Goal: Task Accomplishment & Management: Manage account settings

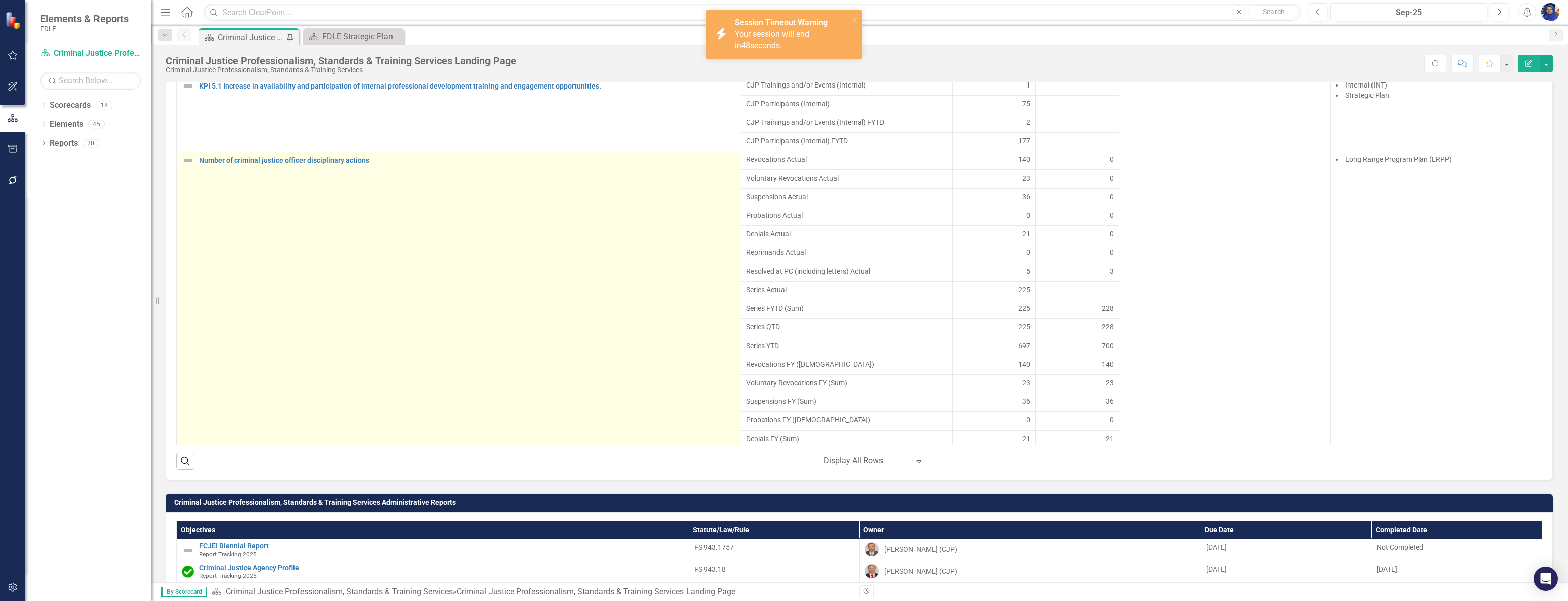
scroll to position [342, 0]
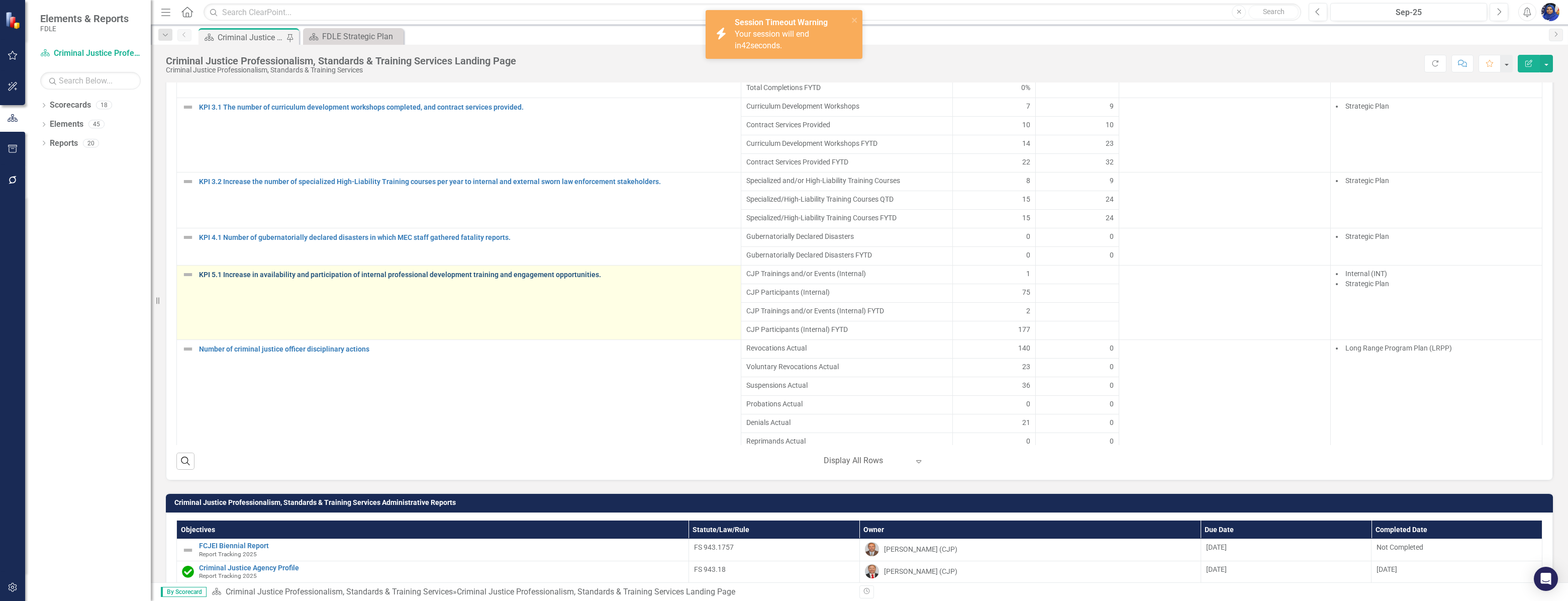
click at [412, 278] on link "KPI 5.1 Increase in availability and participation of internal professional dev…" at bounding box center [467, 275] width 537 height 7
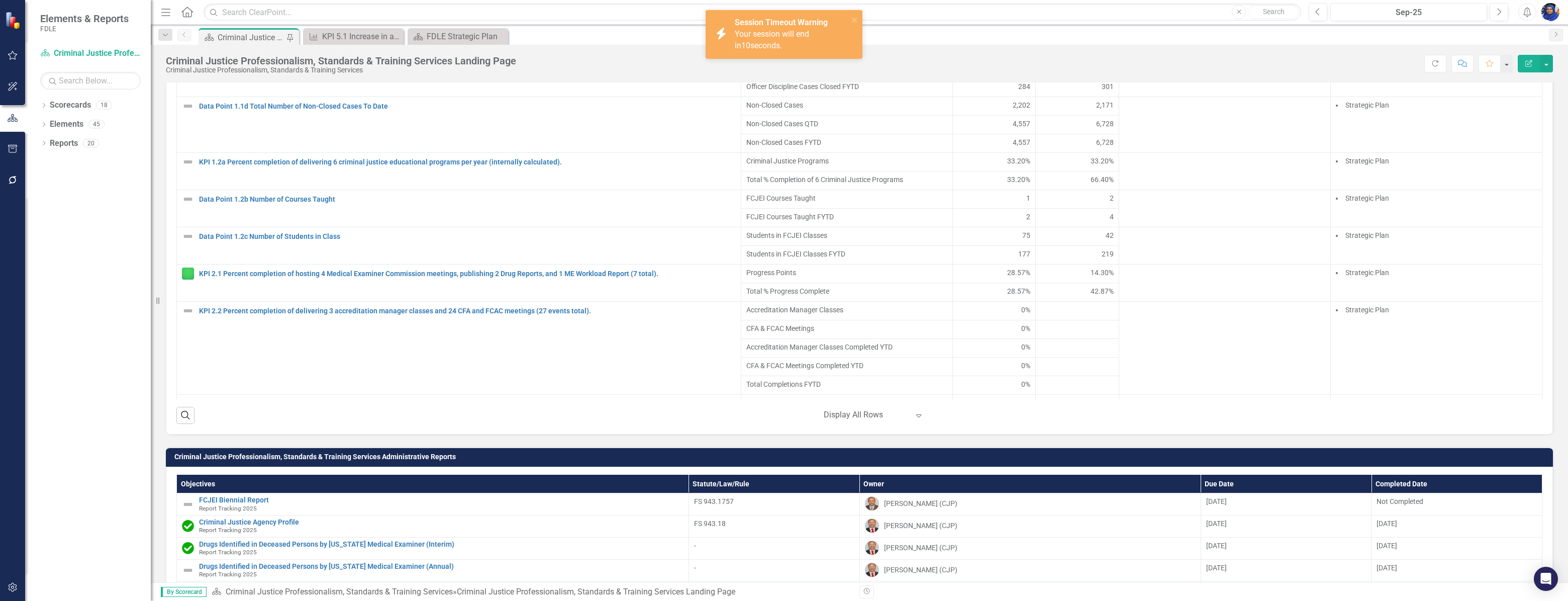
scroll to position [1011, 0]
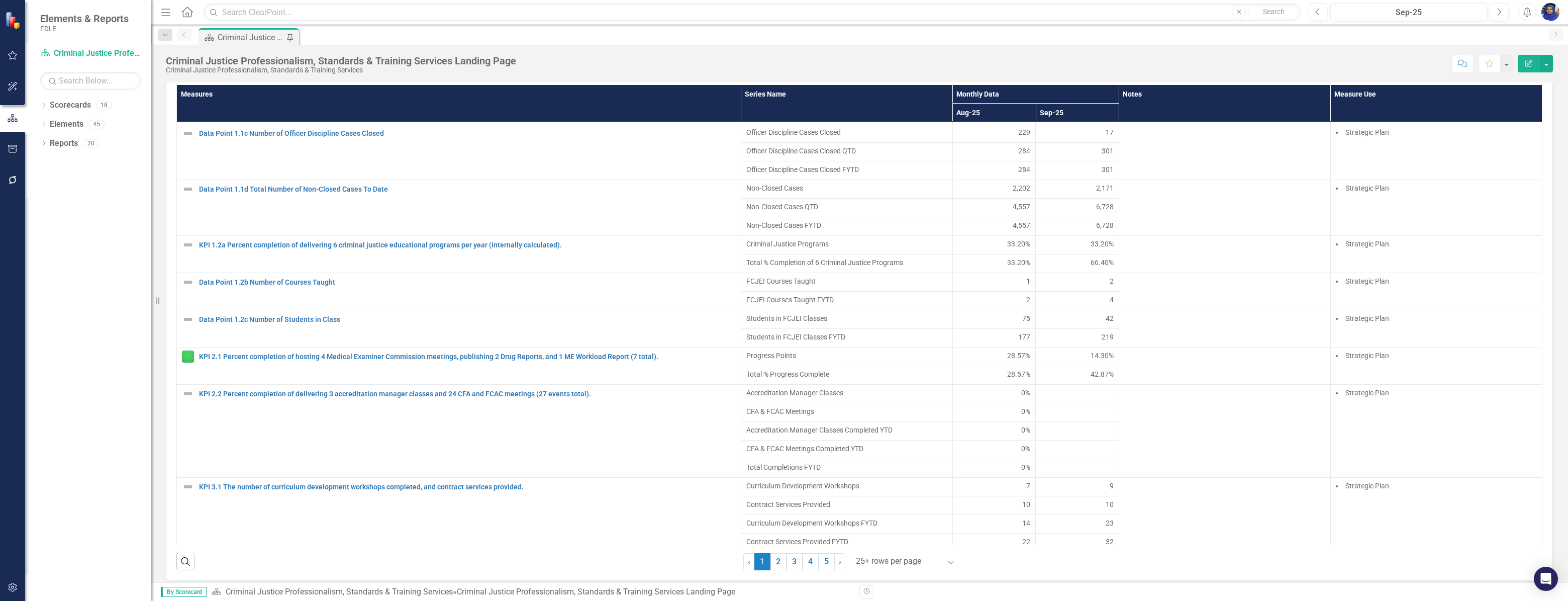
scroll to position [60, 0]
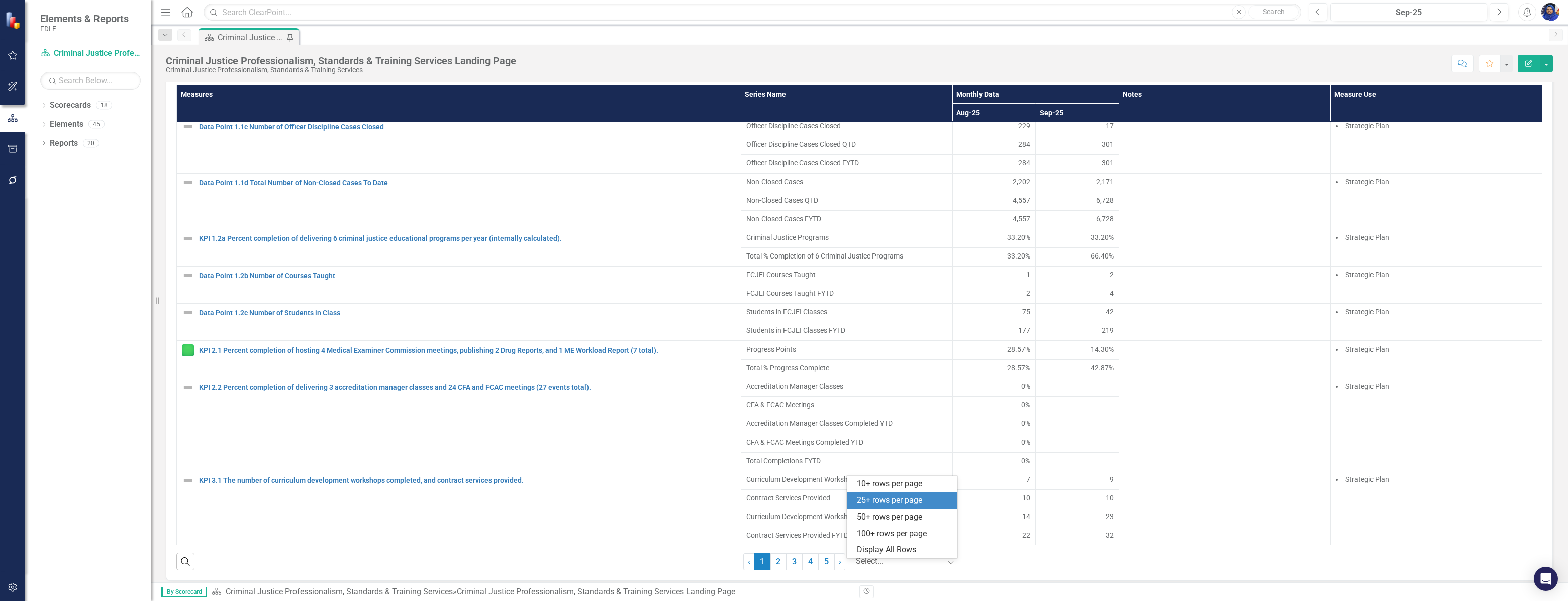
click at [889, 566] on div at bounding box center [898, 561] width 85 height 13
click at [895, 552] on div "Display All Rows" at bounding box center [904, 549] width 94 height 12
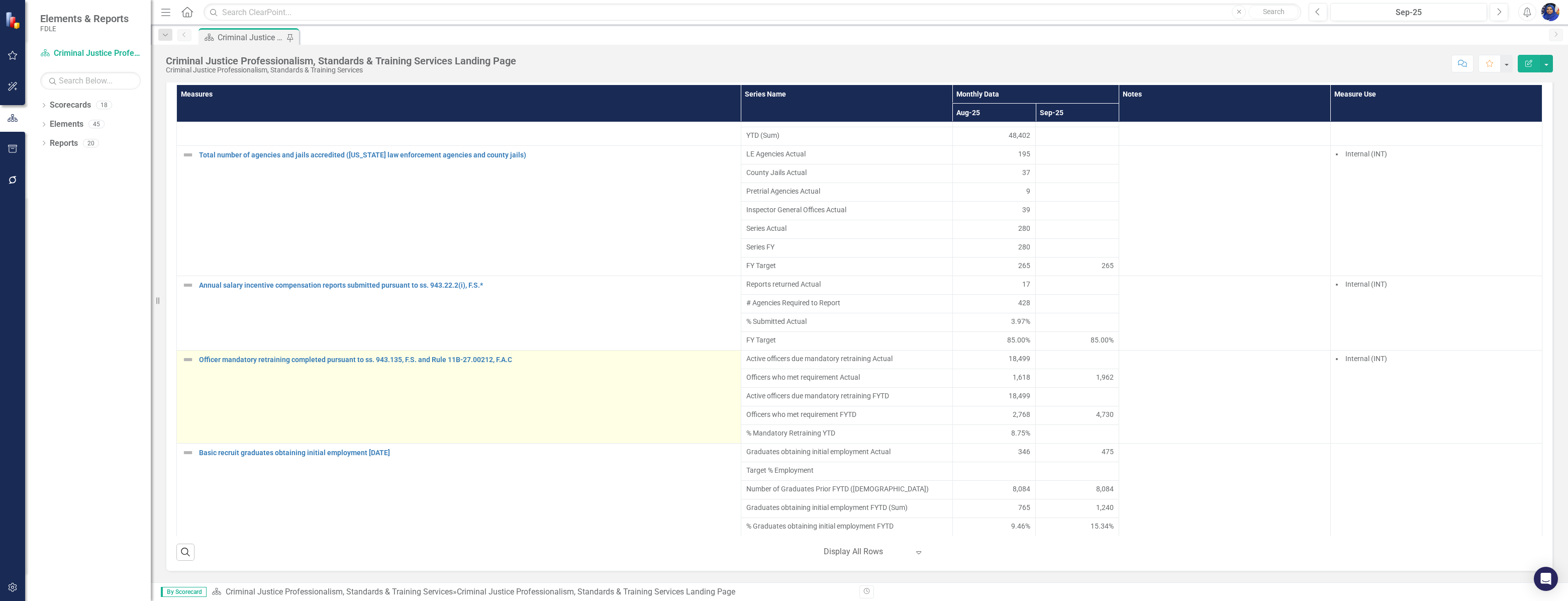
scroll to position [2171, 0]
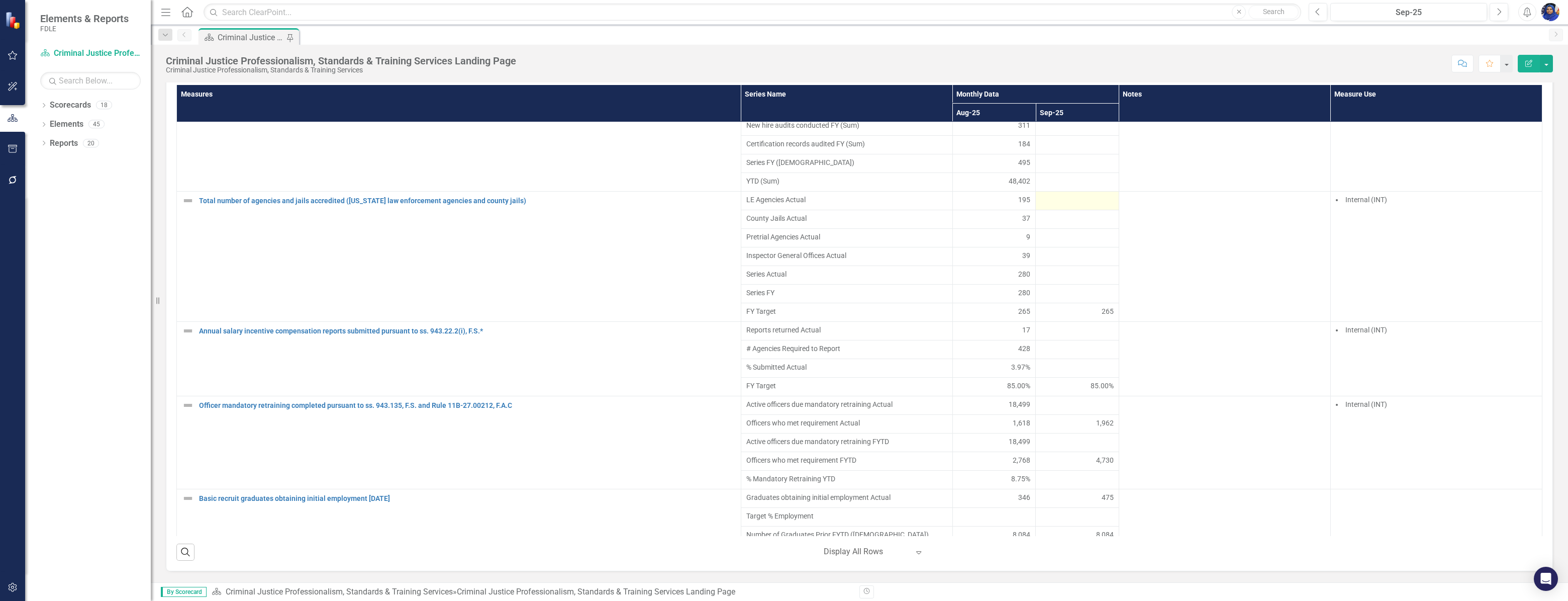
click at [1057, 206] on div at bounding box center [1077, 201] width 73 height 12
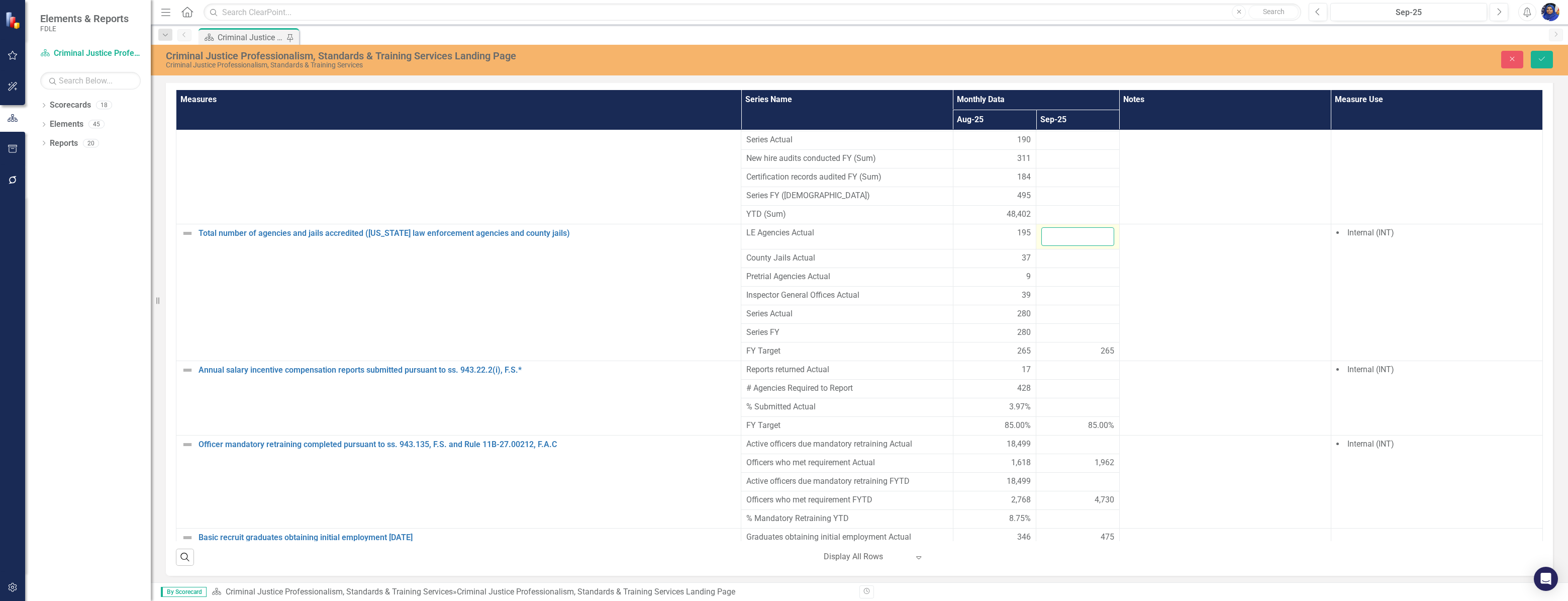
click at [1051, 227] on input "number" at bounding box center [1078, 236] width 73 height 19
type input "195"
click at [1065, 252] on div at bounding box center [1078, 258] width 73 height 12
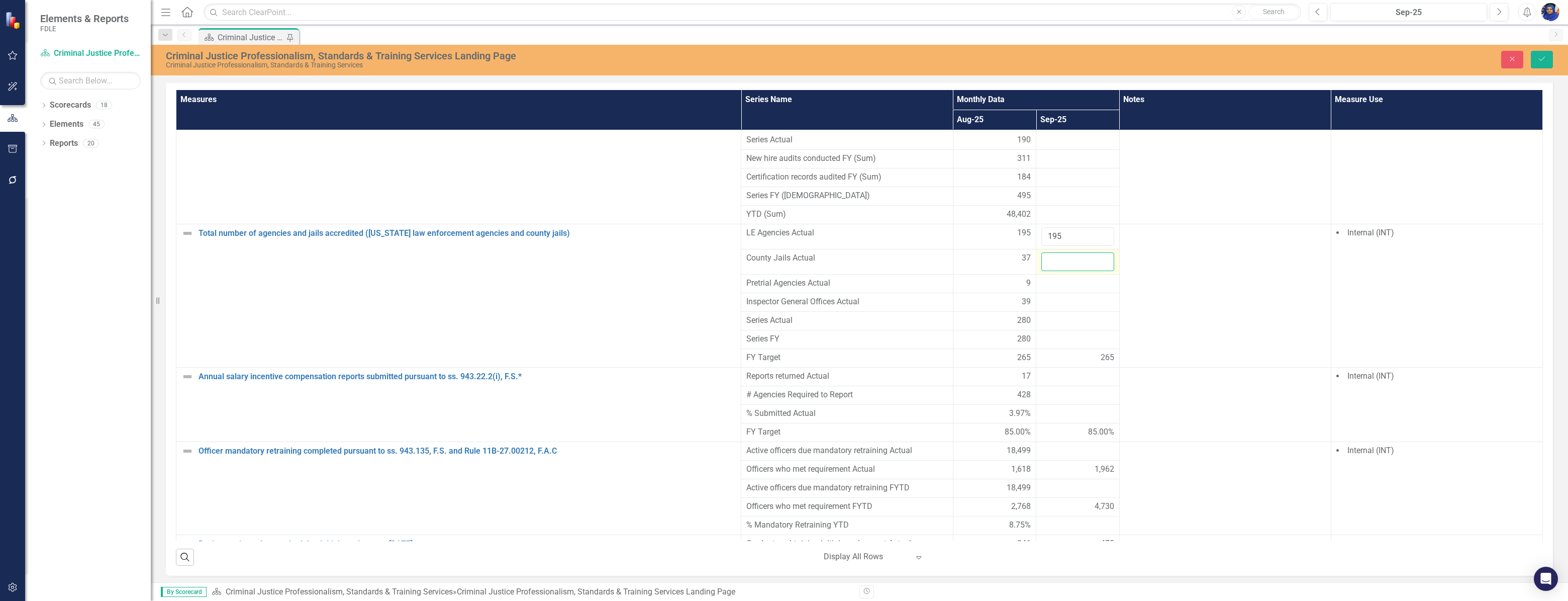
click at [1065, 252] on input "number" at bounding box center [1078, 261] width 73 height 19
type input "37"
click at [1060, 278] on div at bounding box center [1078, 284] width 73 height 12
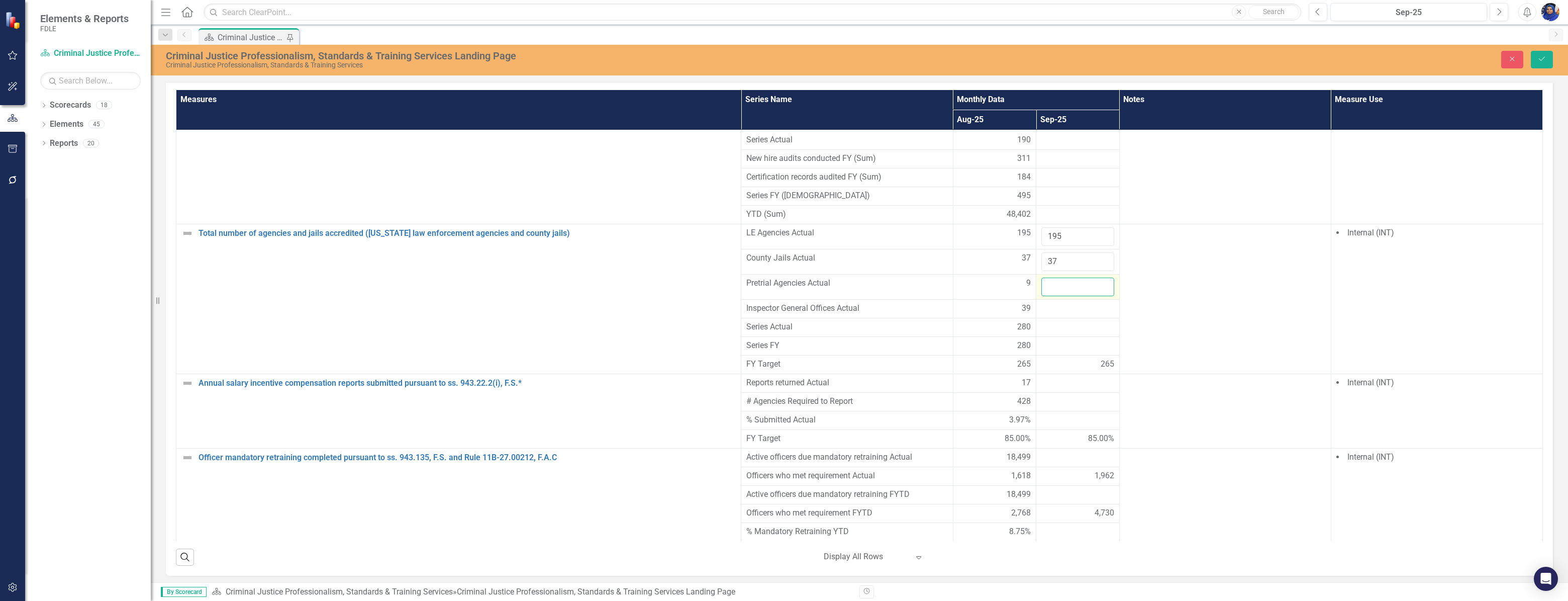
click at [1059, 278] on input "number" at bounding box center [1078, 287] width 73 height 19
type input "9"
click at [1057, 303] on div at bounding box center [1078, 309] width 73 height 12
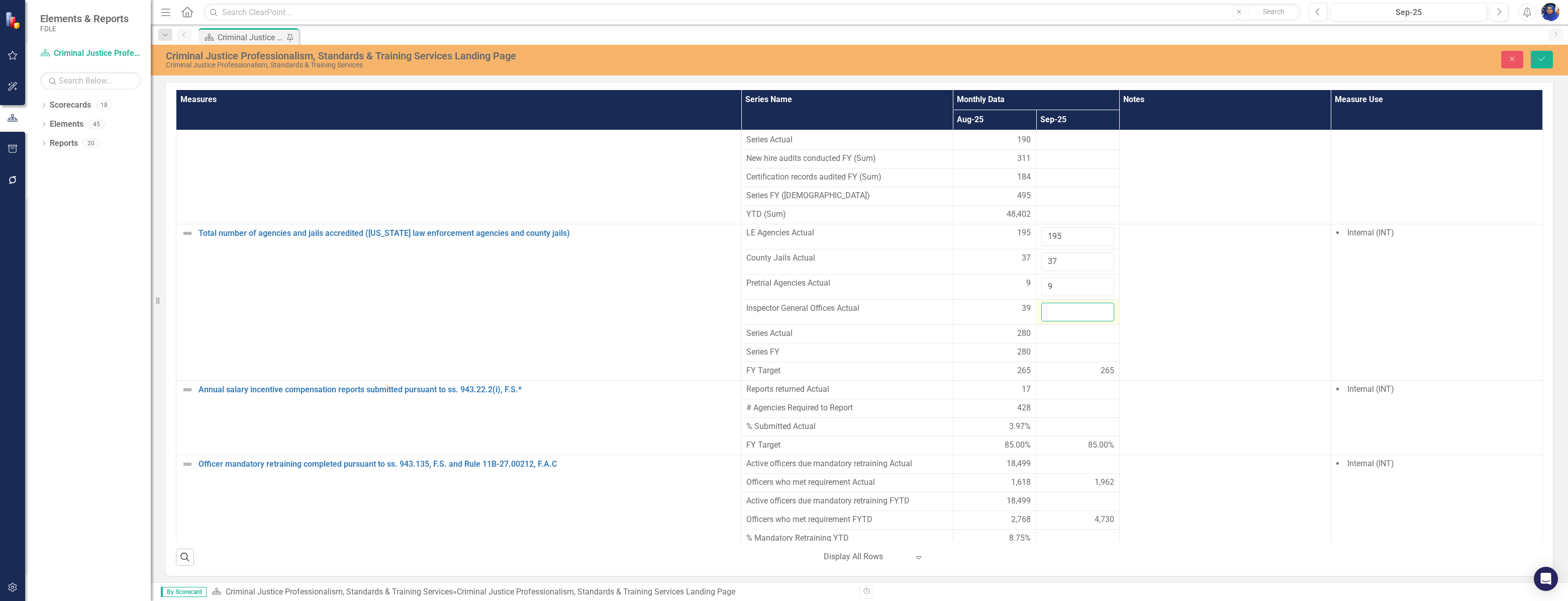
click at [1059, 303] on input "number" at bounding box center [1078, 312] width 73 height 19
type input "38"
click at [1065, 328] on div at bounding box center [1078, 334] width 73 height 12
drag, startPoint x: 1538, startPoint y: 60, endPoint x: 1544, endPoint y: 272, distance: 212.1
click at [1538, 60] on icon "Save" at bounding box center [1542, 59] width 9 height 7
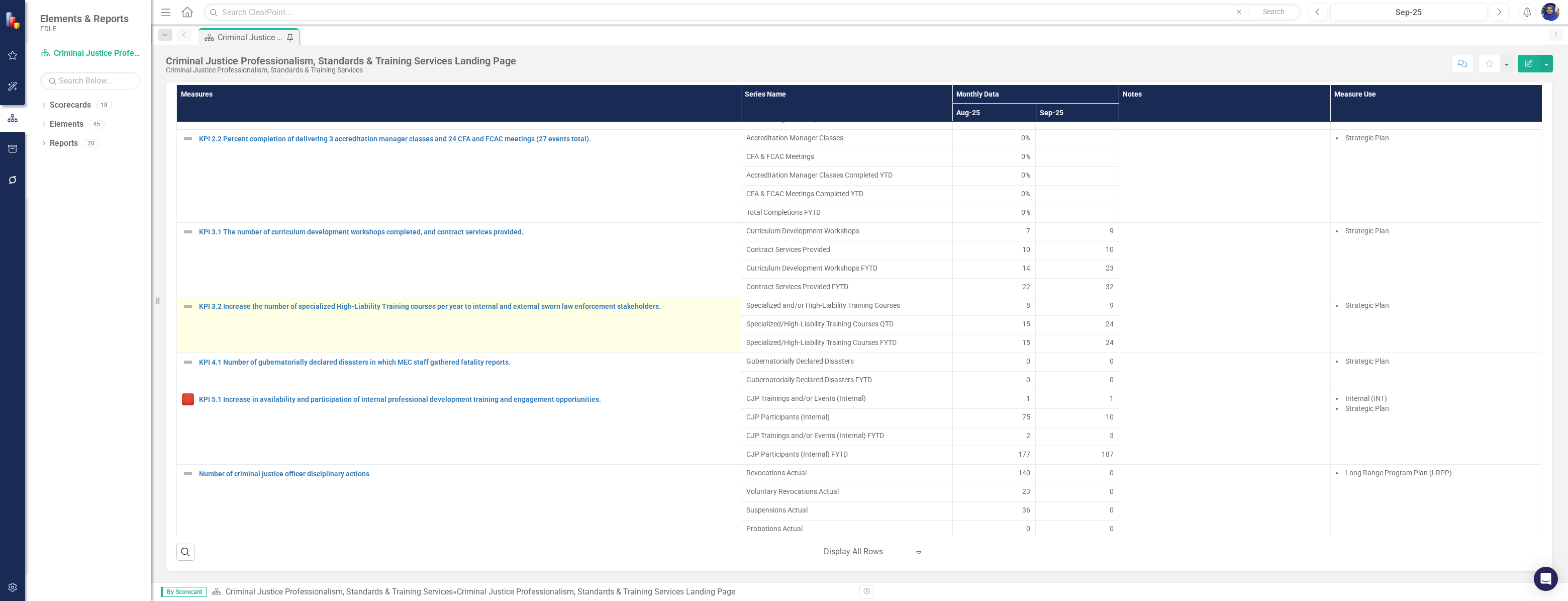
scroll to position [274, 0]
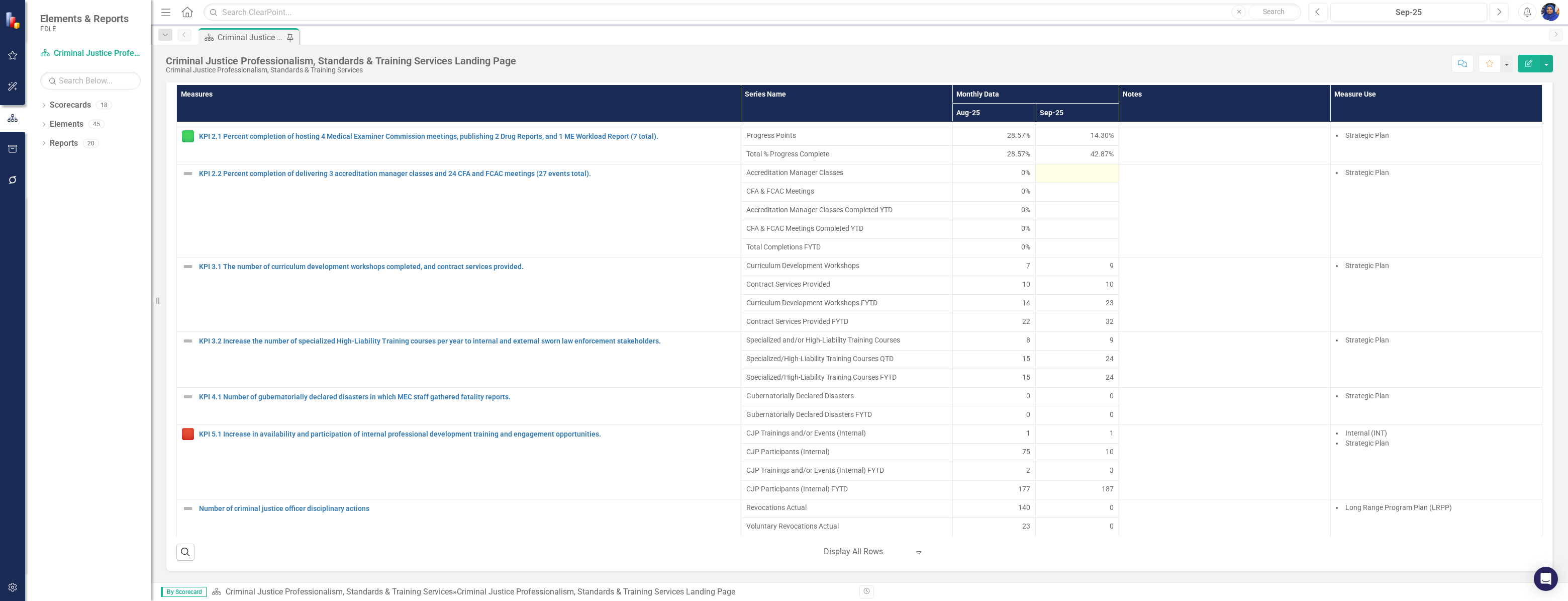
click at [1074, 180] on div at bounding box center [1077, 174] width 73 height 12
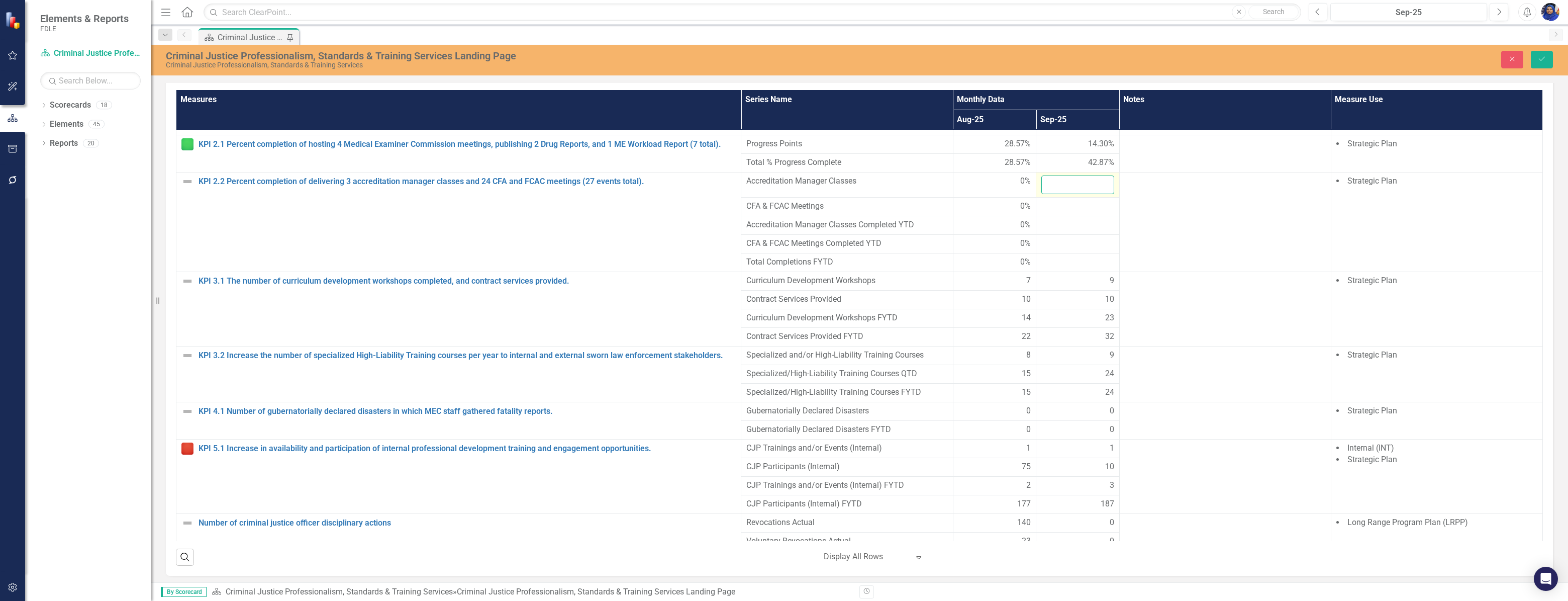
click at [1059, 184] on input "number" at bounding box center [1078, 185] width 73 height 19
type input "0"
click at [1064, 213] on div at bounding box center [1078, 206] width 73 height 12
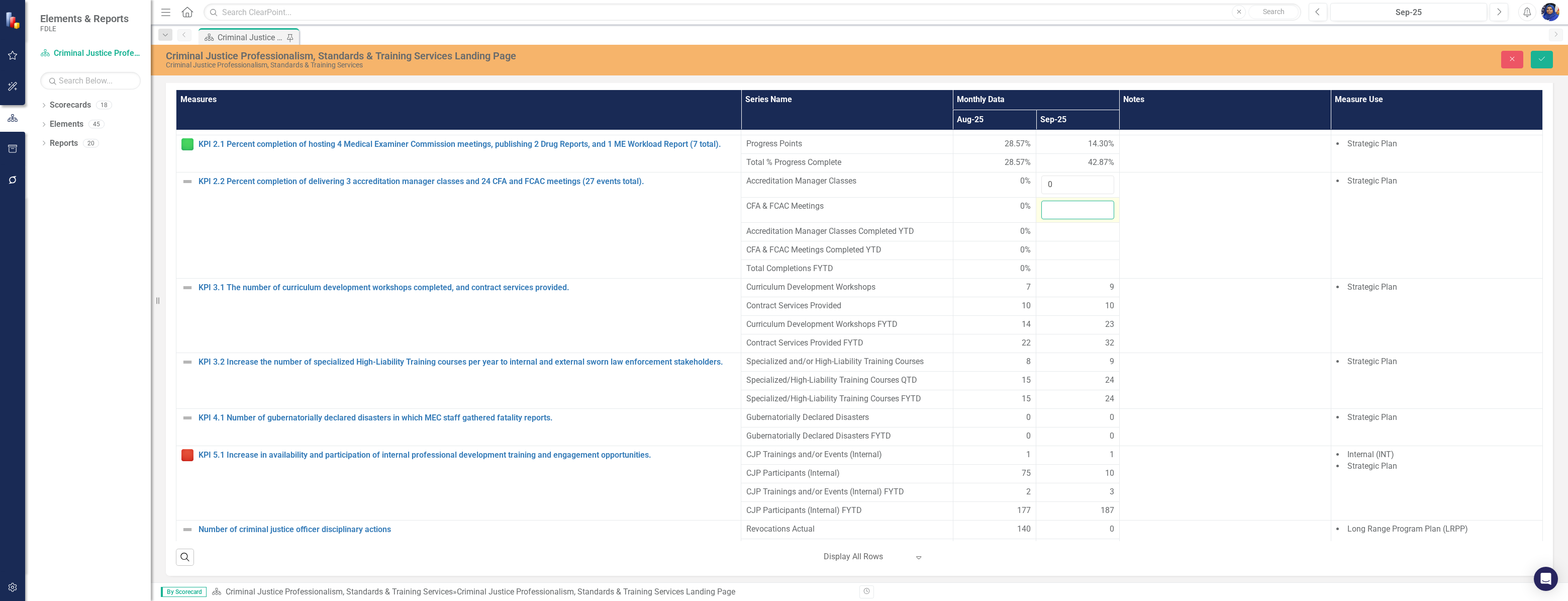
click at [1064, 215] on input "number" at bounding box center [1078, 209] width 73 height 19
type input "0"
click at [1060, 237] on div at bounding box center [1078, 232] width 73 height 12
click at [1051, 254] on div at bounding box center [1078, 250] width 73 height 12
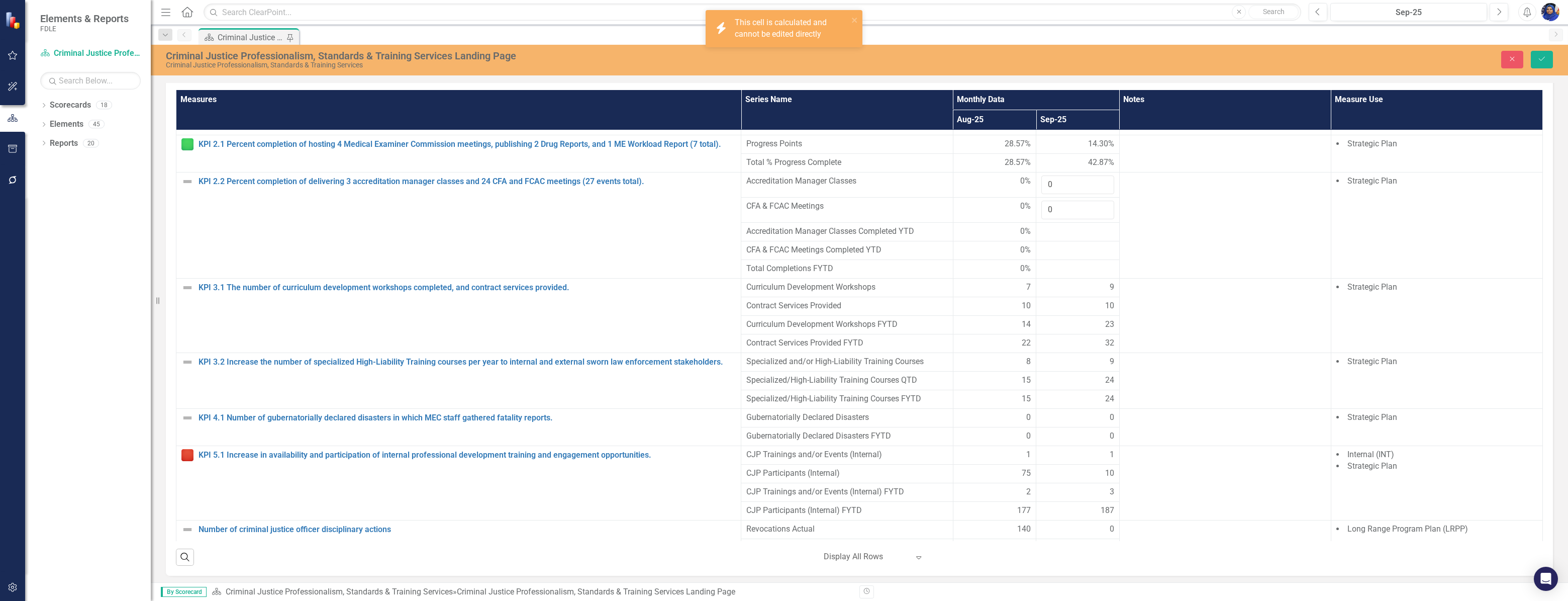
click at [1051, 254] on div at bounding box center [1078, 250] width 73 height 12
click at [1049, 256] on div at bounding box center [1078, 250] width 73 height 12
click at [1055, 272] on div at bounding box center [1078, 269] width 73 height 12
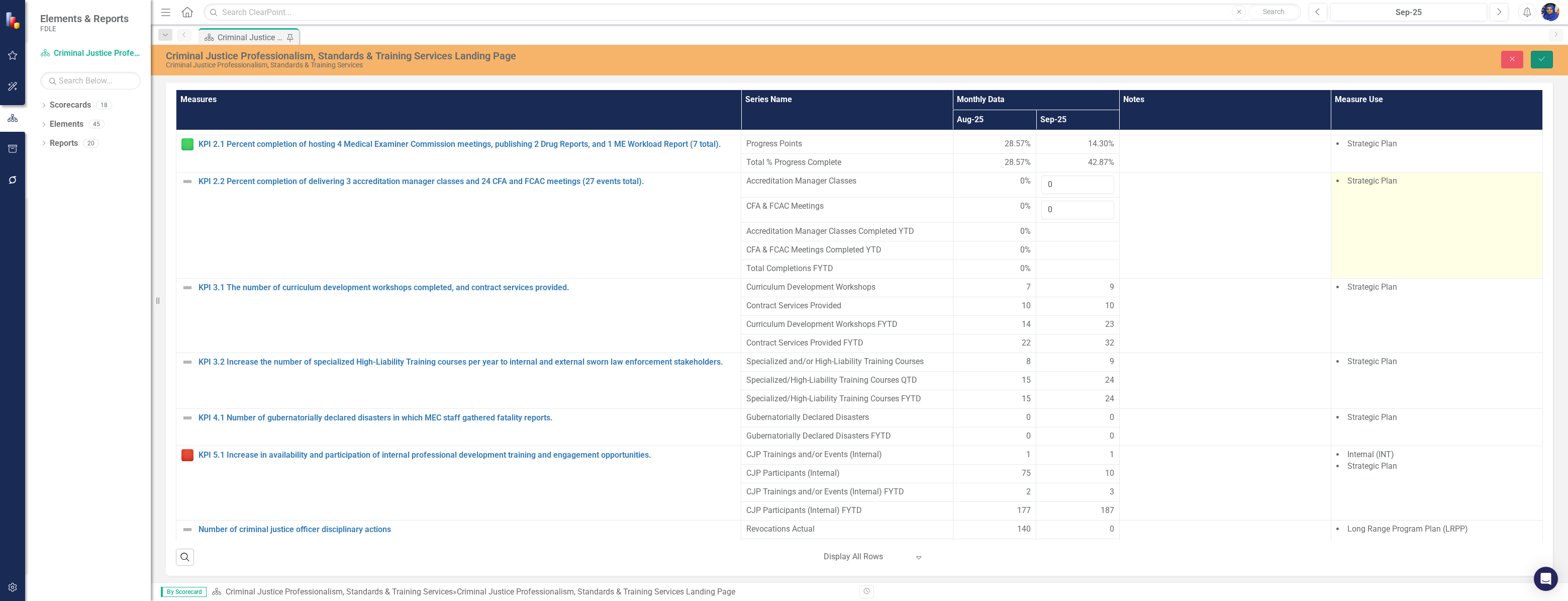
drag, startPoint x: 1544, startPoint y: 58, endPoint x: 1460, endPoint y: 206, distance: 170.2
click at [1544, 58] on icon "submit" at bounding box center [1542, 58] width 6 height 4
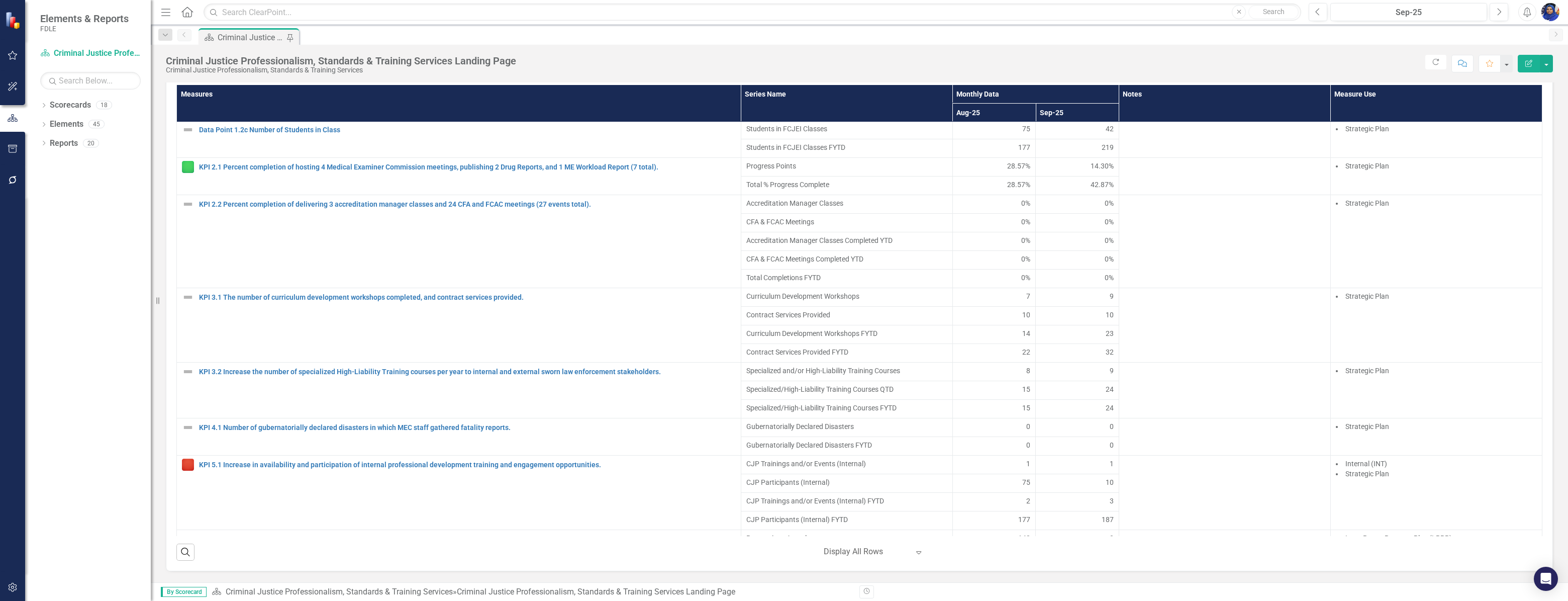
scroll to position [228, 0]
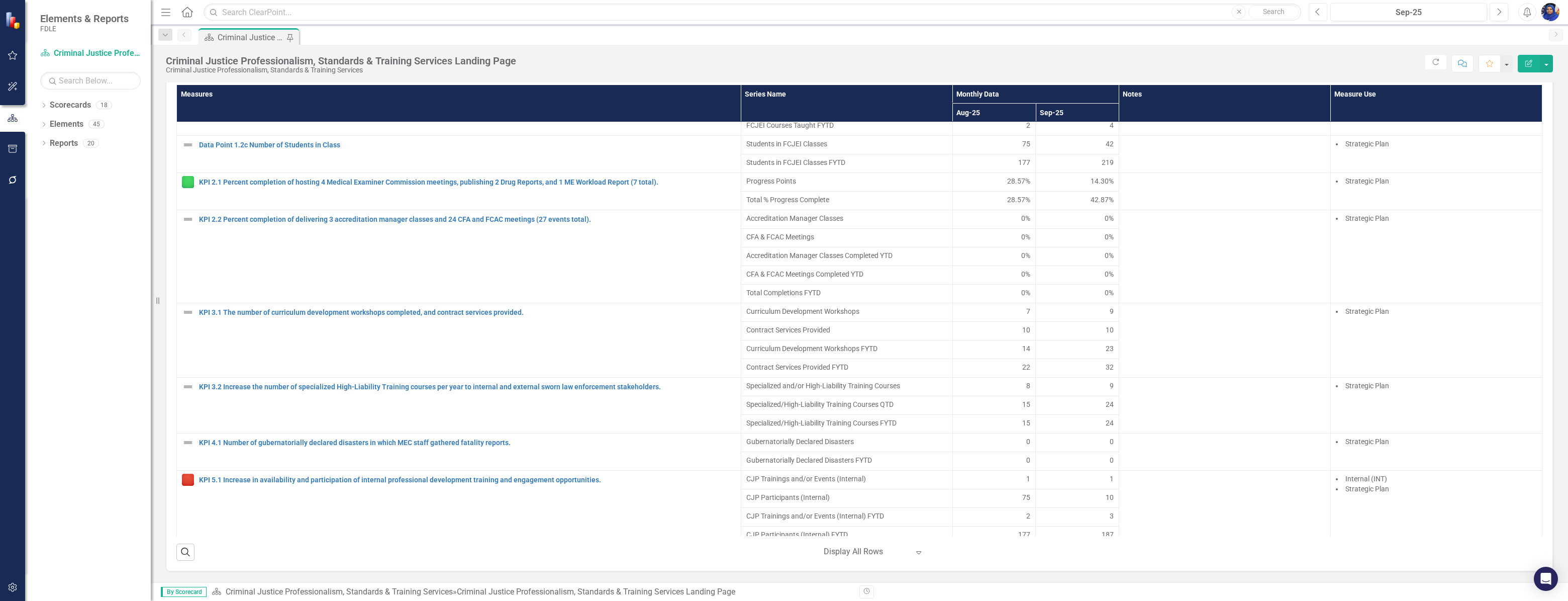
click at [1314, 12] on button "Previous" at bounding box center [1318, 12] width 19 height 18
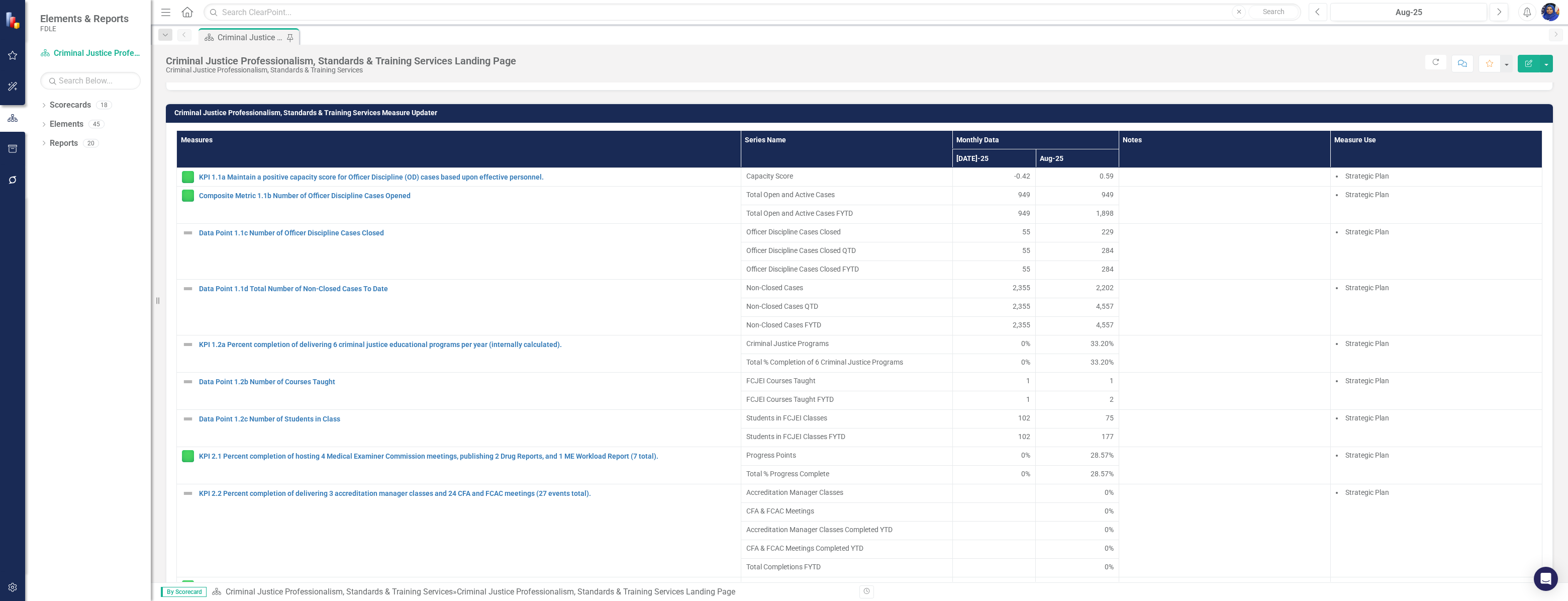
scroll to position [960, 0]
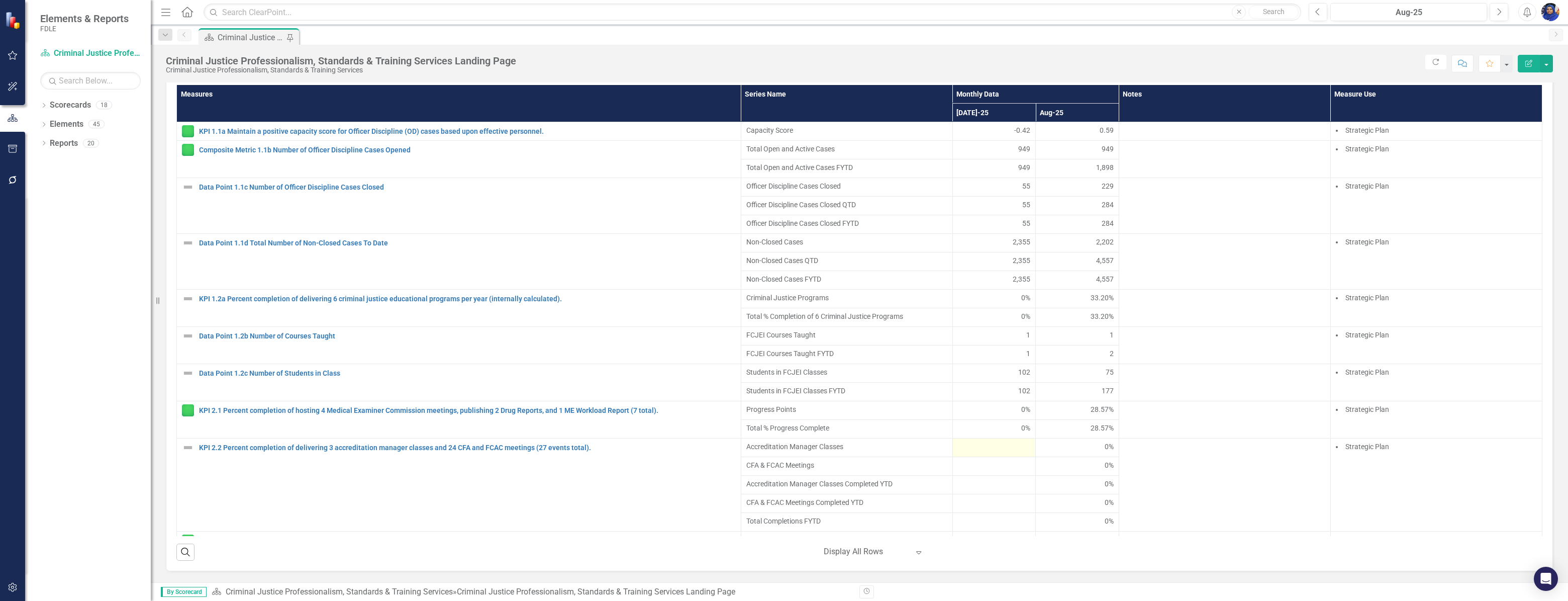
click at [1007, 449] on div at bounding box center [995, 448] width 73 height 12
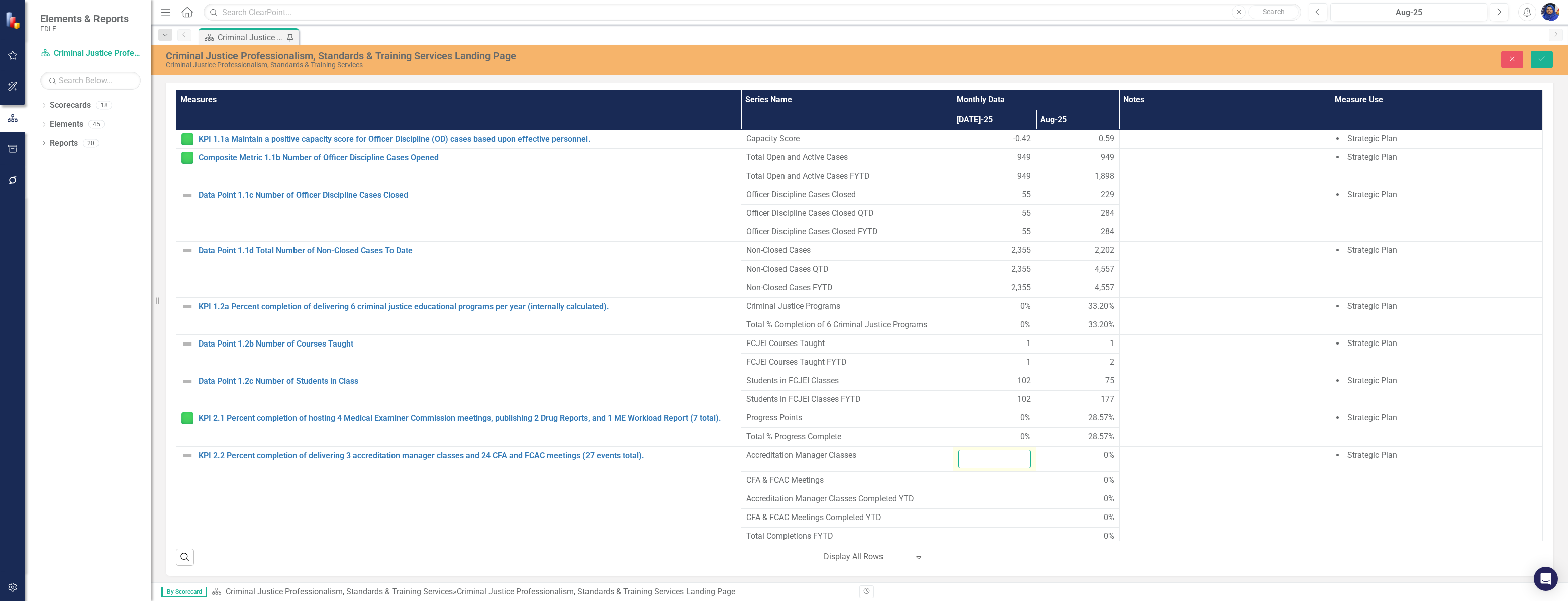
click at [983, 468] on input "number" at bounding box center [995, 459] width 73 height 19
type input "3"
click at [979, 487] on div at bounding box center [995, 480] width 73 height 12
click at [979, 487] on input "number" at bounding box center [995, 483] width 73 height 19
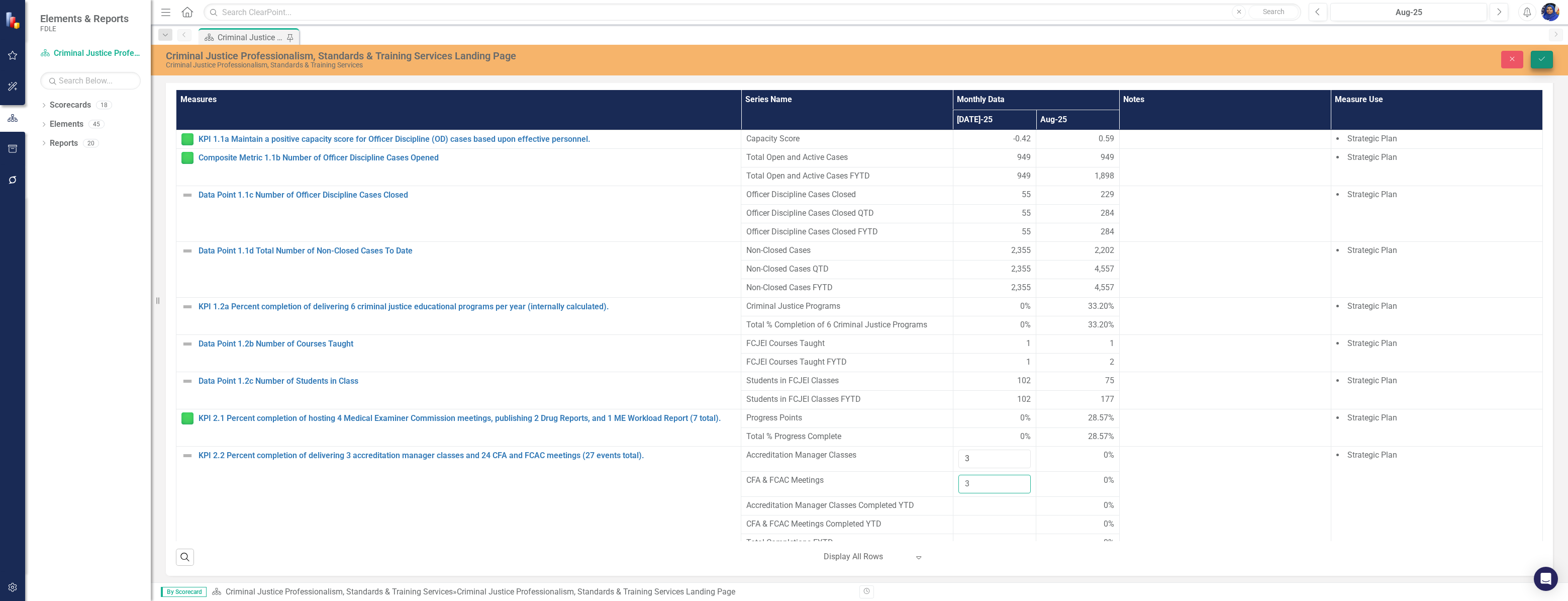
type input "3"
click at [1544, 60] on icon "Save" at bounding box center [1542, 59] width 9 height 7
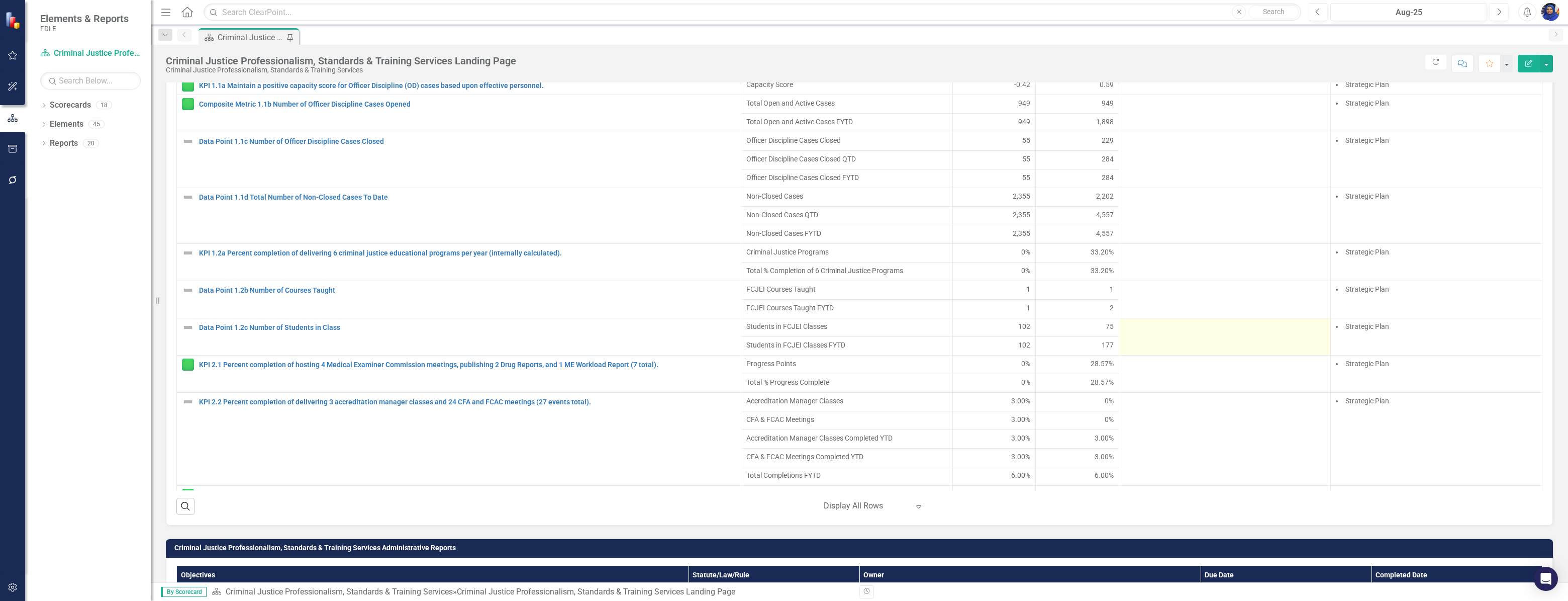
scroll to position [685, 0]
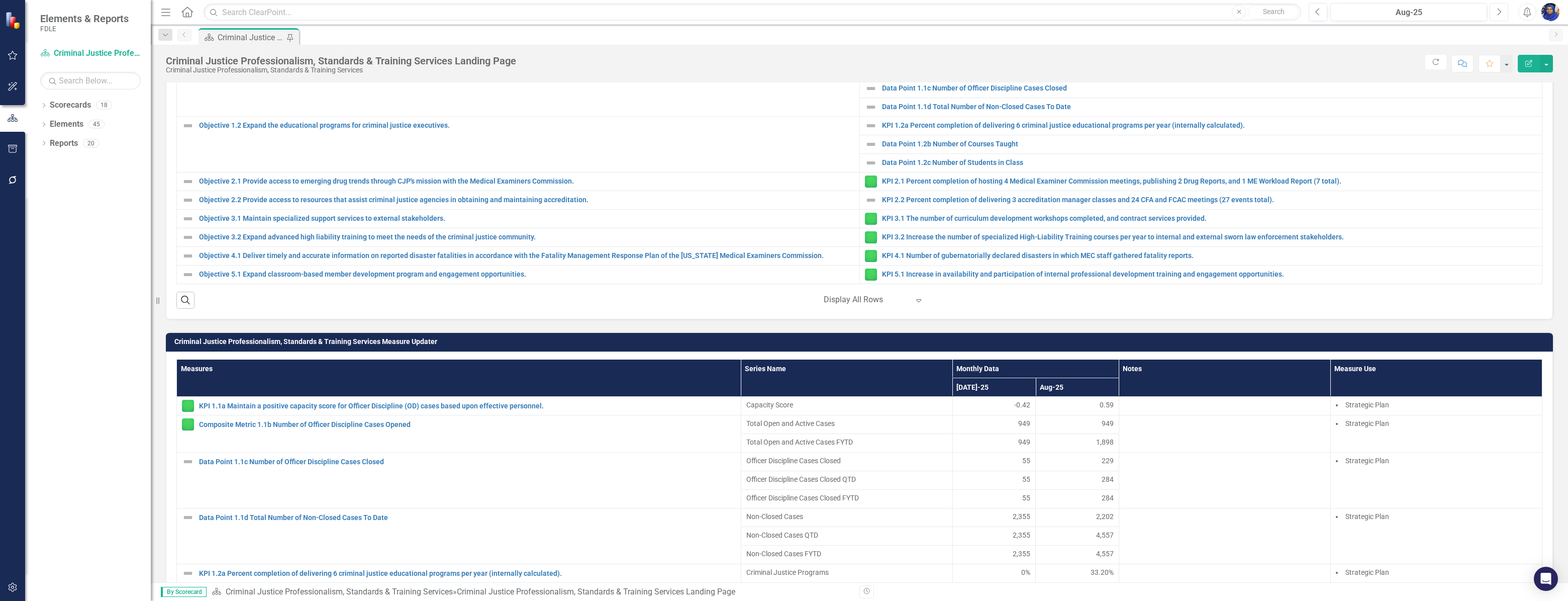
click at [1502, 13] on button "Next" at bounding box center [1499, 12] width 19 height 18
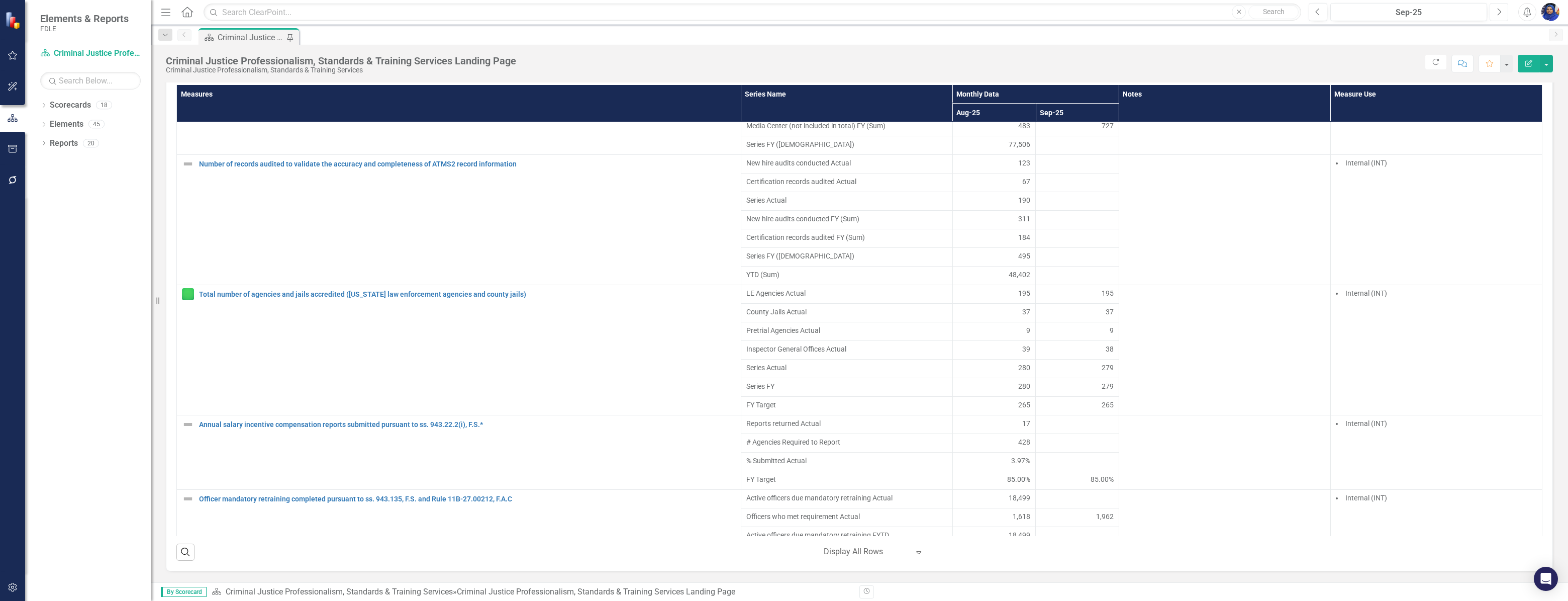
scroll to position [2148, 0]
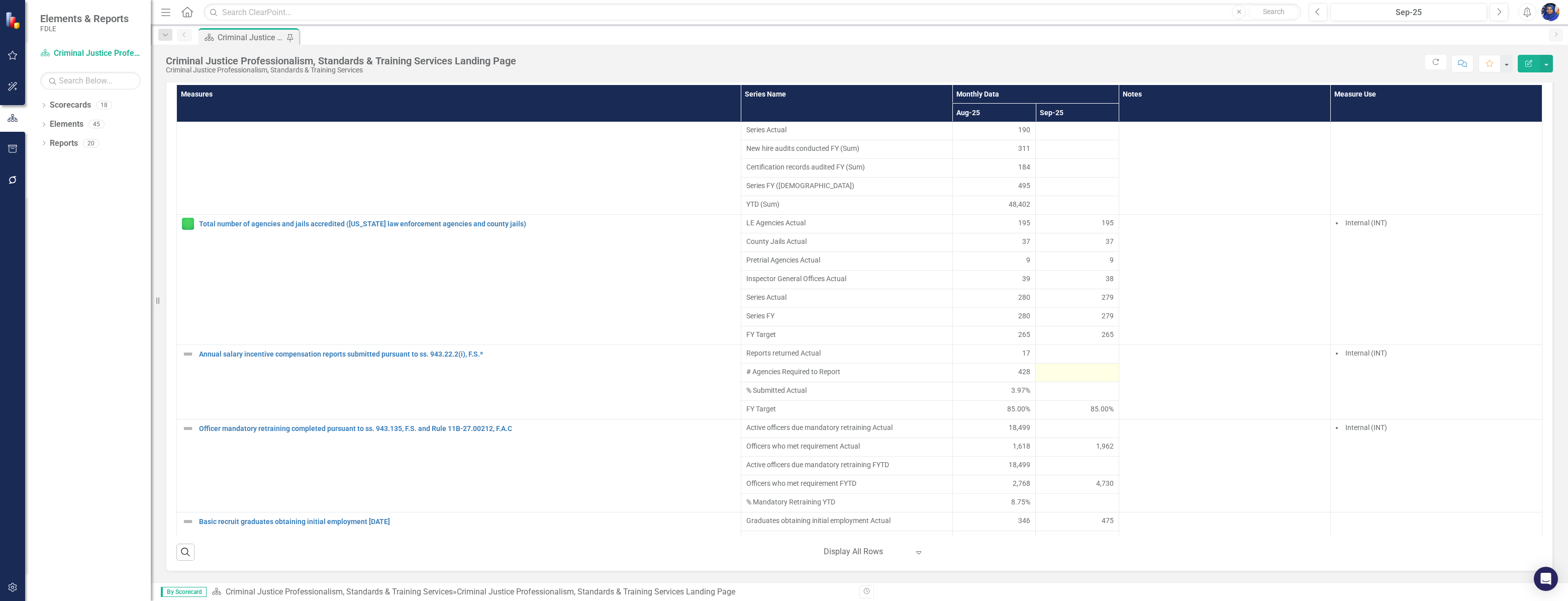
click at [1073, 376] on div at bounding box center [1077, 373] width 73 height 12
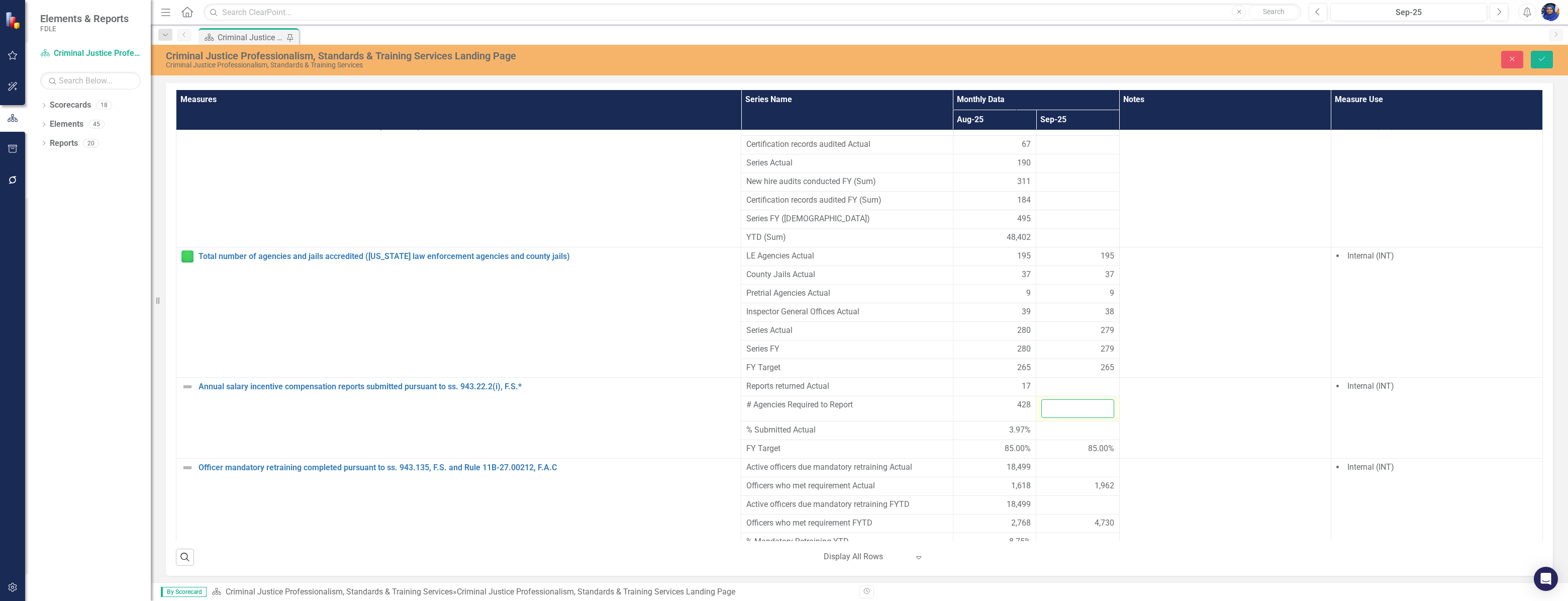
click at [1066, 399] on input "number" at bounding box center [1078, 409] width 73 height 19
type input "428"
click at [1056, 381] on div at bounding box center [1078, 387] width 73 height 12
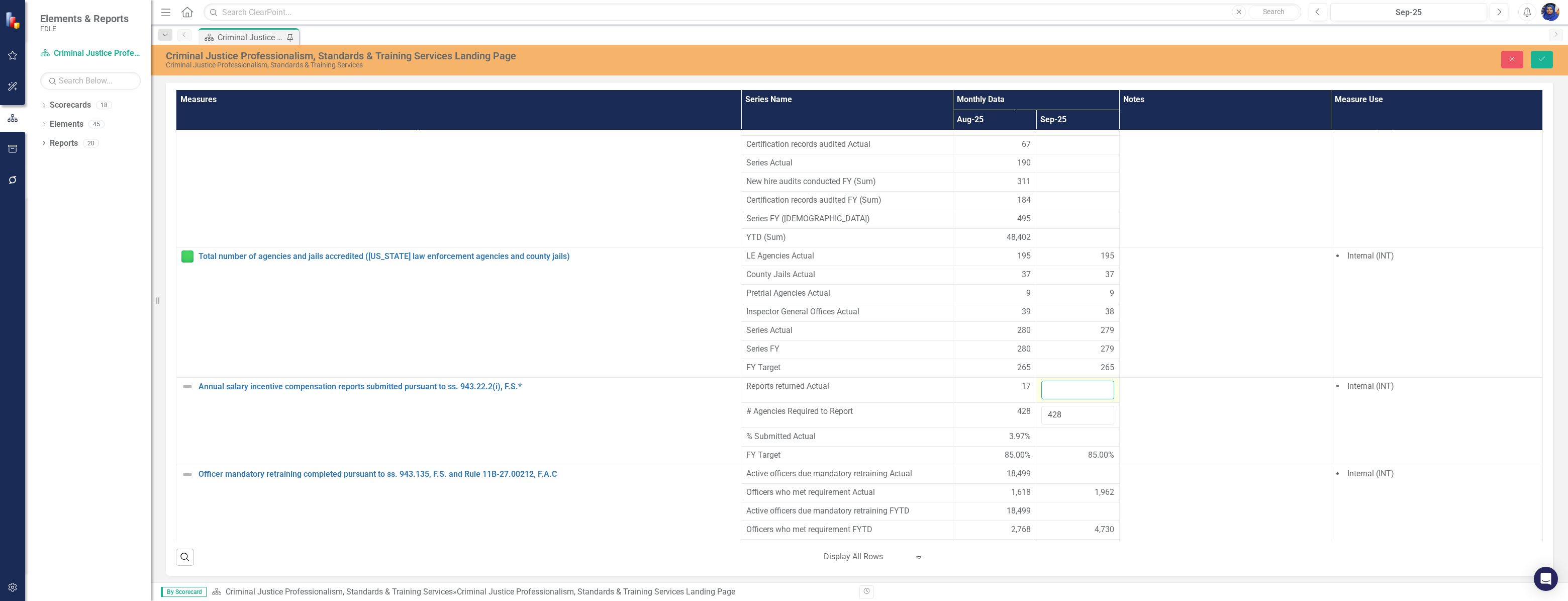
click at [1056, 381] on input "number" at bounding box center [1078, 390] width 73 height 19
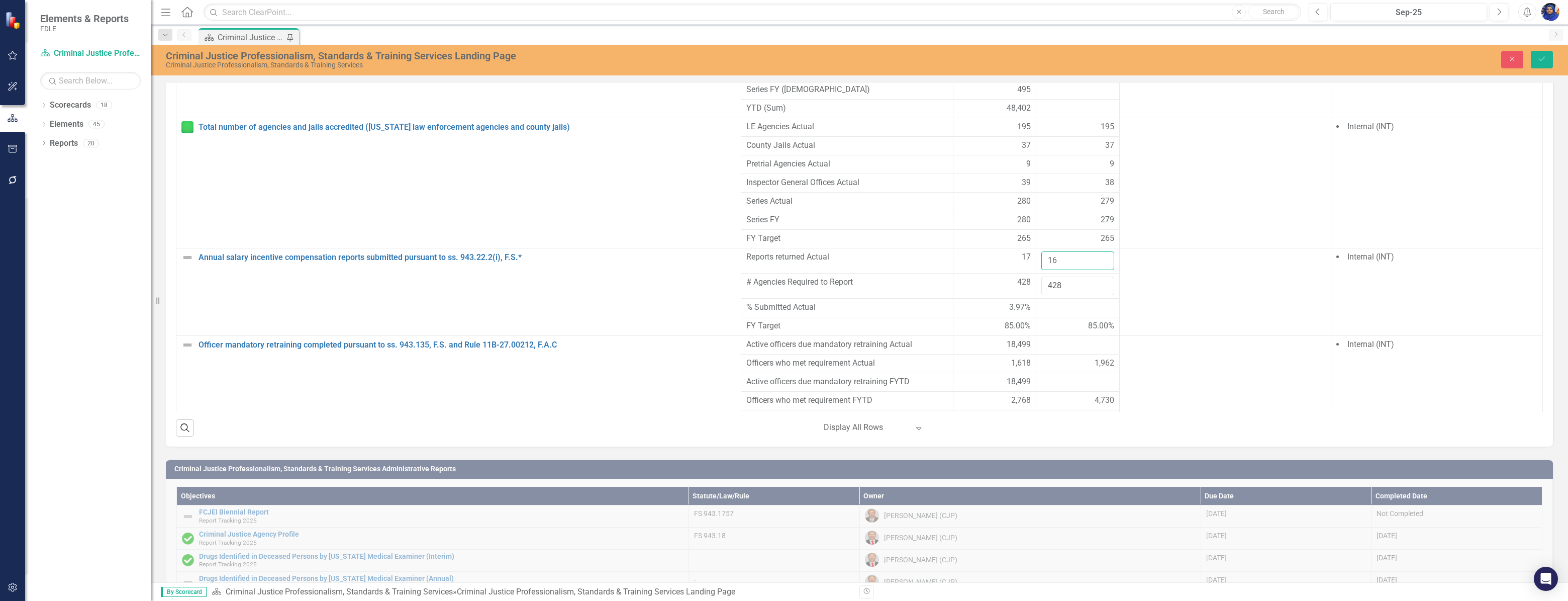
scroll to position [1097, 0]
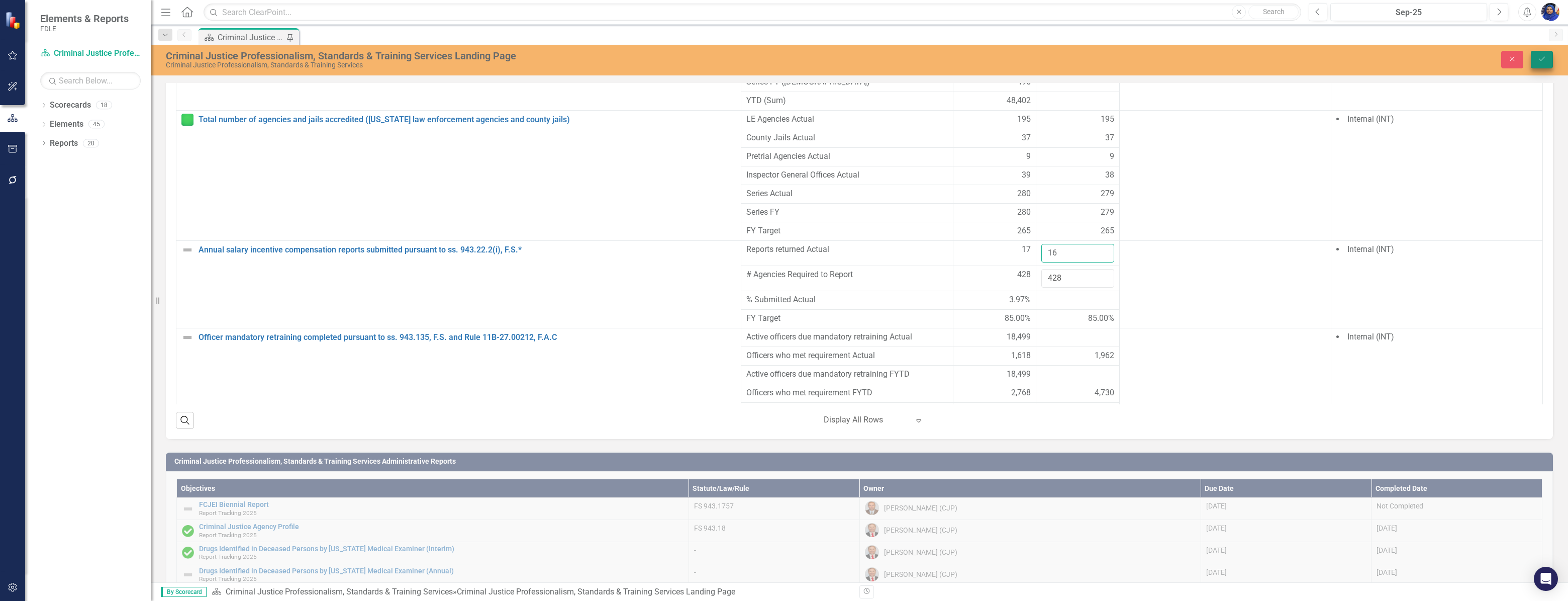
type input "16"
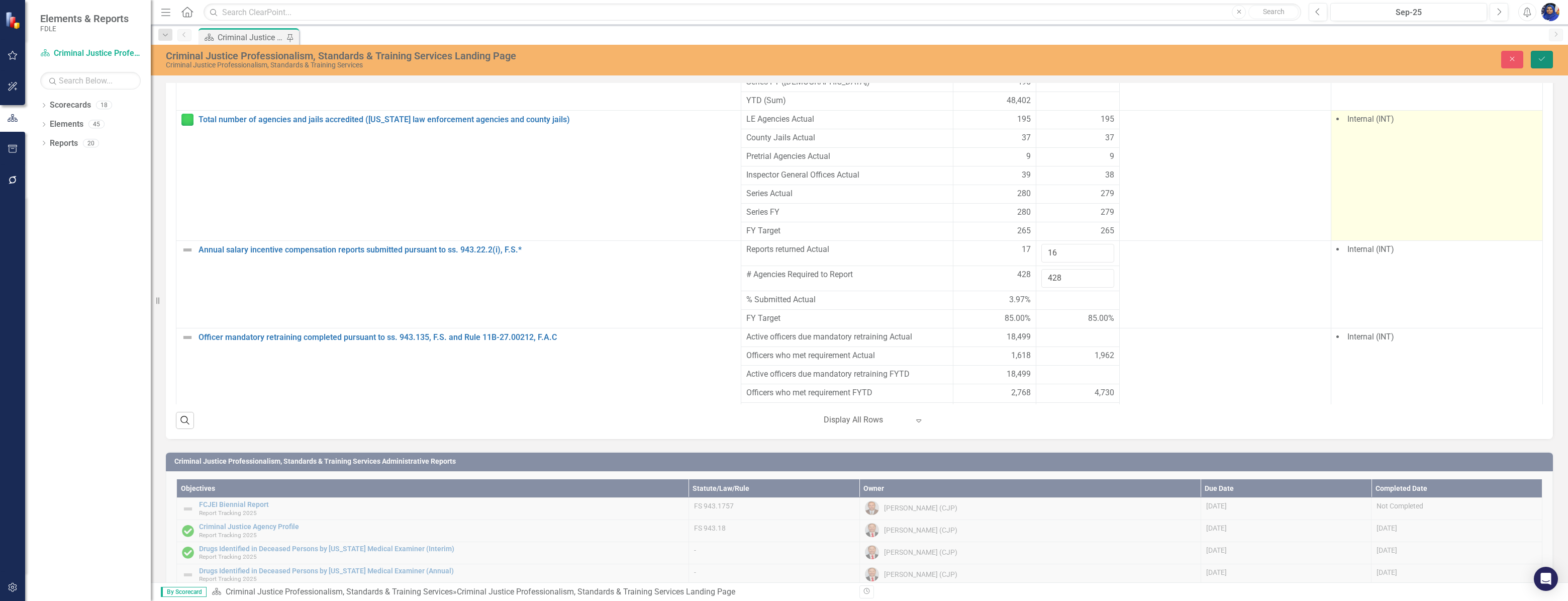
drag, startPoint x: 1544, startPoint y: 56, endPoint x: 1388, endPoint y: 163, distance: 189.2
click at [1544, 56] on icon "Save" at bounding box center [1542, 59] width 9 height 7
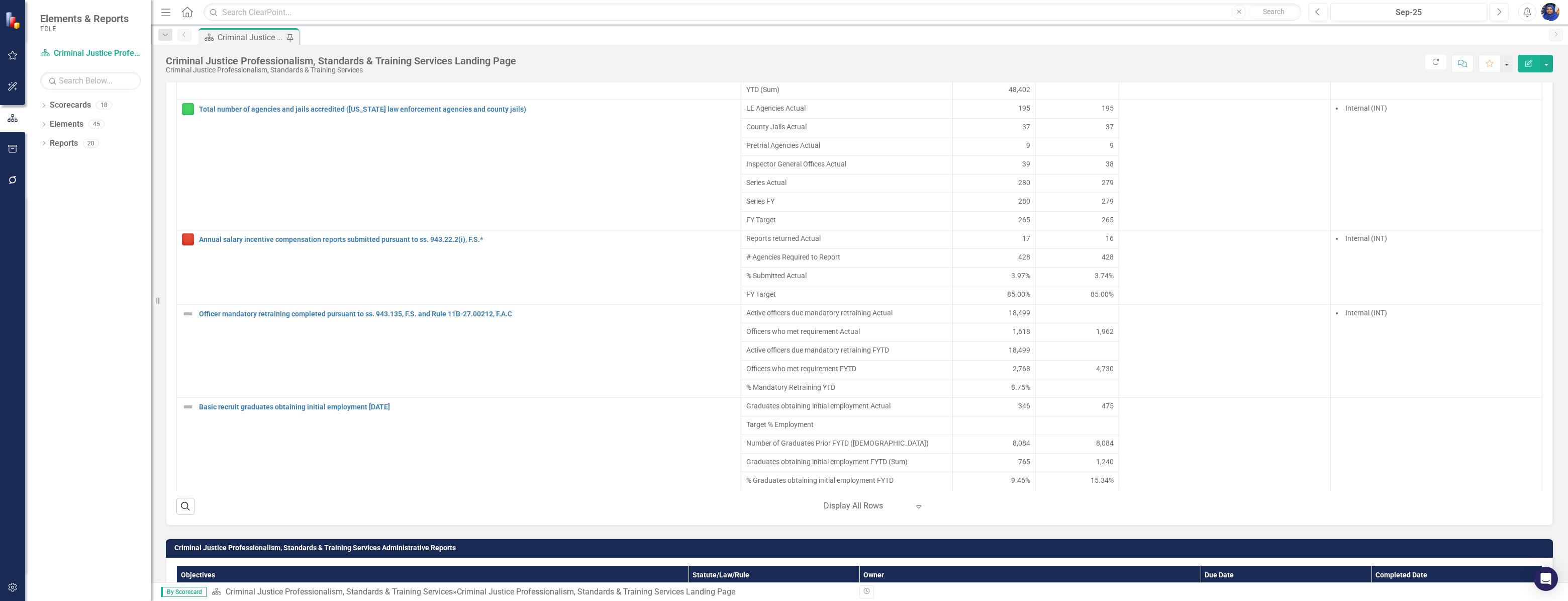
scroll to position [1051, 0]
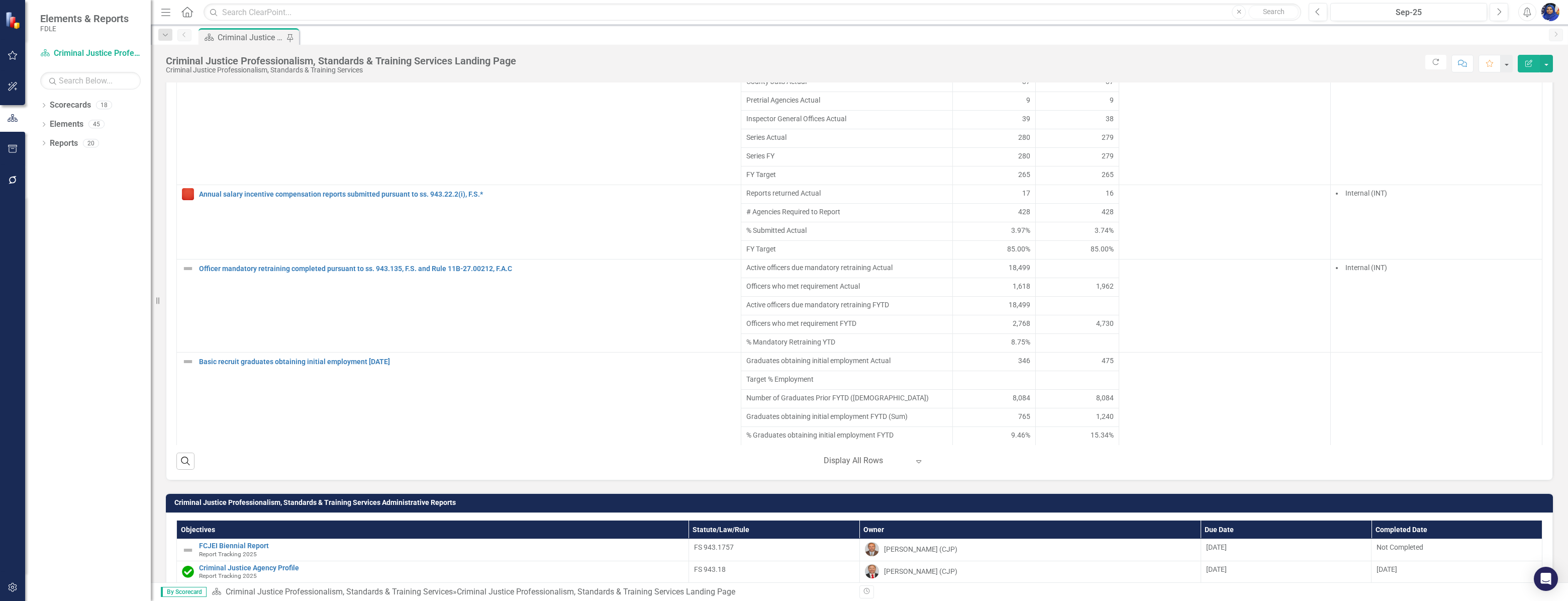
click at [1089, 309] on div at bounding box center [1077, 306] width 73 height 12
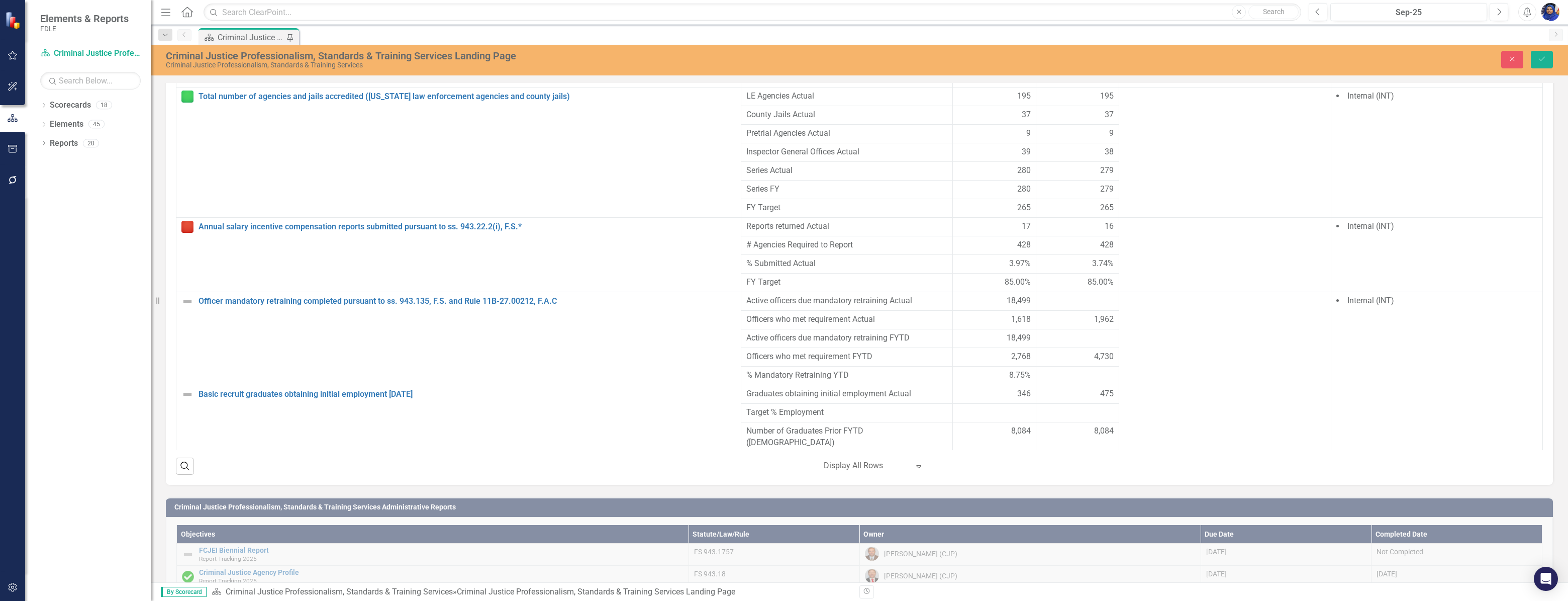
scroll to position [1056, 0]
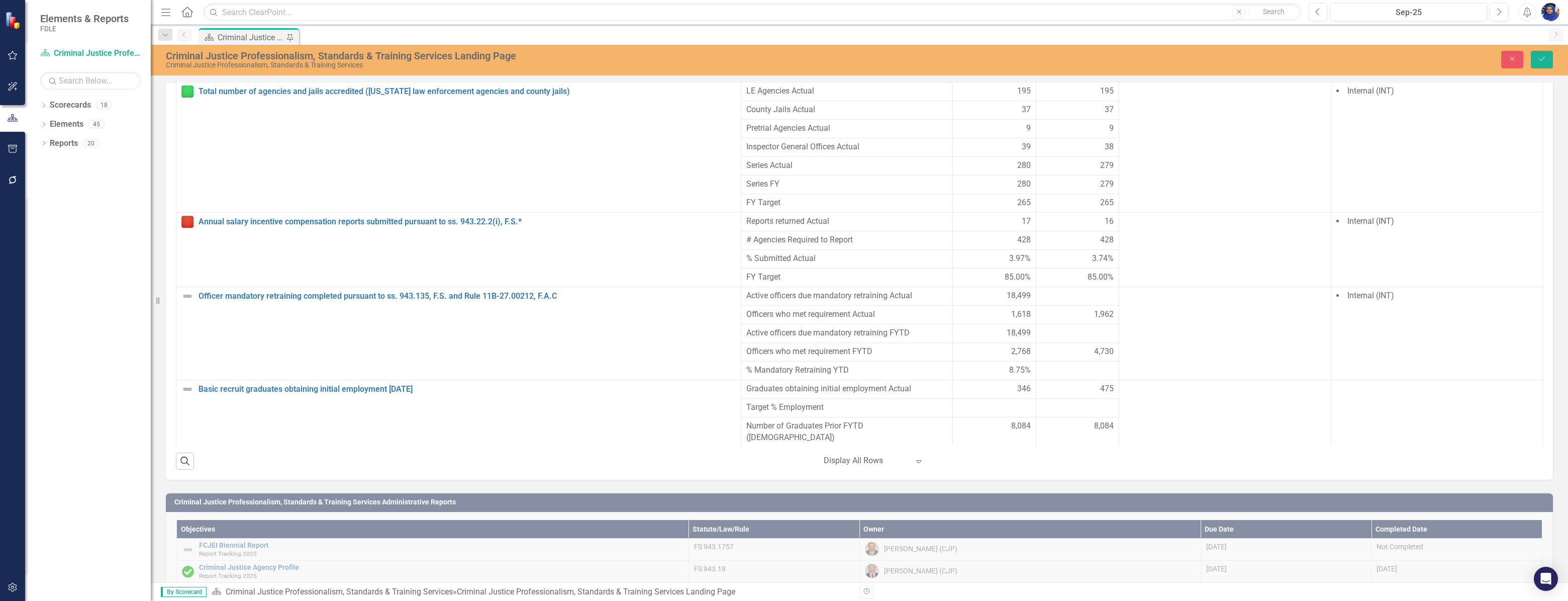
click at [1060, 327] on div at bounding box center [1078, 333] width 73 height 12
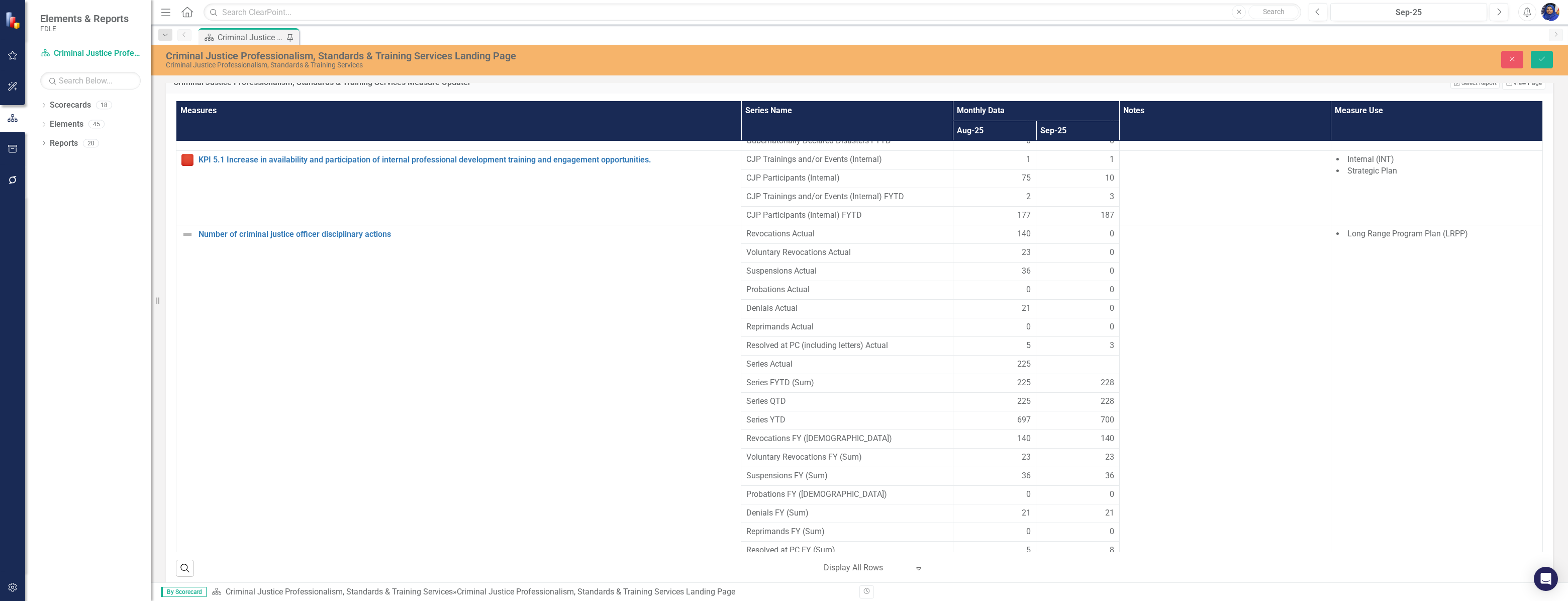
scroll to position [2222, 0]
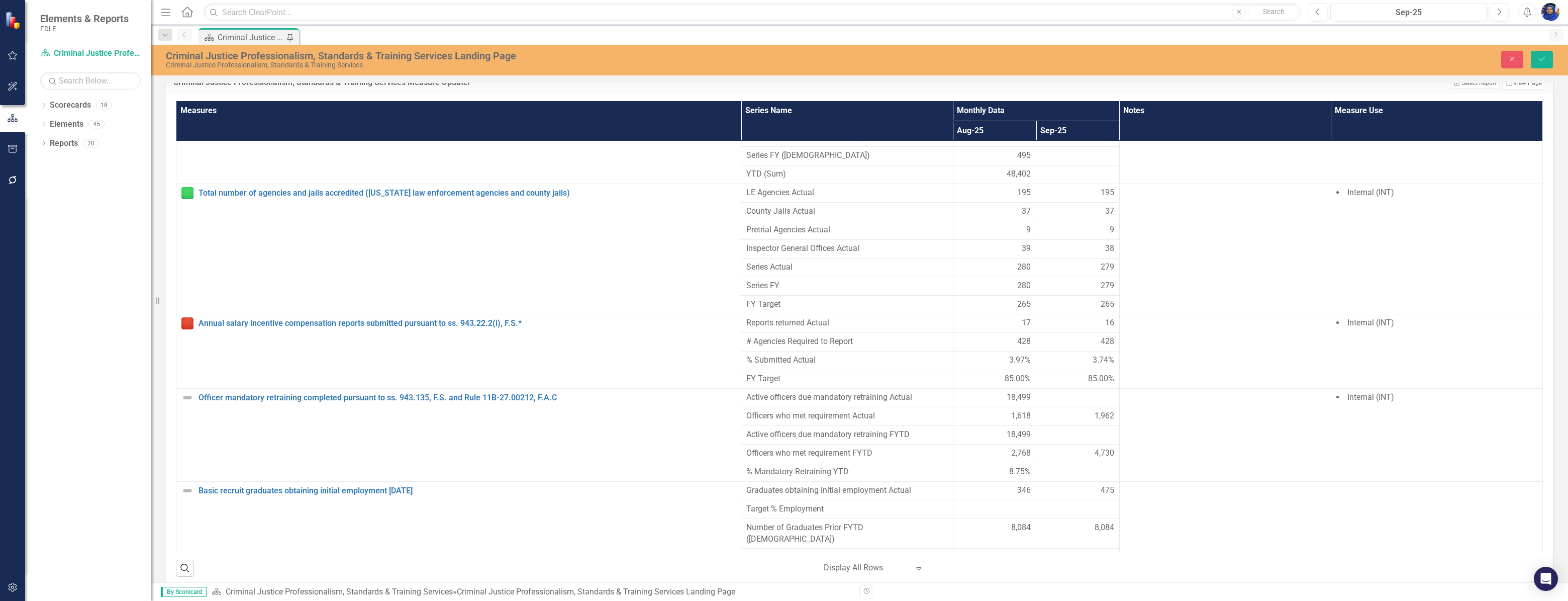
click at [1052, 429] on div at bounding box center [1078, 435] width 73 height 12
click at [1065, 392] on div at bounding box center [1078, 398] width 73 height 12
click at [1060, 392] on input "number" at bounding box center [1078, 401] width 73 height 19
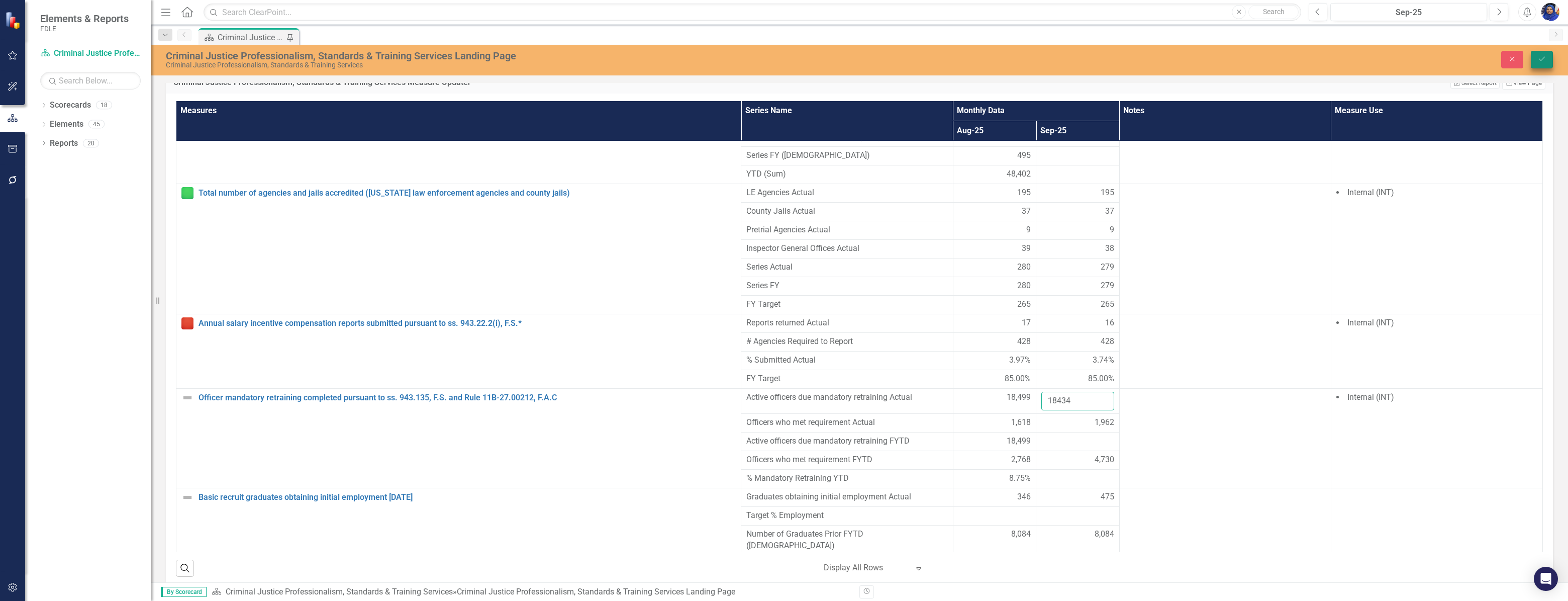
type input "18434"
click at [1546, 59] on button "Save" at bounding box center [1542, 59] width 22 height 18
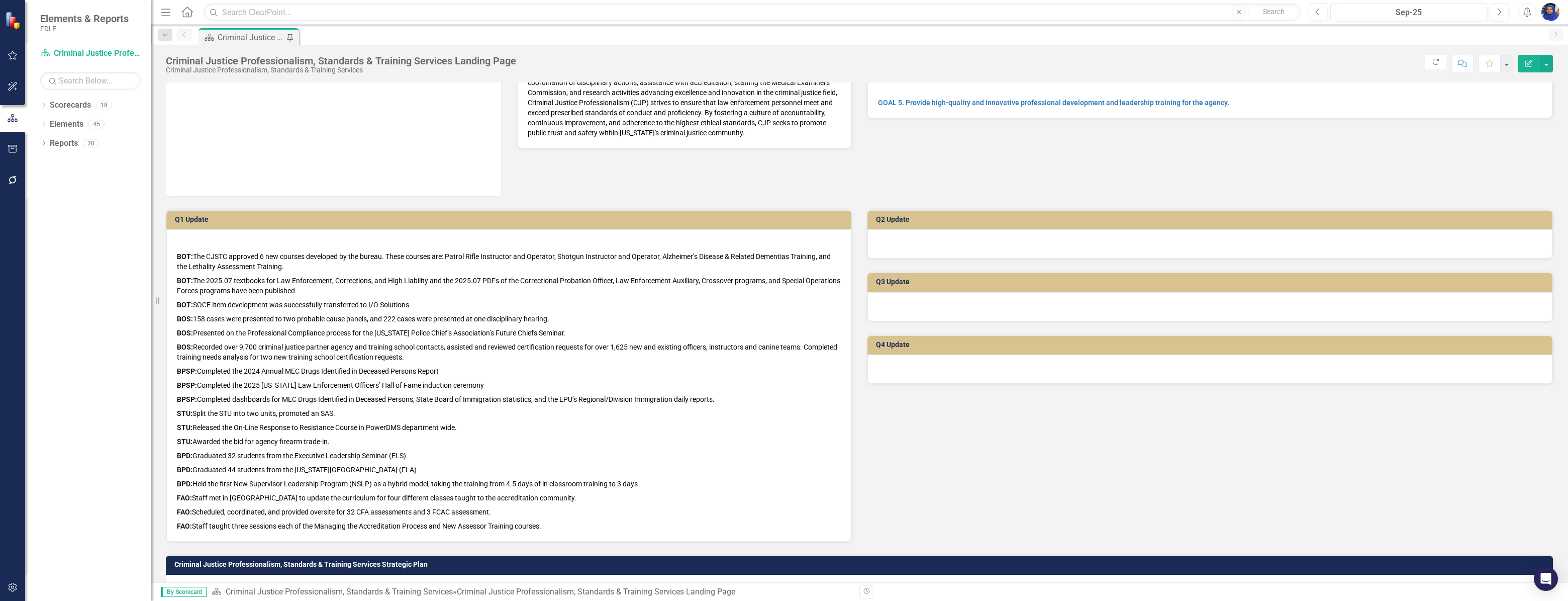
scroll to position [944, 0]
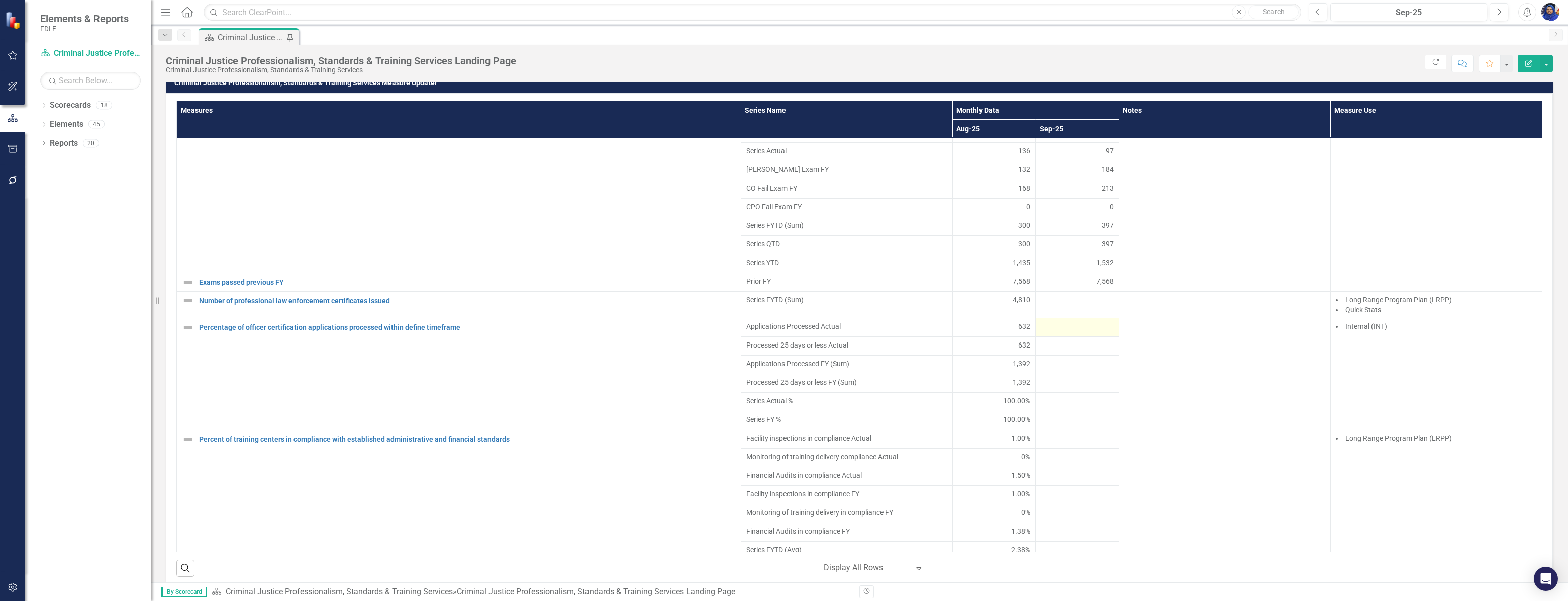
click at [1068, 333] on div at bounding box center [1077, 328] width 73 height 12
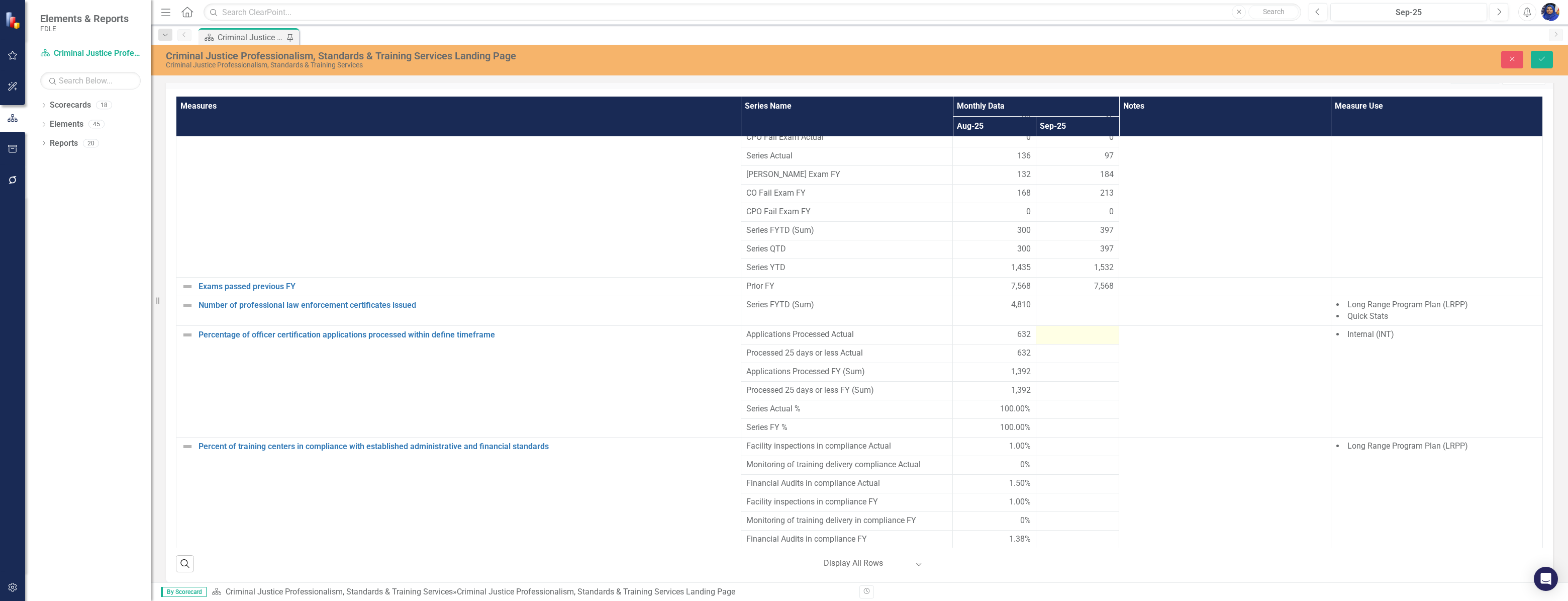
scroll to position [948, 0]
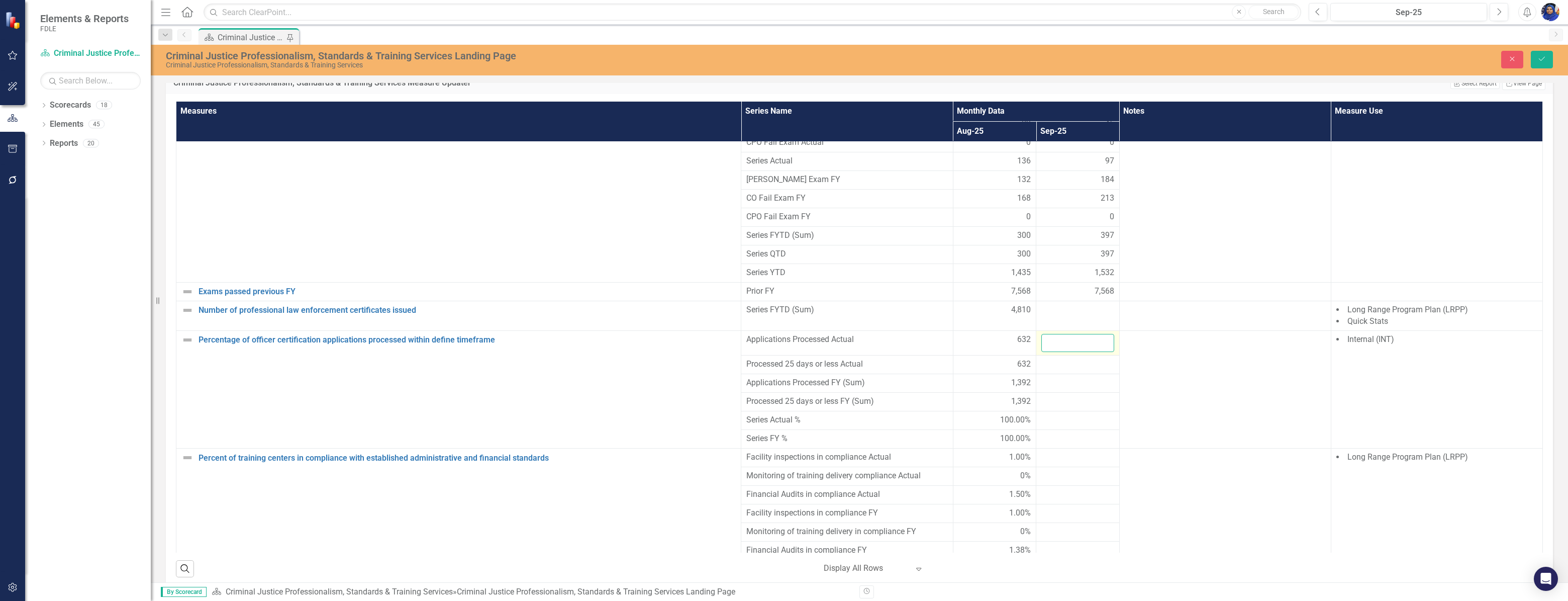
click at [1068, 335] on input "number" at bounding box center [1078, 343] width 73 height 19
type input "573"
click at [1057, 360] on div at bounding box center [1078, 365] width 73 height 12
click at [1055, 362] on input "number" at bounding box center [1078, 368] width 73 height 19
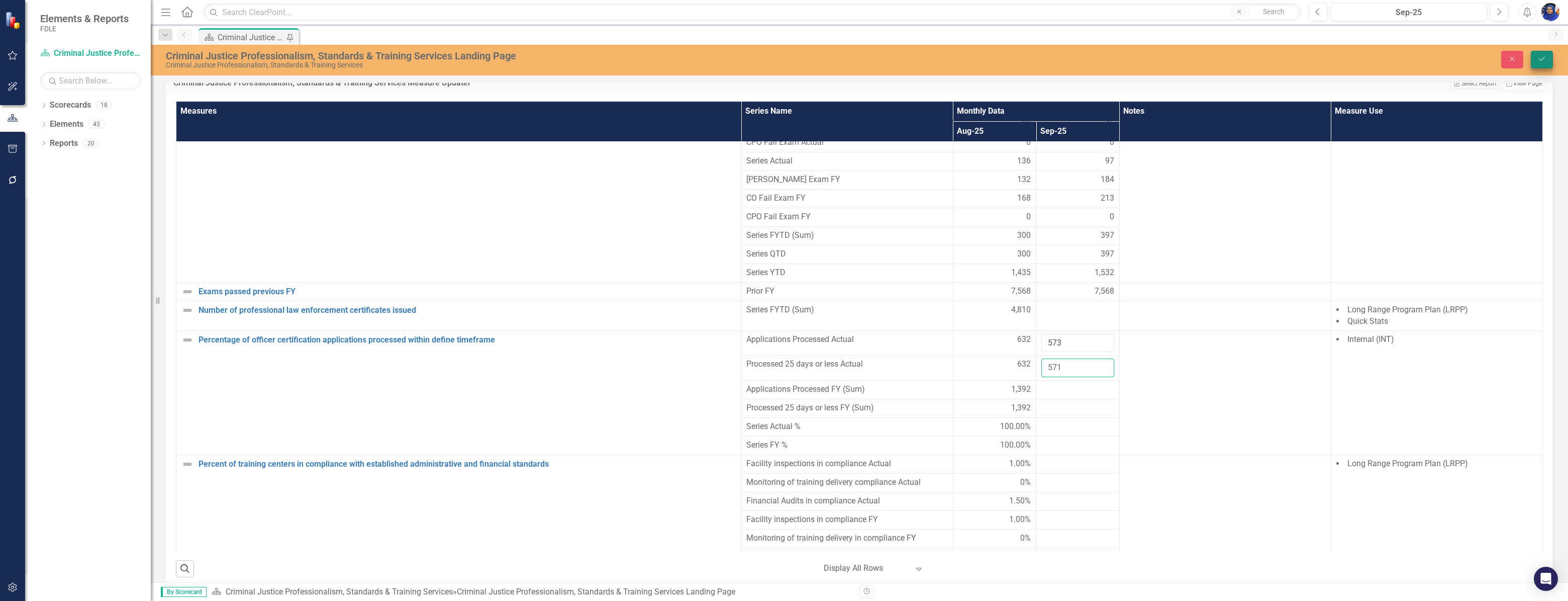
type input "571"
click at [1537, 60] on button "Save" at bounding box center [1542, 59] width 22 height 18
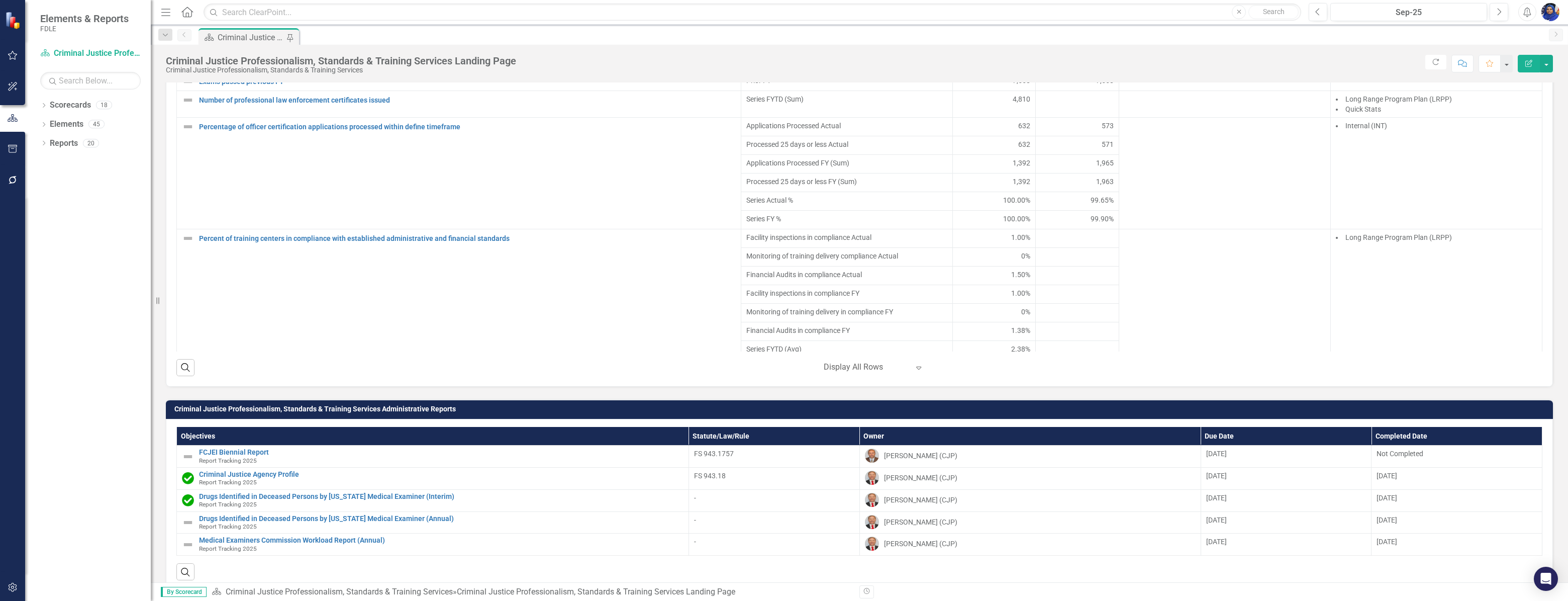
scroll to position [1142, 0]
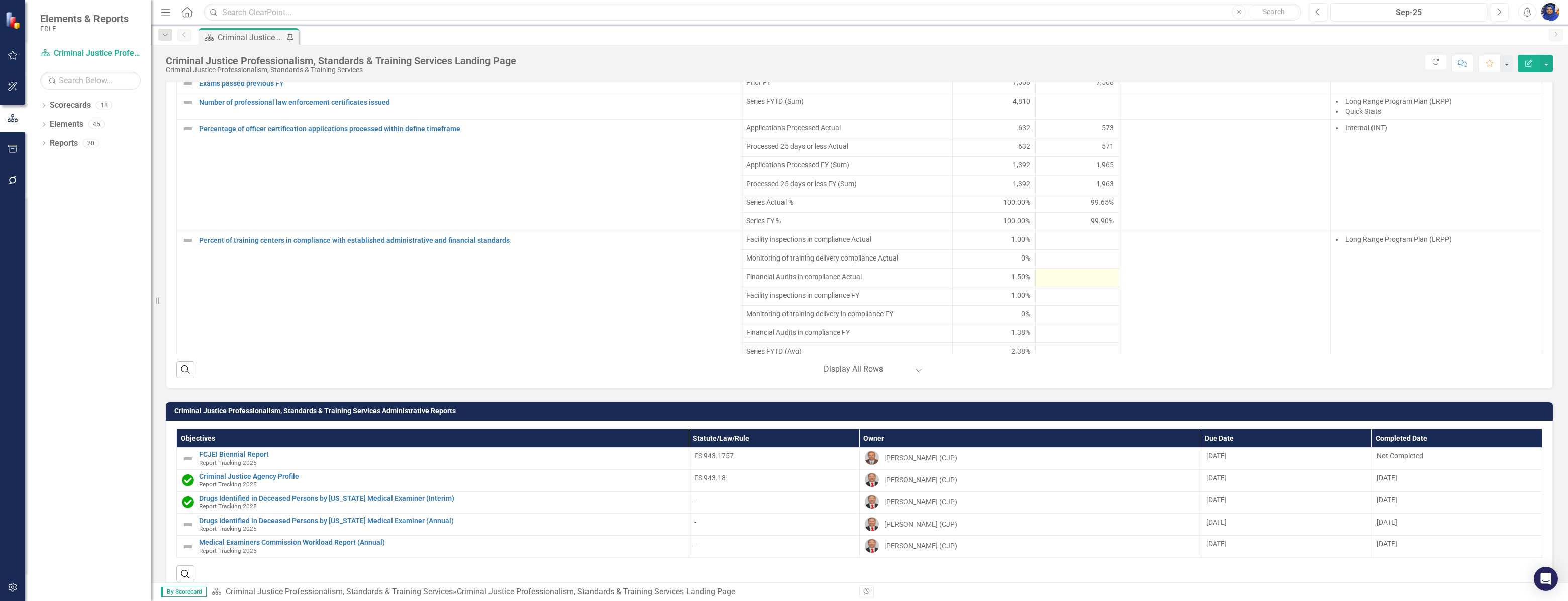
click at [1041, 278] on div at bounding box center [1077, 278] width 73 height 12
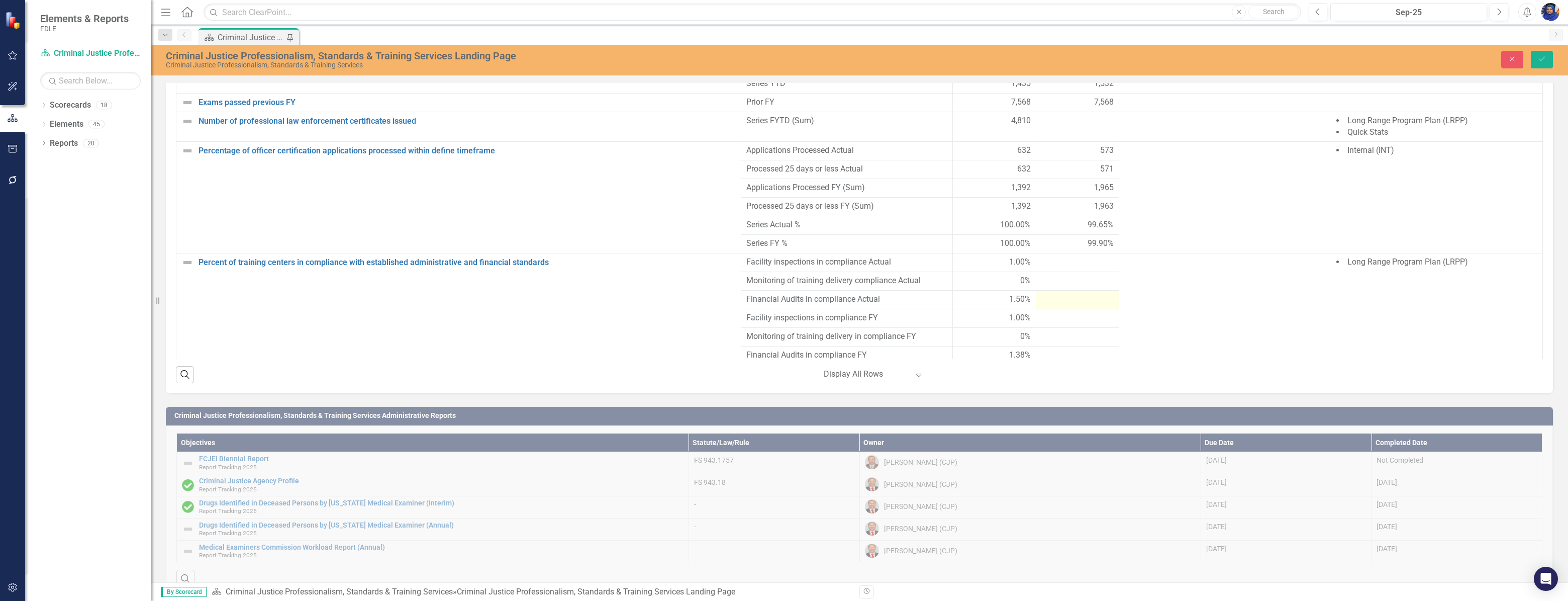
scroll to position [1147, 0]
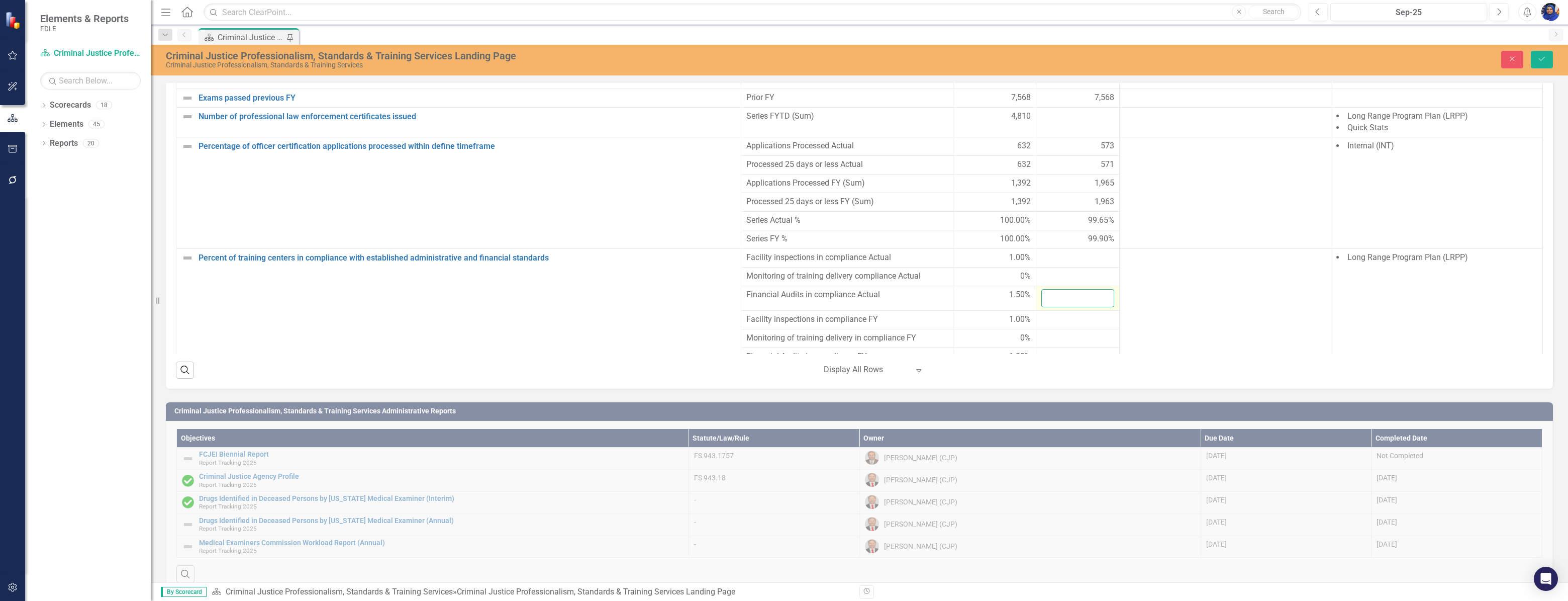
click at [1051, 289] on input "number" at bounding box center [1078, 298] width 73 height 19
type input "1"
click at [1541, 59] on icon "Save" at bounding box center [1542, 59] width 9 height 7
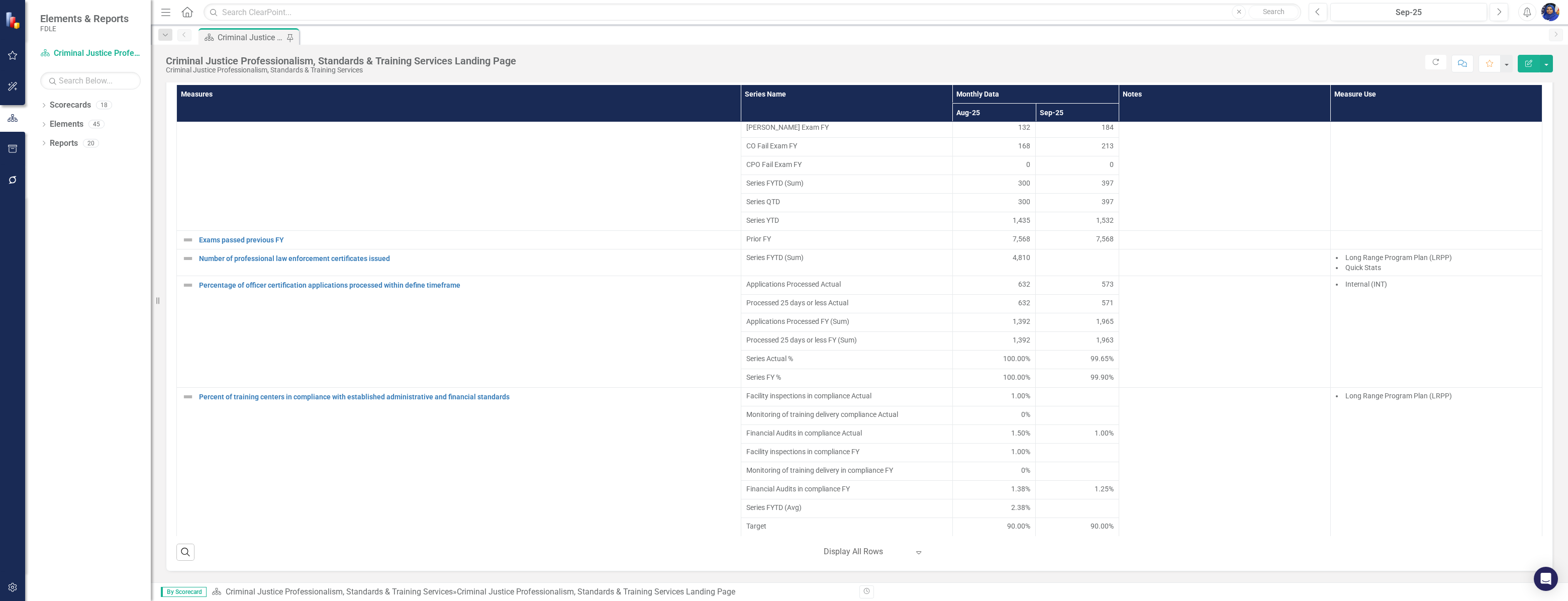
scroll to position [1463, 0]
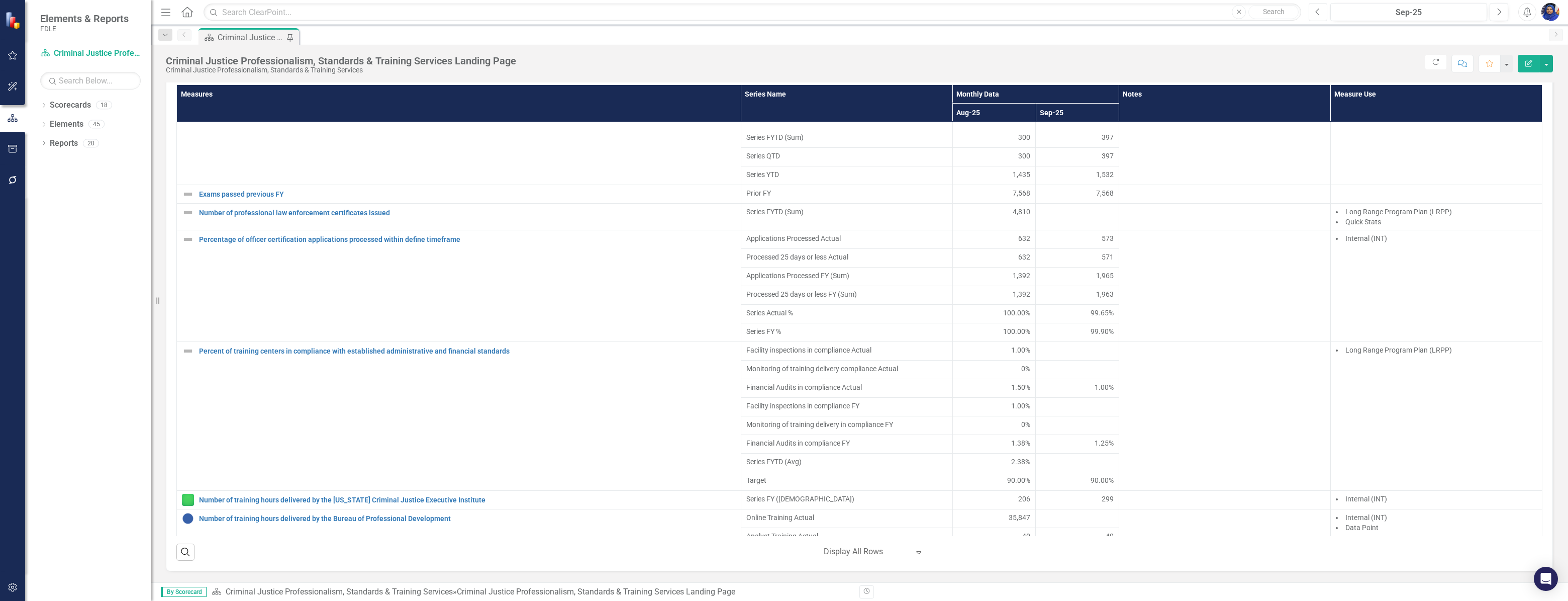
click at [1317, 9] on icon "Previous" at bounding box center [1318, 12] width 5 height 9
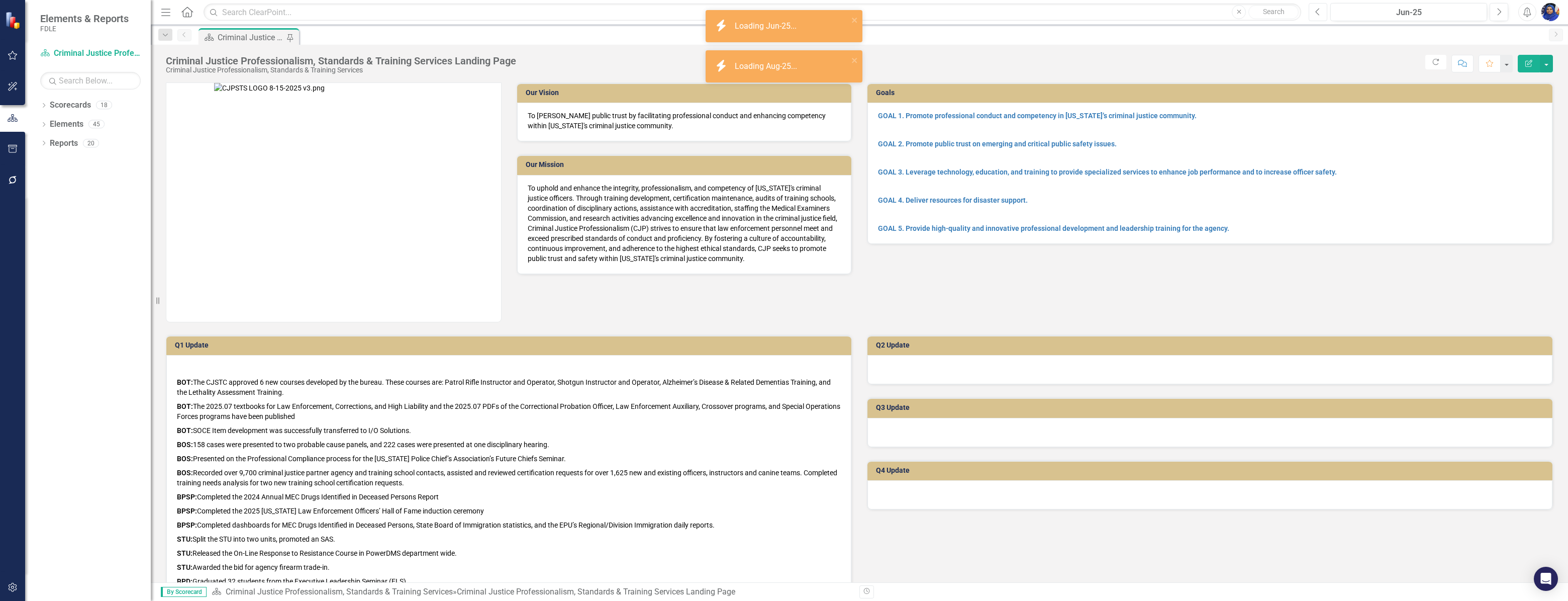
click at [1317, 9] on icon "Previous" at bounding box center [1318, 12] width 5 height 9
click at [1317, 10] on icon "Previous" at bounding box center [1318, 12] width 5 height 9
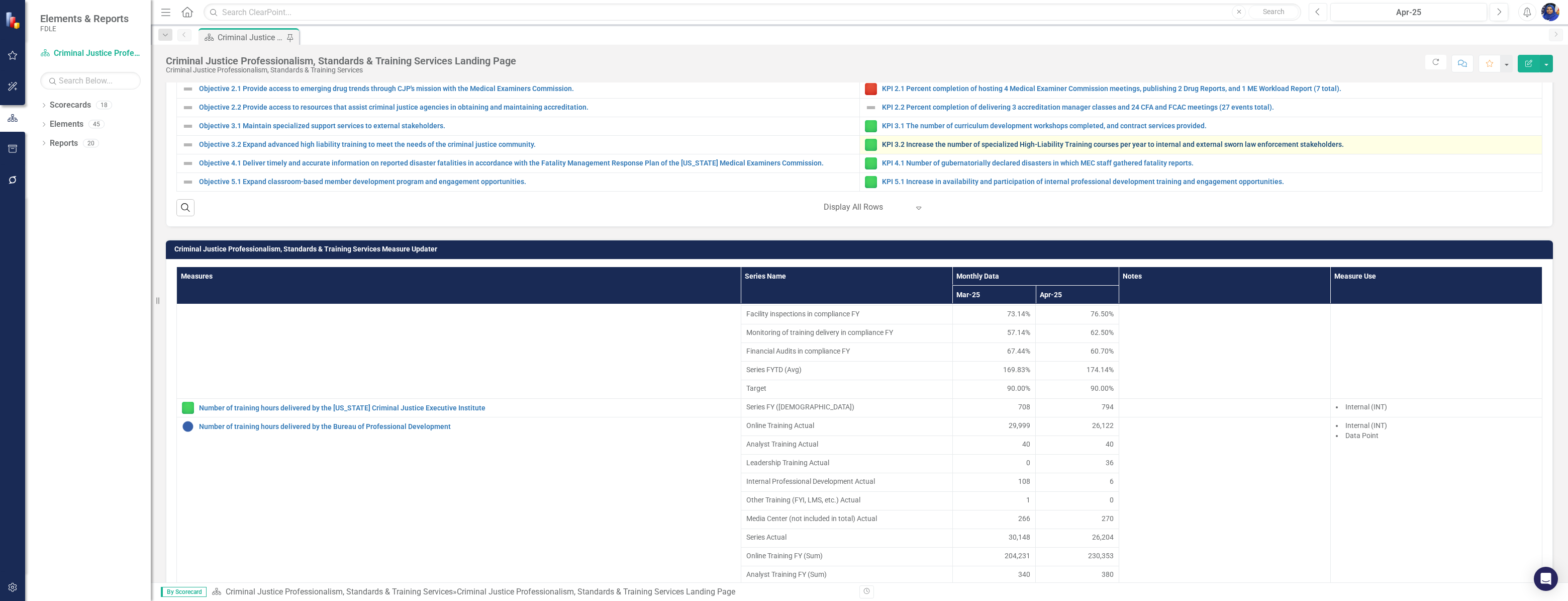
scroll to position [777, 0]
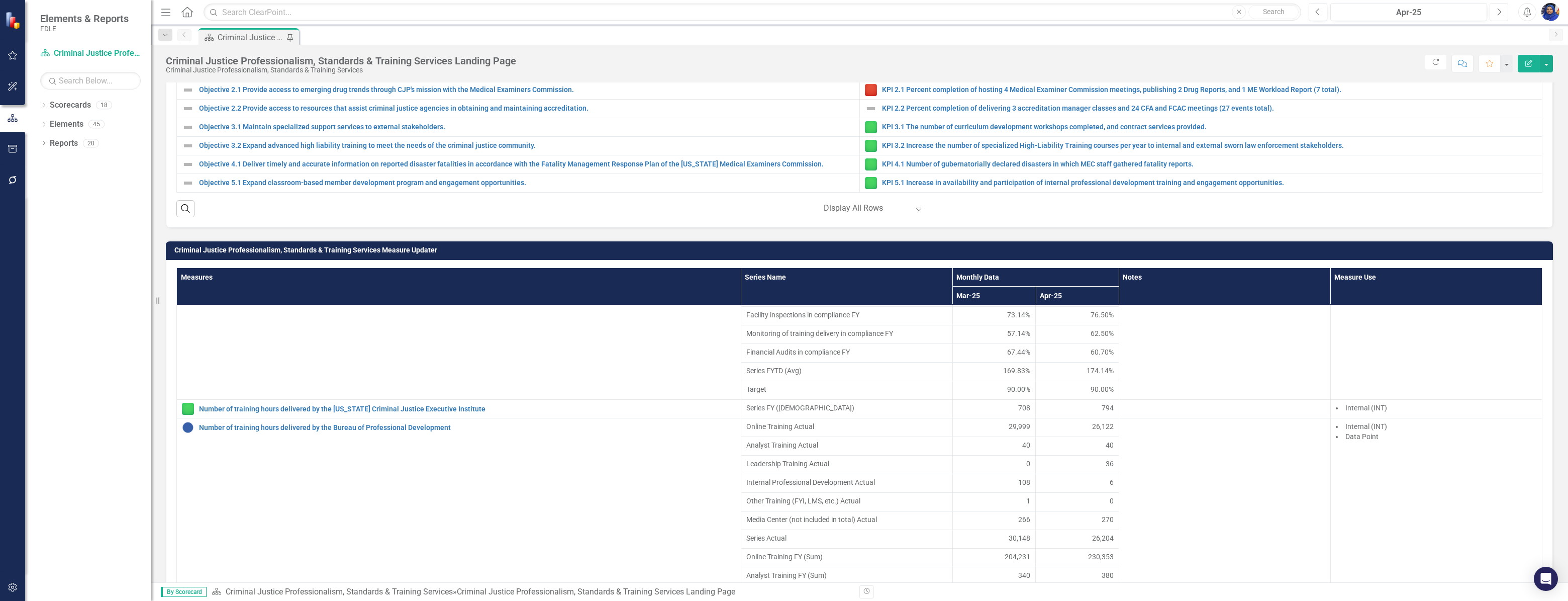
click at [1501, 12] on icon "Next" at bounding box center [1499, 12] width 5 height 9
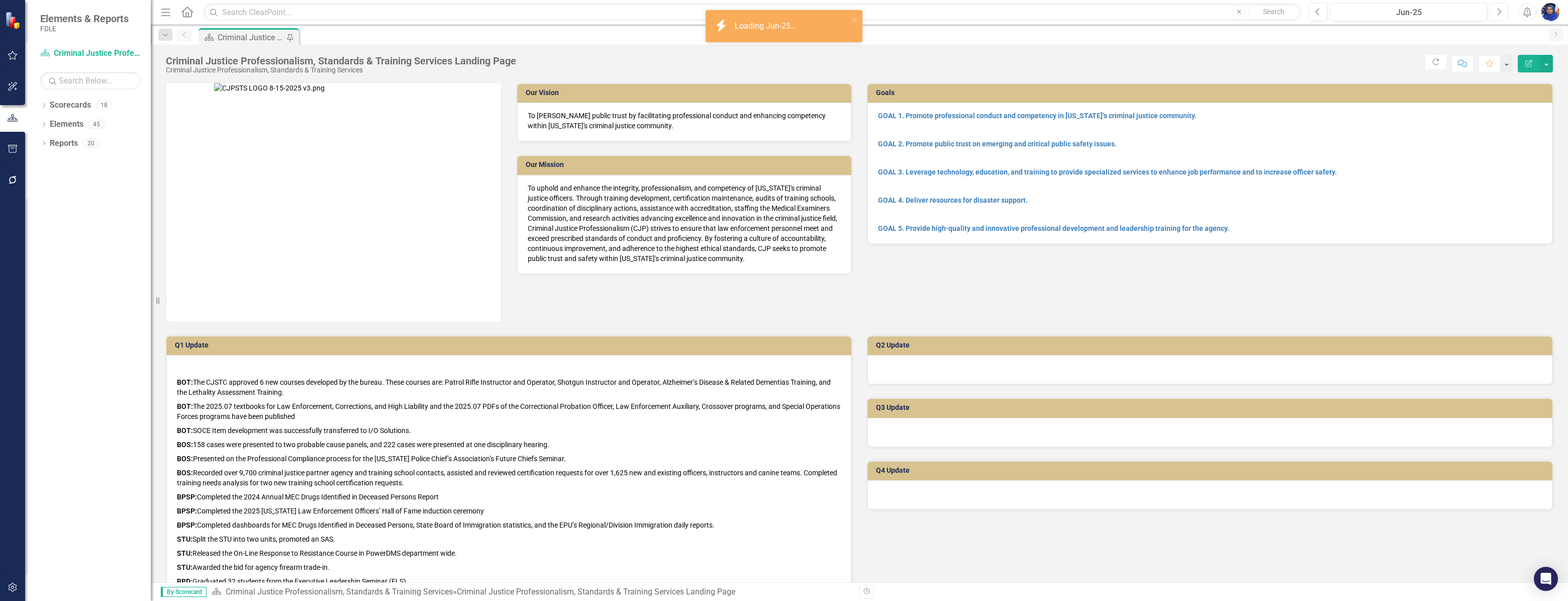
click at [1501, 12] on icon "Next" at bounding box center [1499, 12] width 5 height 9
click at [1502, 13] on button "Next" at bounding box center [1499, 12] width 19 height 18
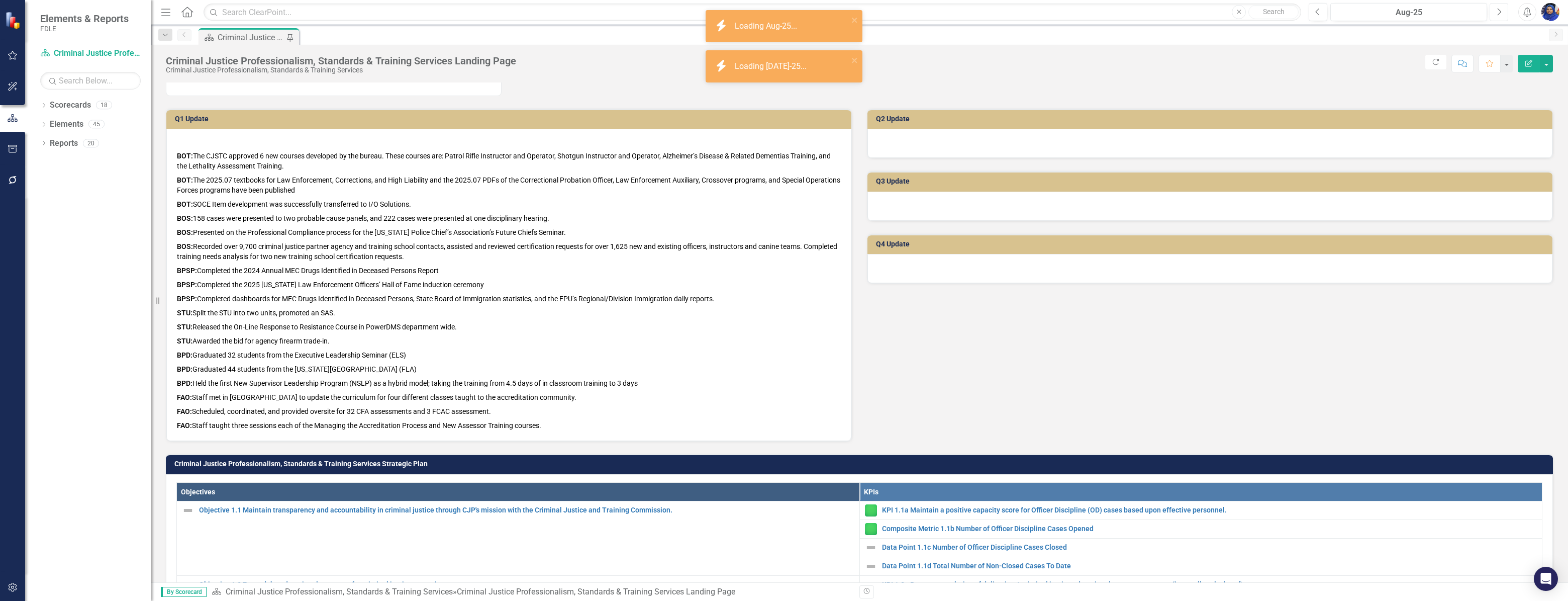
scroll to position [228, 0]
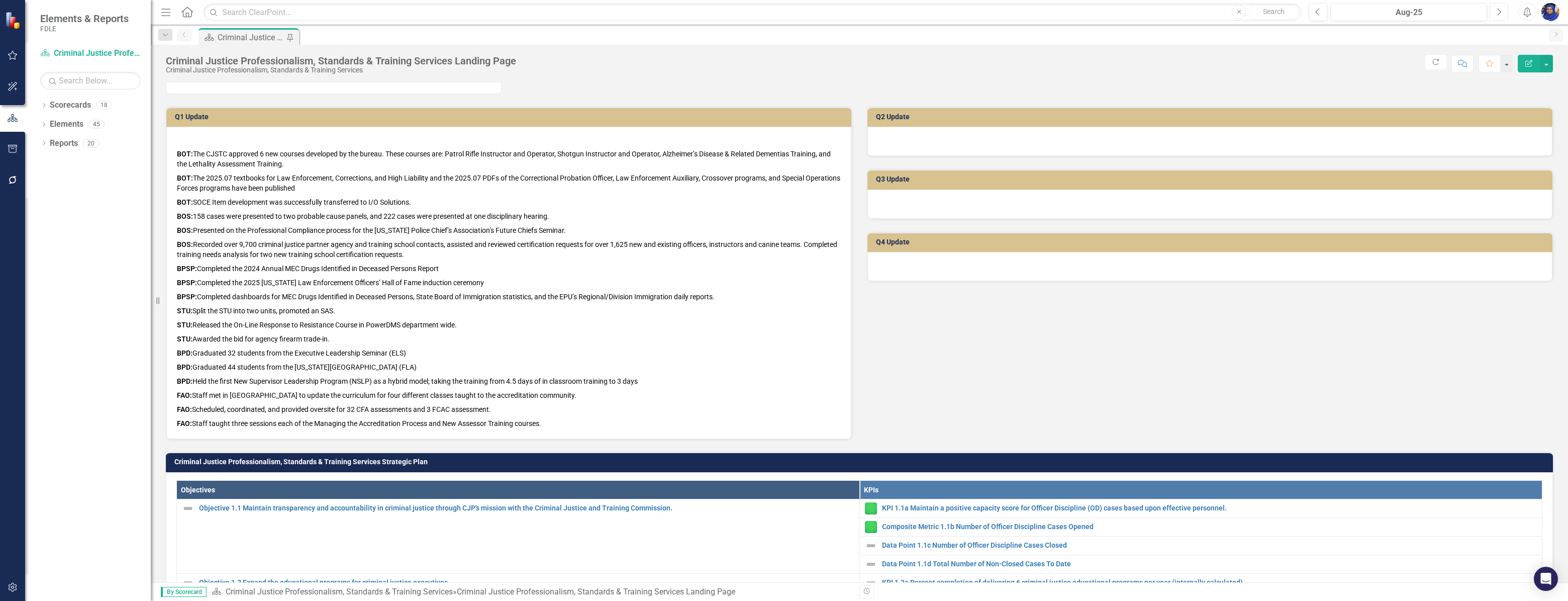
click at [1499, 13] on icon "Next" at bounding box center [1499, 12] width 5 height 9
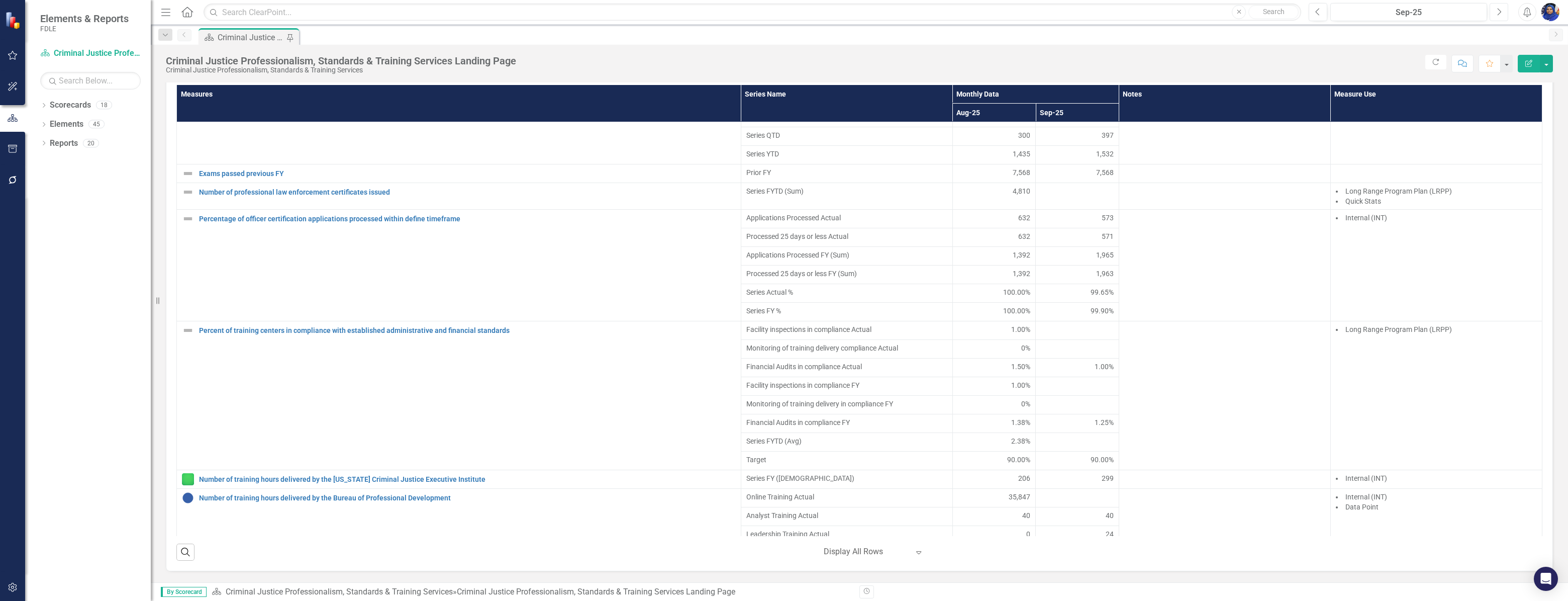
scroll to position [1463, 0]
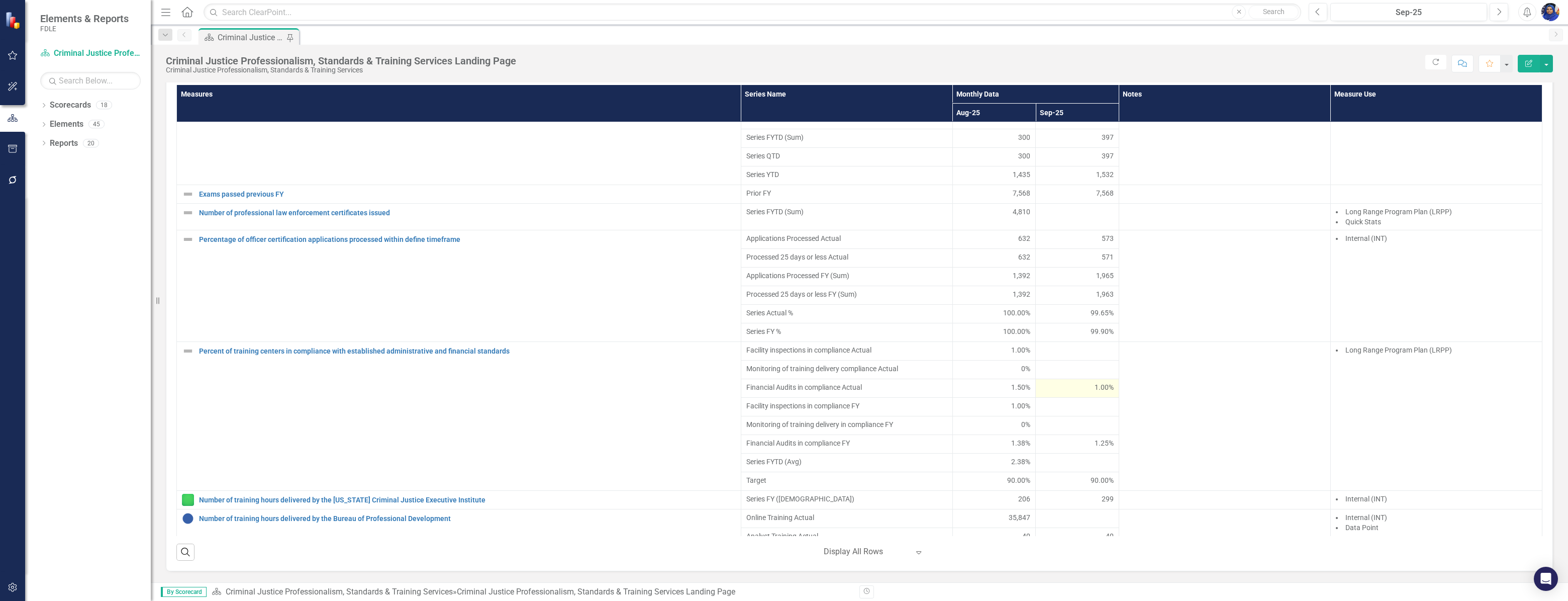
click at [1077, 392] on div "1.00%" at bounding box center [1077, 387] width 73 height 10
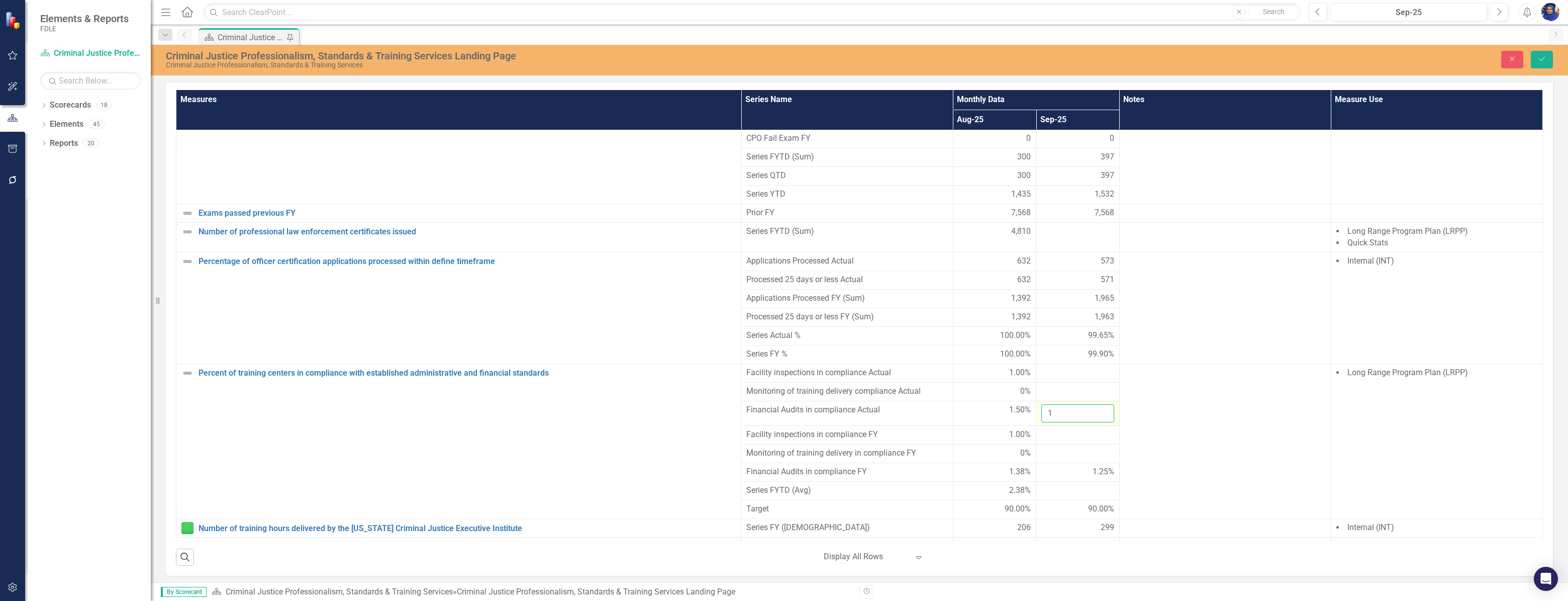
click at [1069, 407] on input "1" at bounding box center [1078, 413] width 73 height 19
type input "100"
click at [1541, 59] on icon "Save" at bounding box center [1542, 59] width 9 height 7
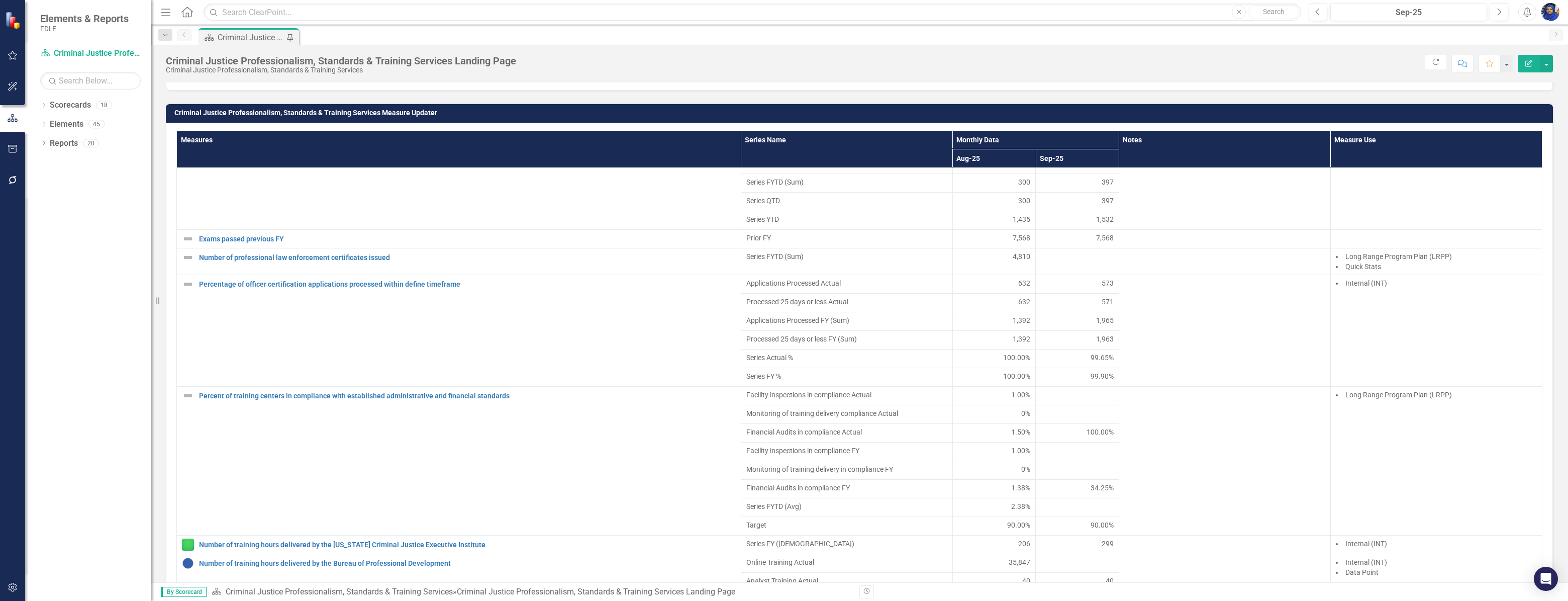
scroll to position [1508, 0]
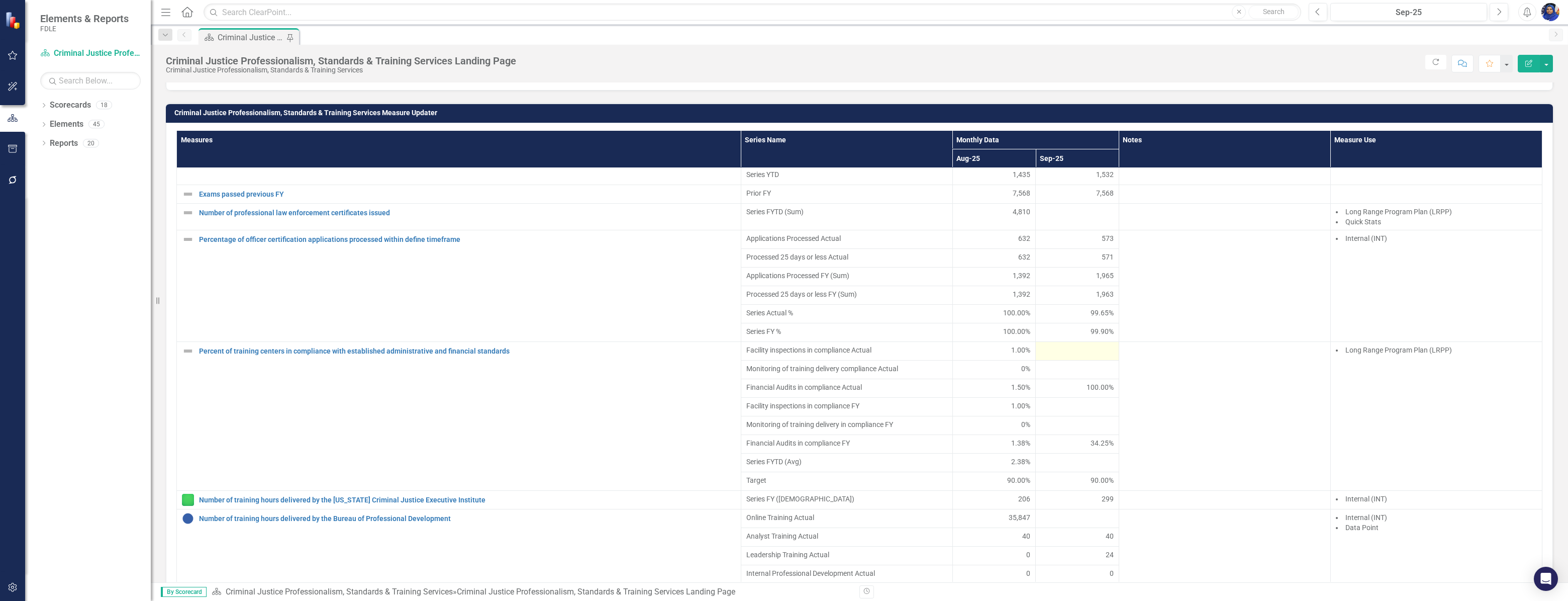
click at [1063, 357] on div at bounding box center [1077, 351] width 73 height 12
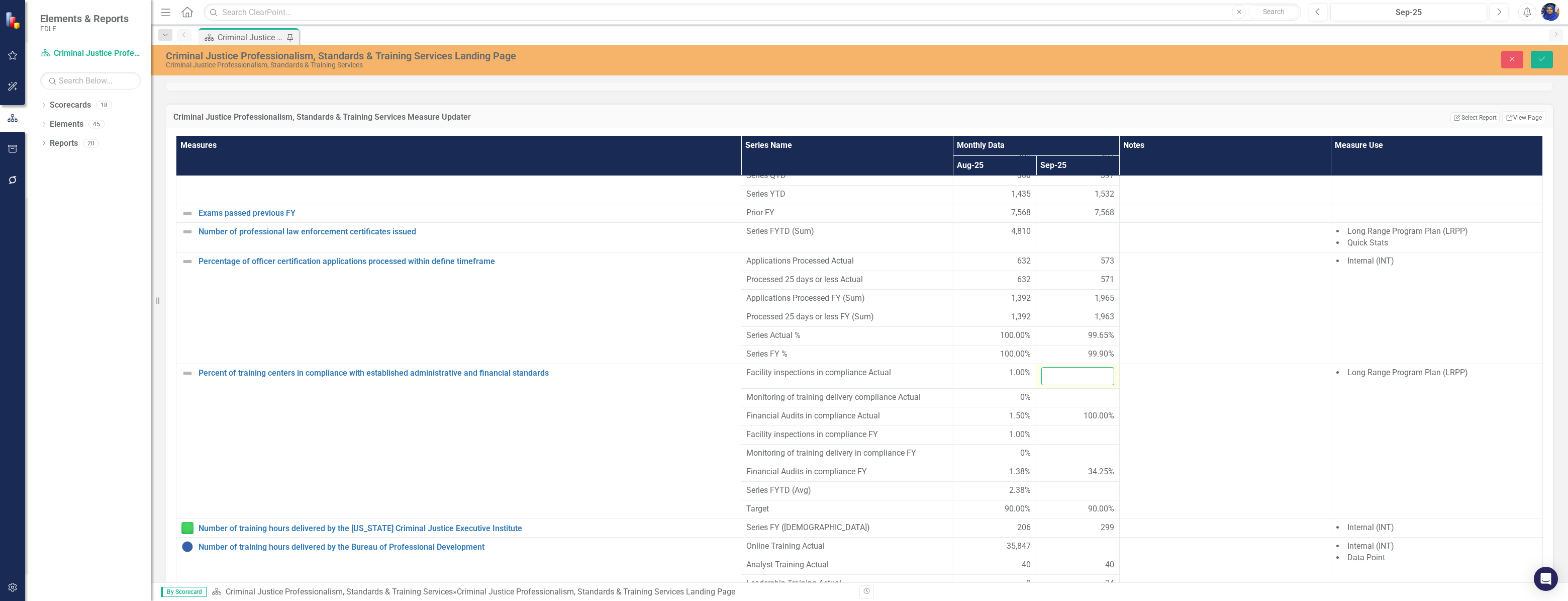
click at [1064, 371] on input "number" at bounding box center [1078, 376] width 73 height 19
type input "0.95"
drag, startPoint x: 1543, startPoint y: 60, endPoint x: 1463, endPoint y: 218, distance: 177.1
click at [1543, 60] on icon "Save" at bounding box center [1542, 59] width 9 height 7
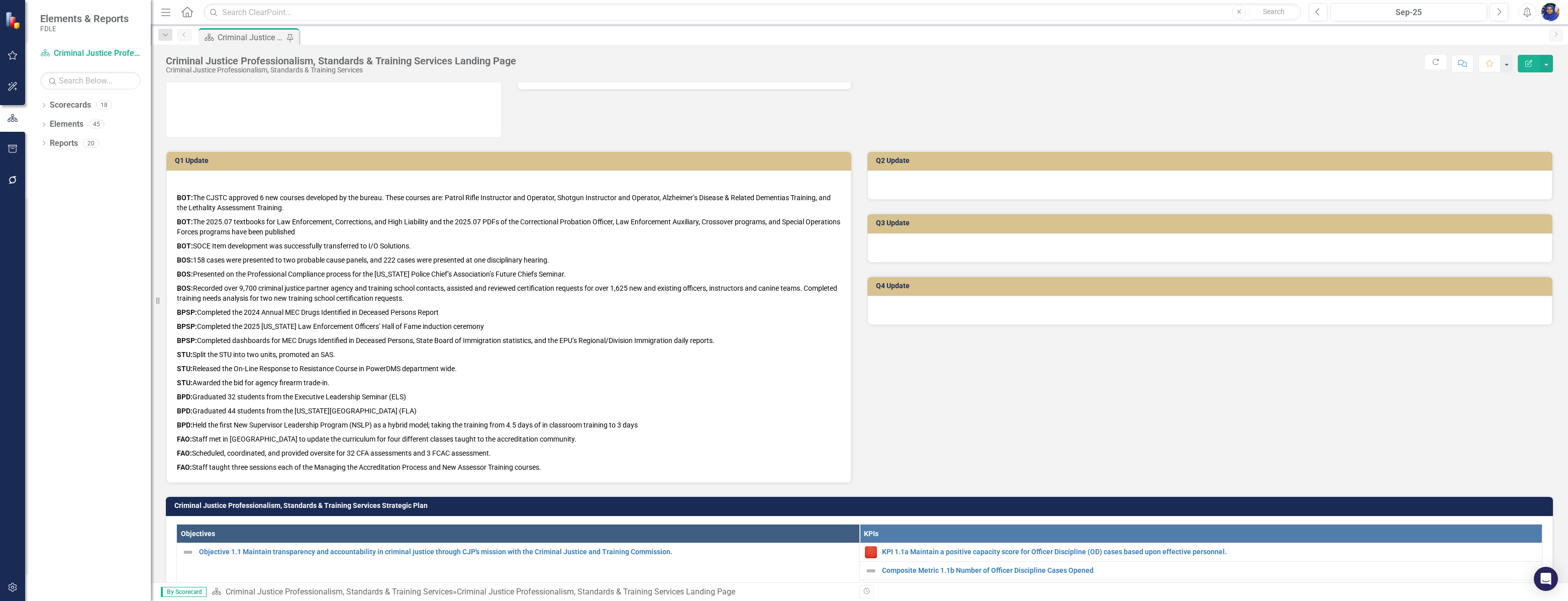
scroll to position [228, 0]
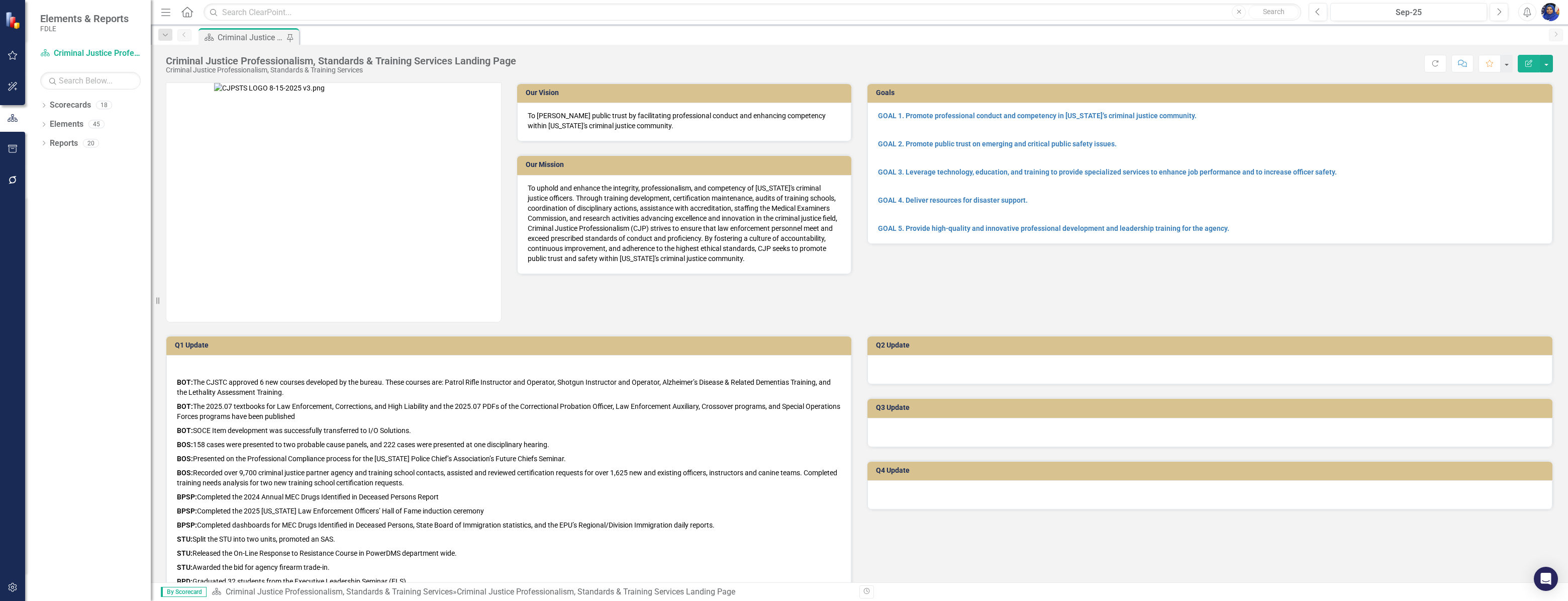
scroll to position [823, 0]
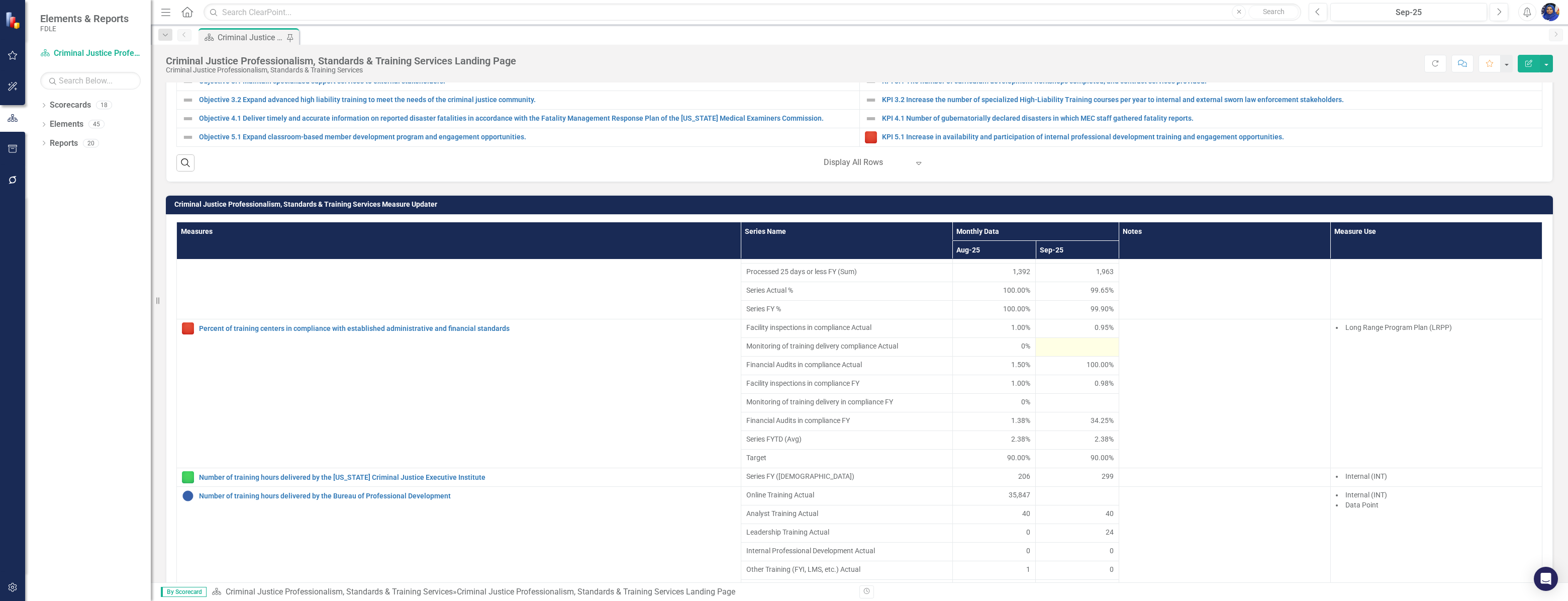
click at [1080, 353] on div at bounding box center [1077, 347] width 73 height 12
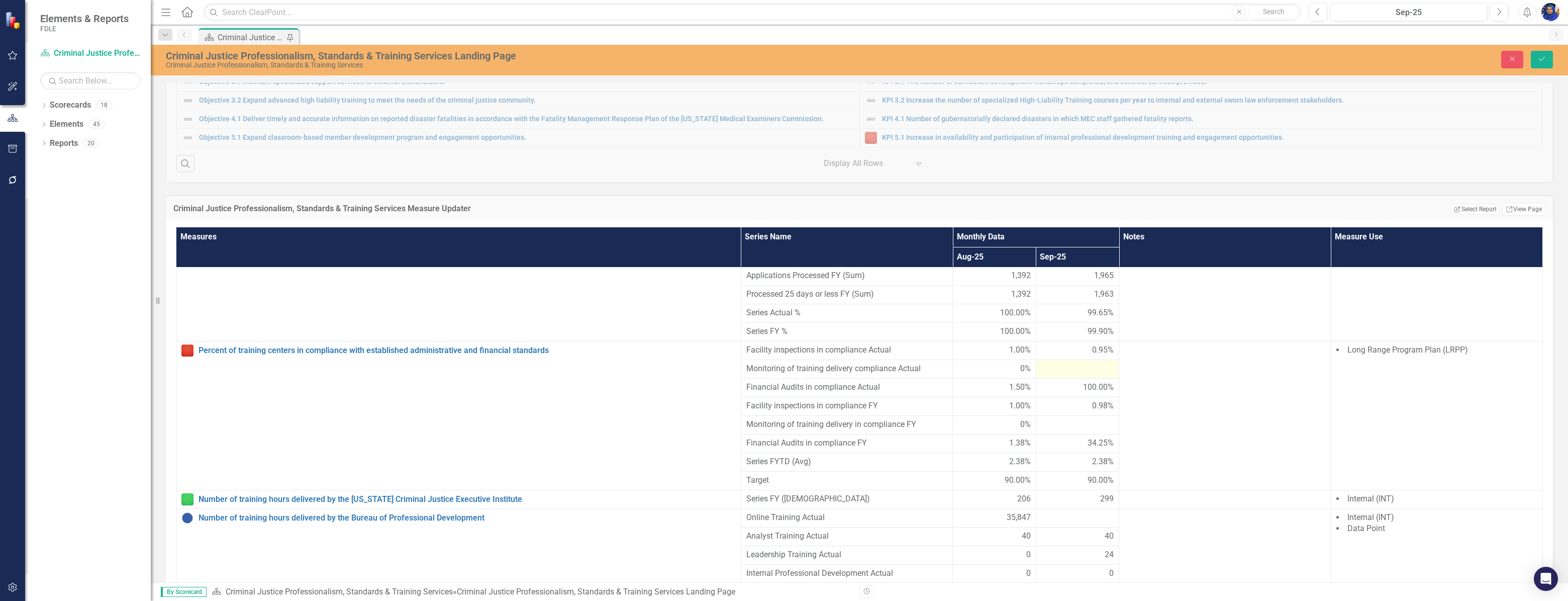
scroll to position [1628, 0]
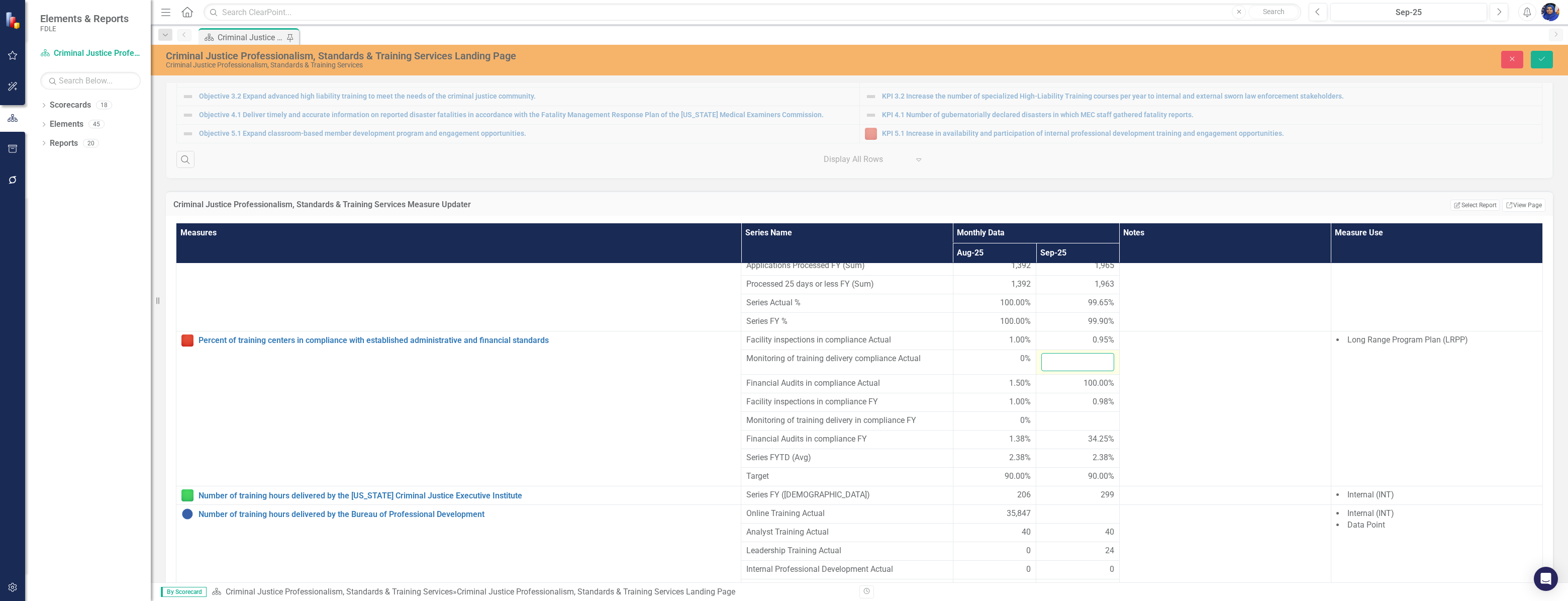
click at [1048, 357] on input "number" at bounding box center [1078, 362] width 73 height 19
type input "0"
click at [1539, 57] on icon "Save" at bounding box center [1542, 59] width 9 height 7
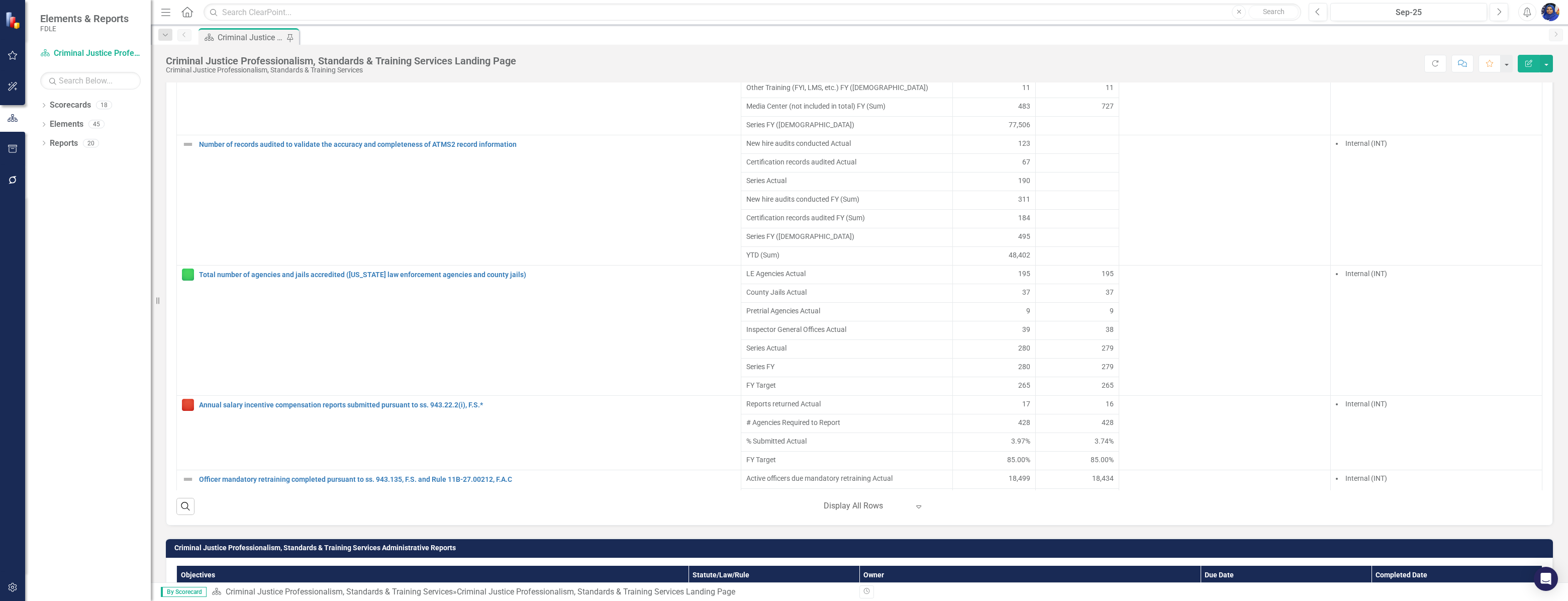
scroll to position [2056, 0]
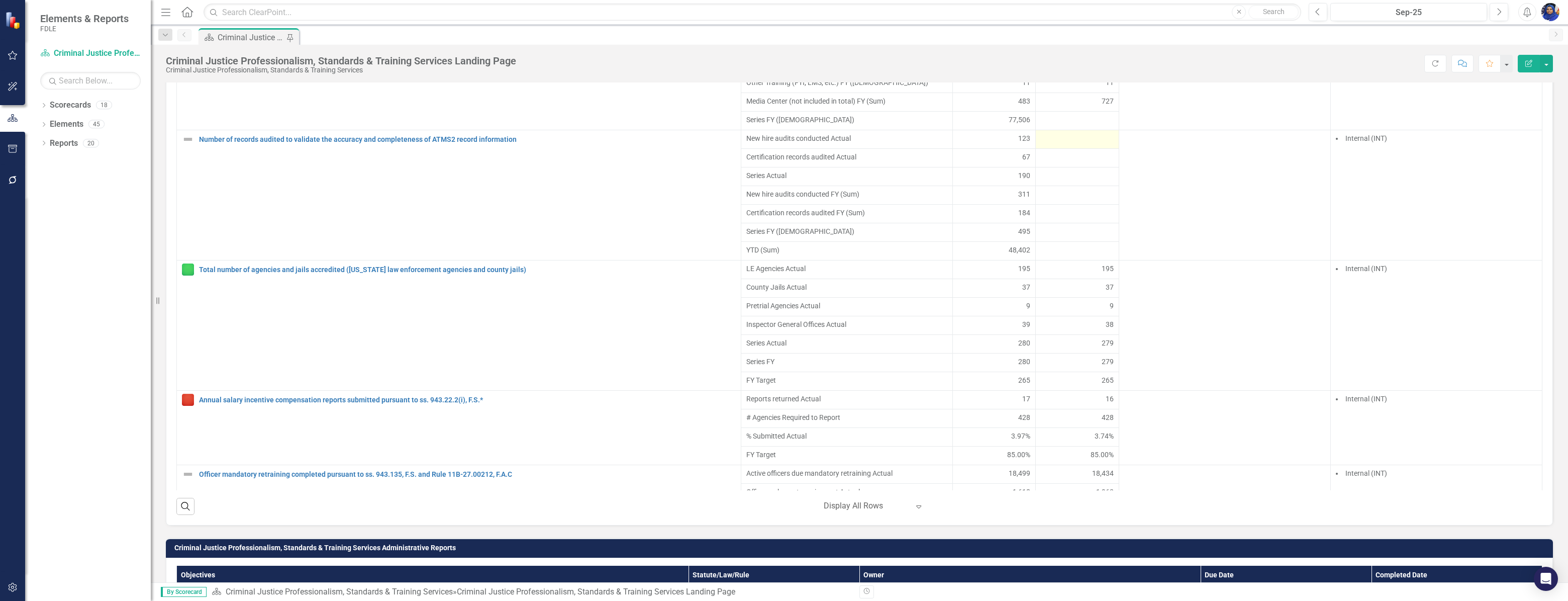
click at [1048, 146] on div at bounding box center [1077, 139] width 73 height 12
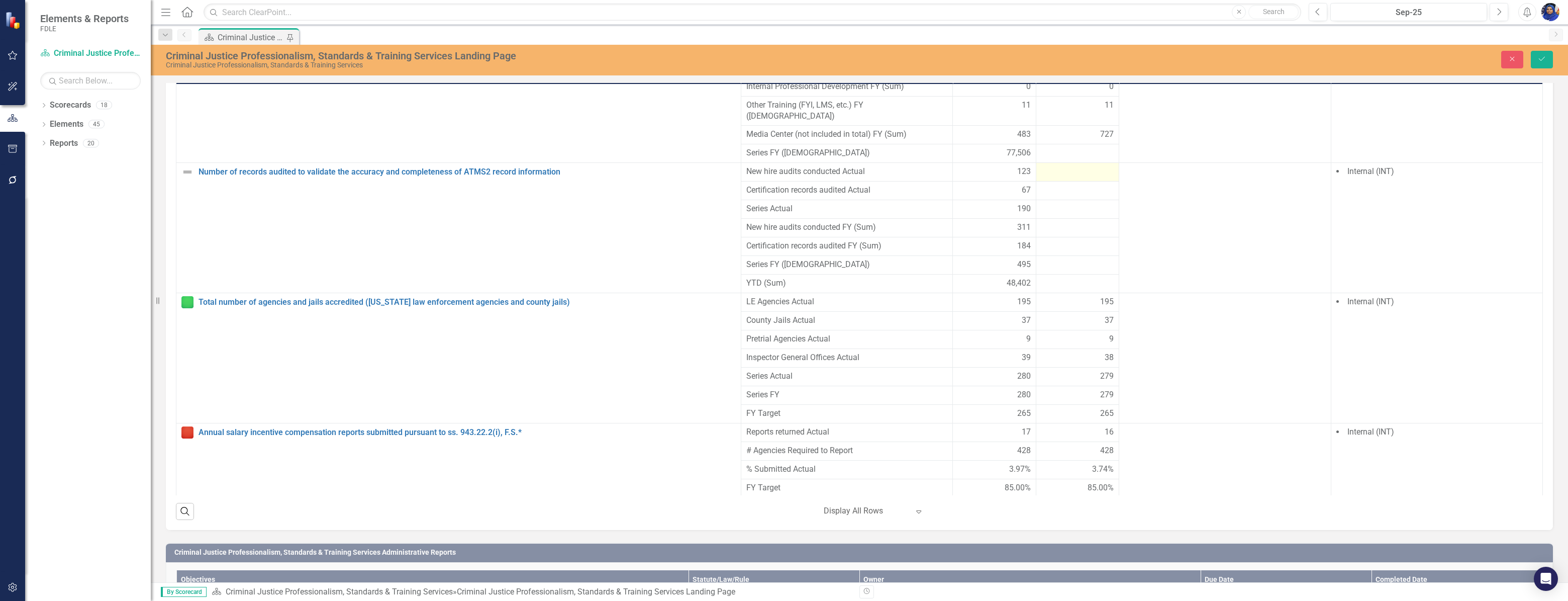
scroll to position [1010, 0]
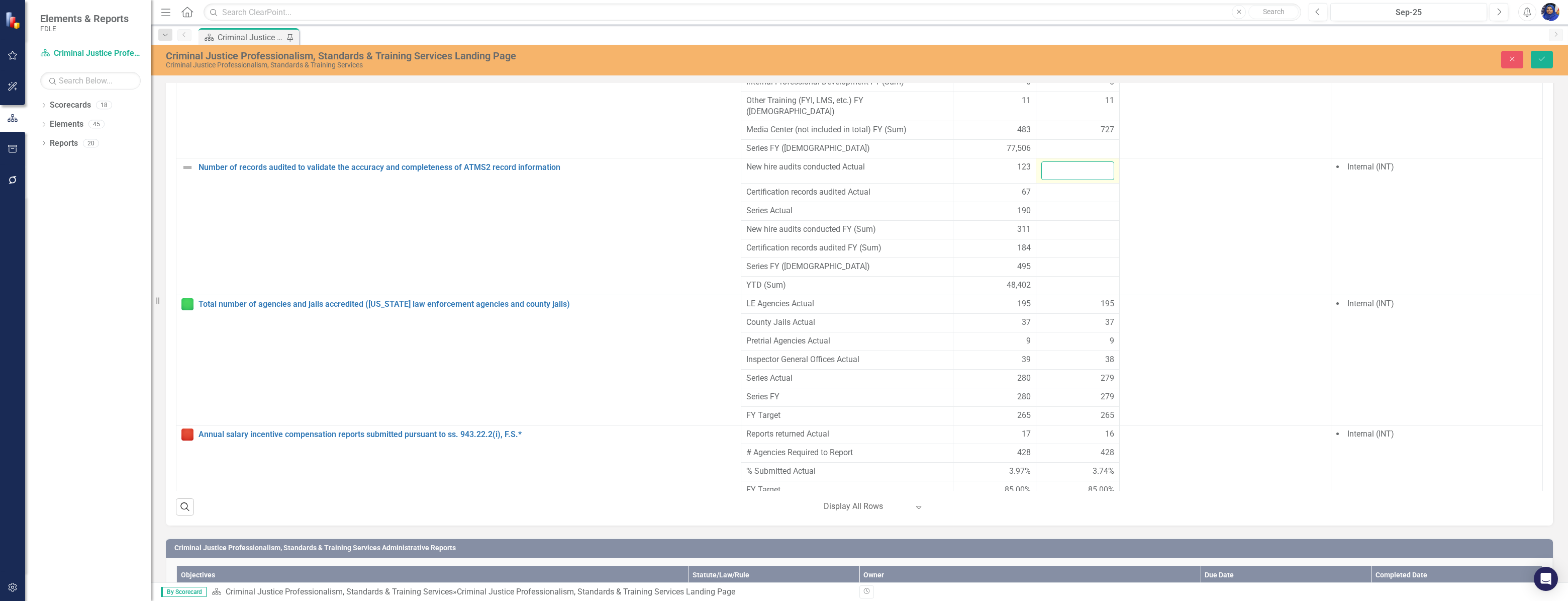
click at [1048, 161] on input "number" at bounding box center [1078, 170] width 73 height 19
type input "107"
click at [1056, 186] on div at bounding box center [1078, 192] width 73 height 12
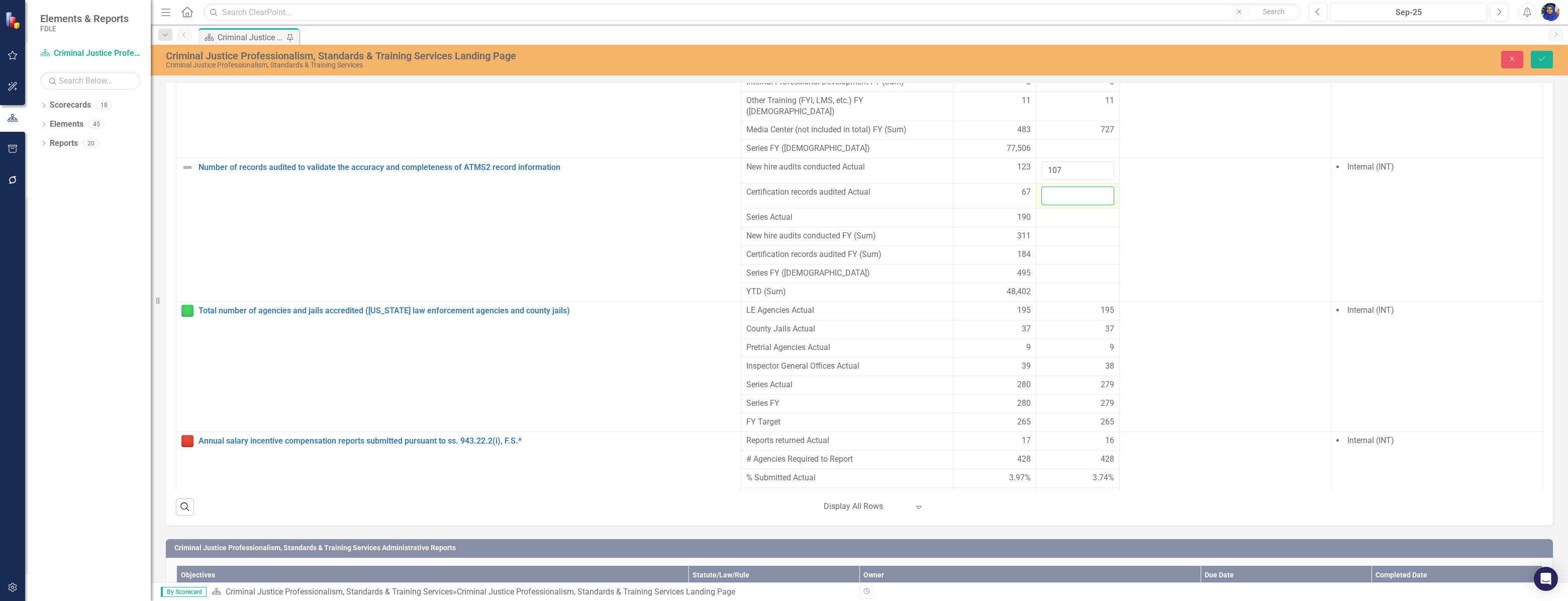
click at [1055, 186] on input "number" at bounding box center [1078, 195] width 73 height 19
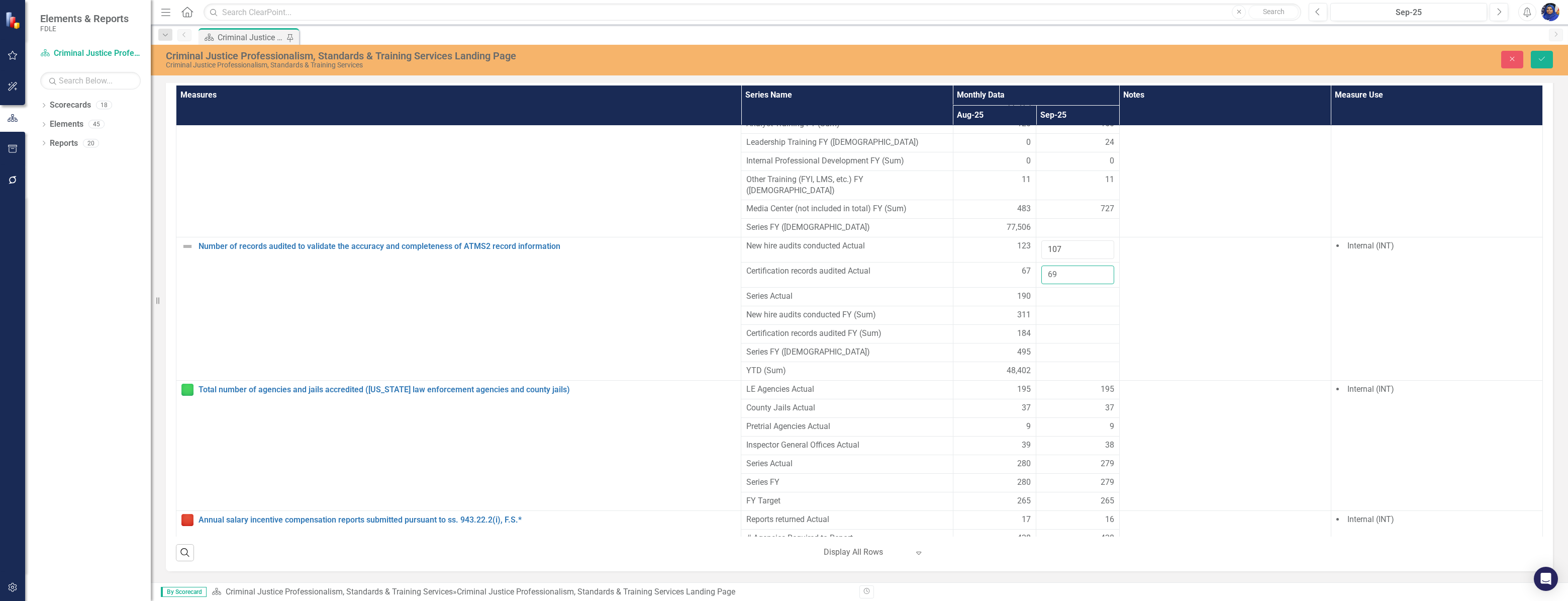
scroll to position [2006, 0]
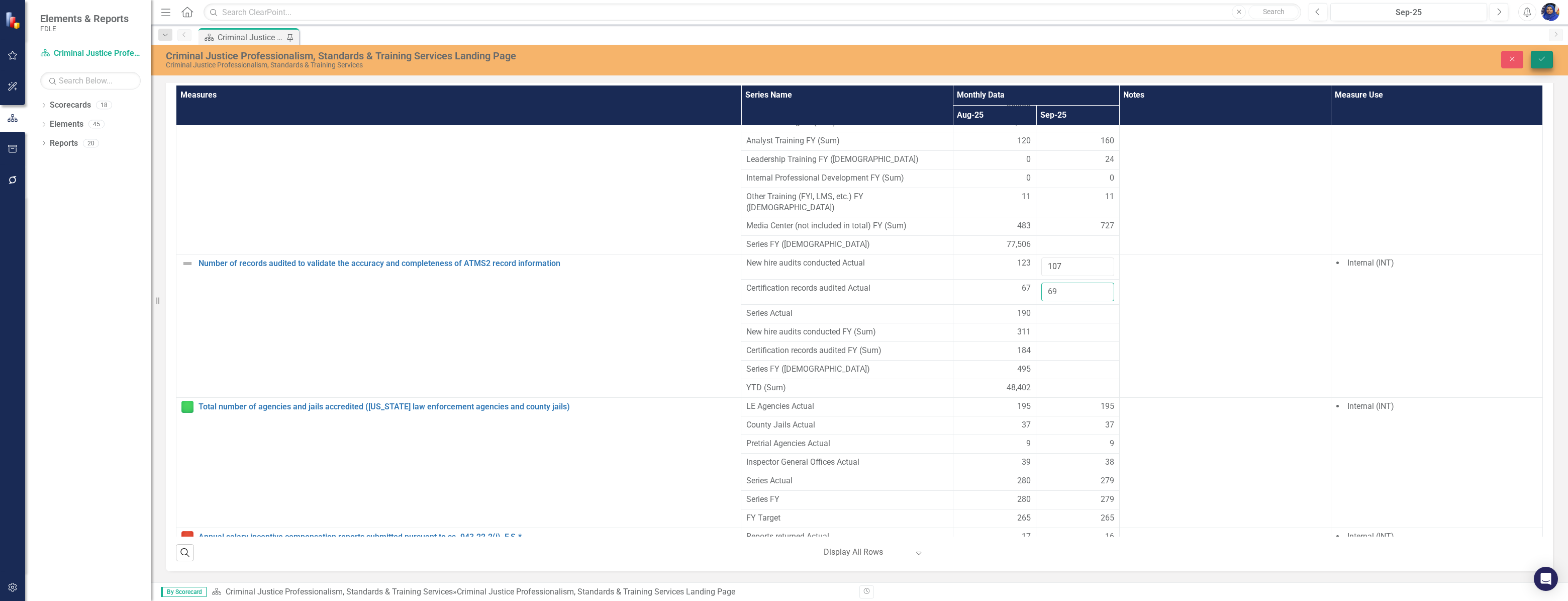
type input "69"
click at [1542, 55] on icon "Save" at bounding box center [1542, 59] width 9 height 7
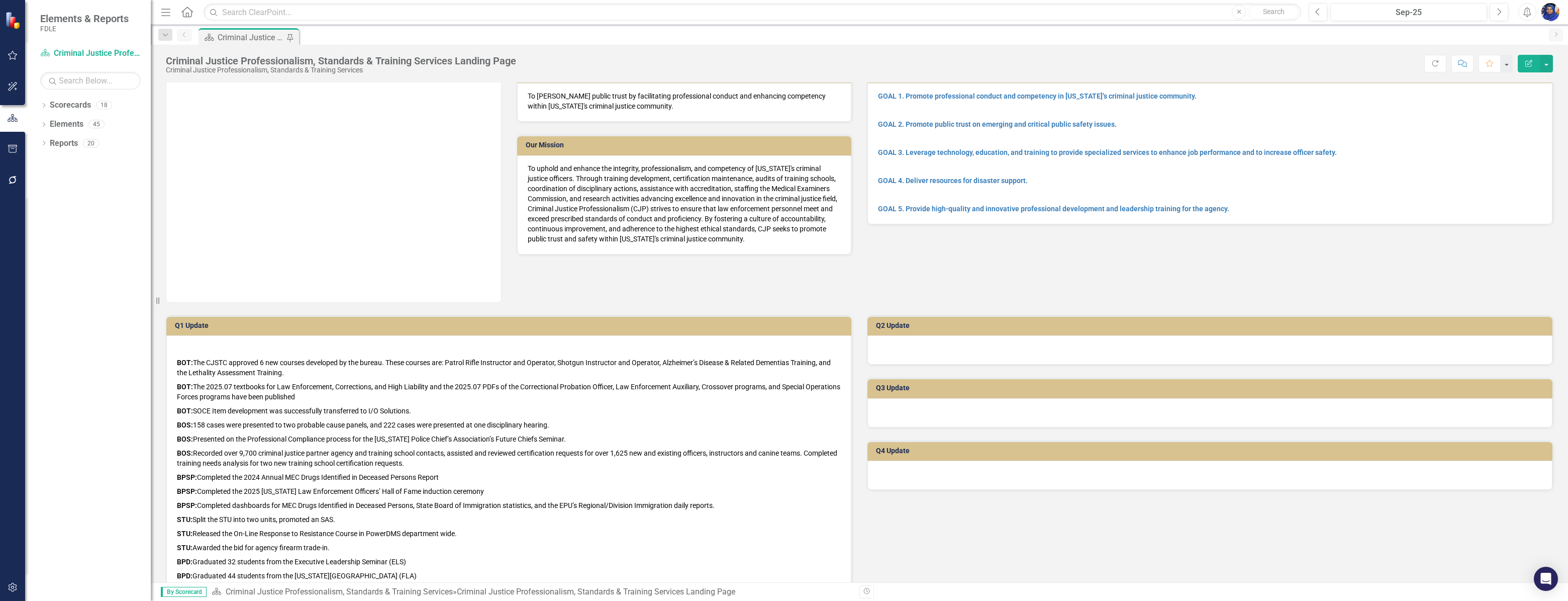
scroll to position [0, 0]
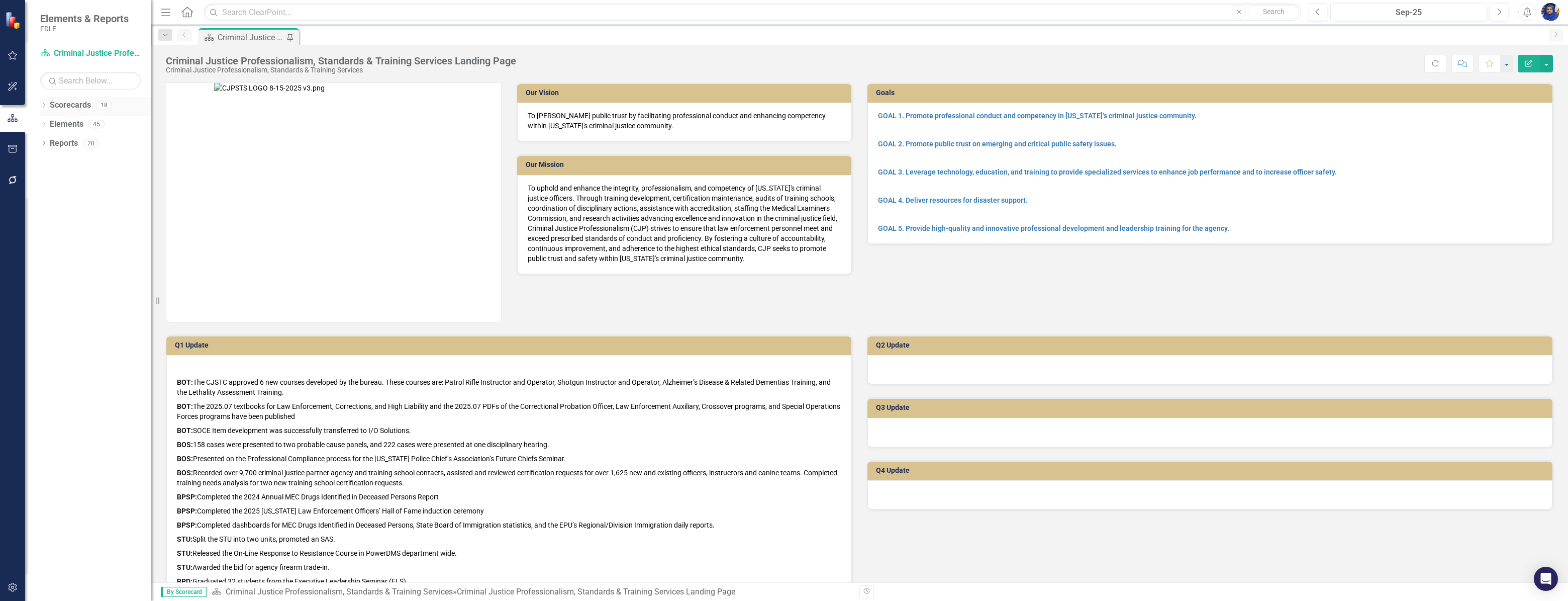
click at [88, 104] on link "Scorecards" at bounding box center [71, 105] width 41 height 12
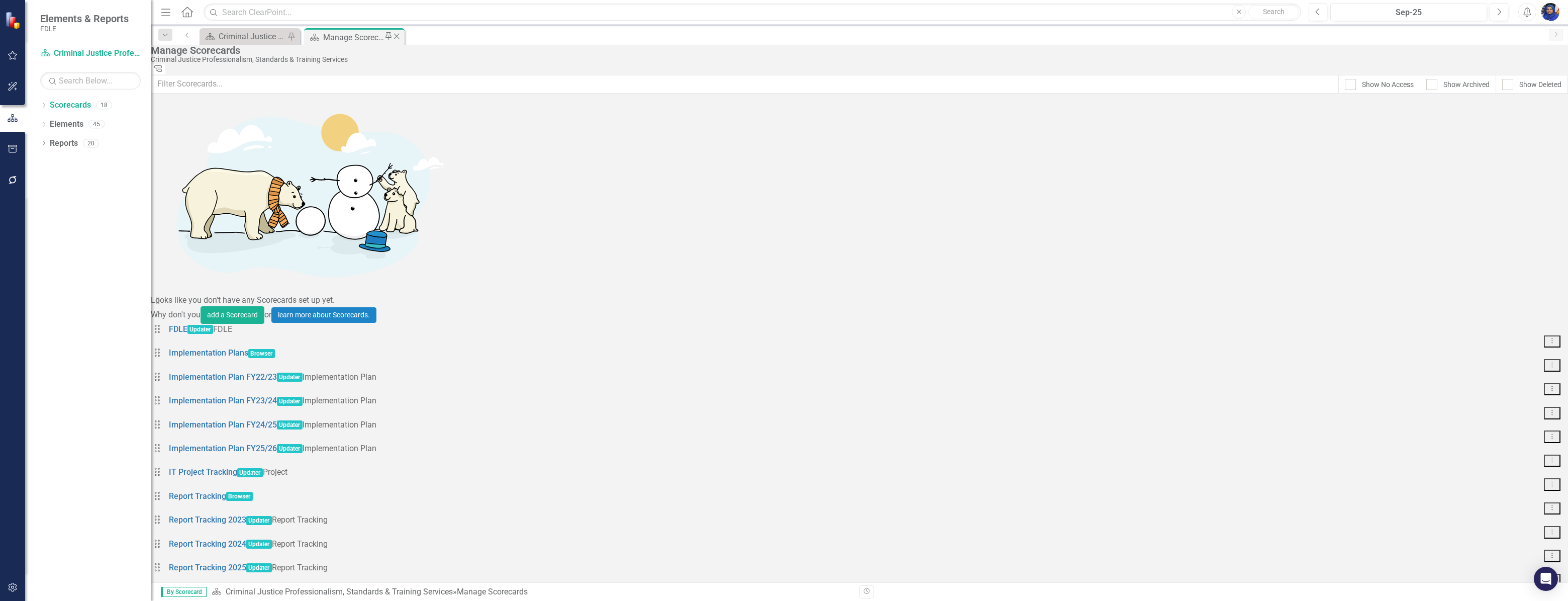
click at [397, 37] on icon "Close" at bounding box center [396, 36] width 10 height 8
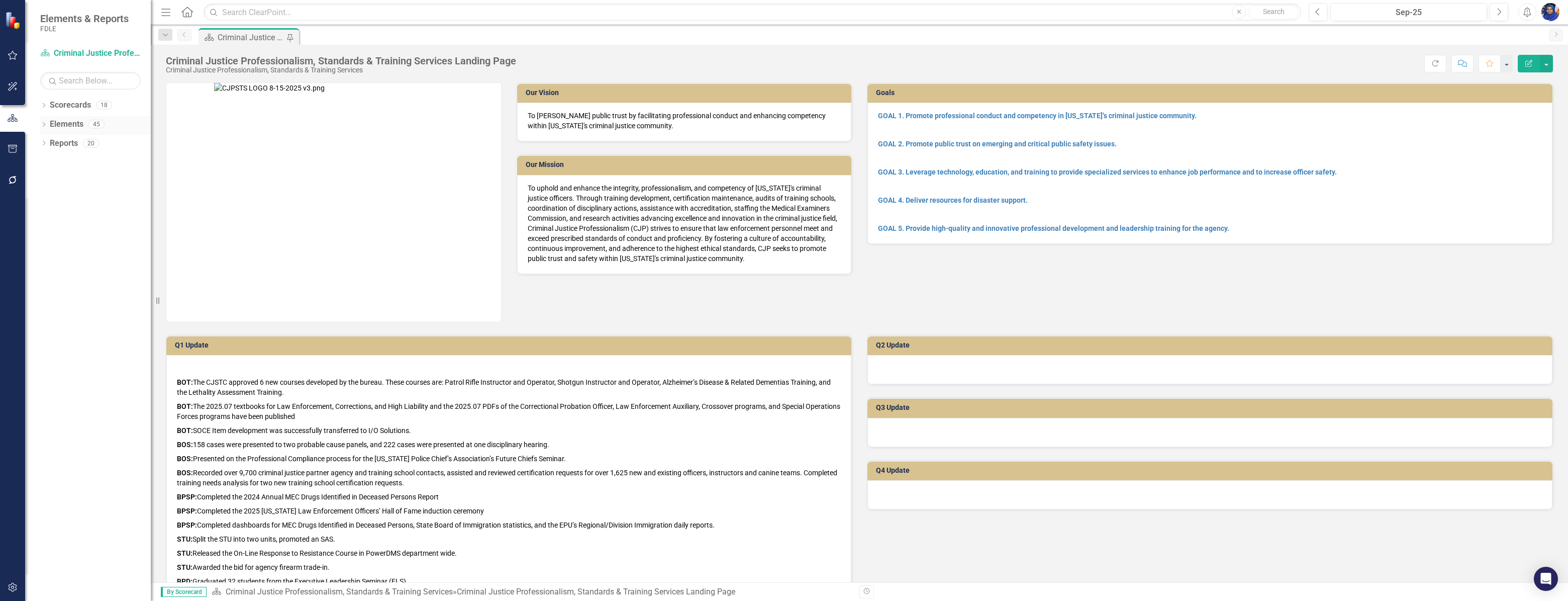
click at [71, 125] on link "Elements" at bounding box center [66, 124] width 33 height 12
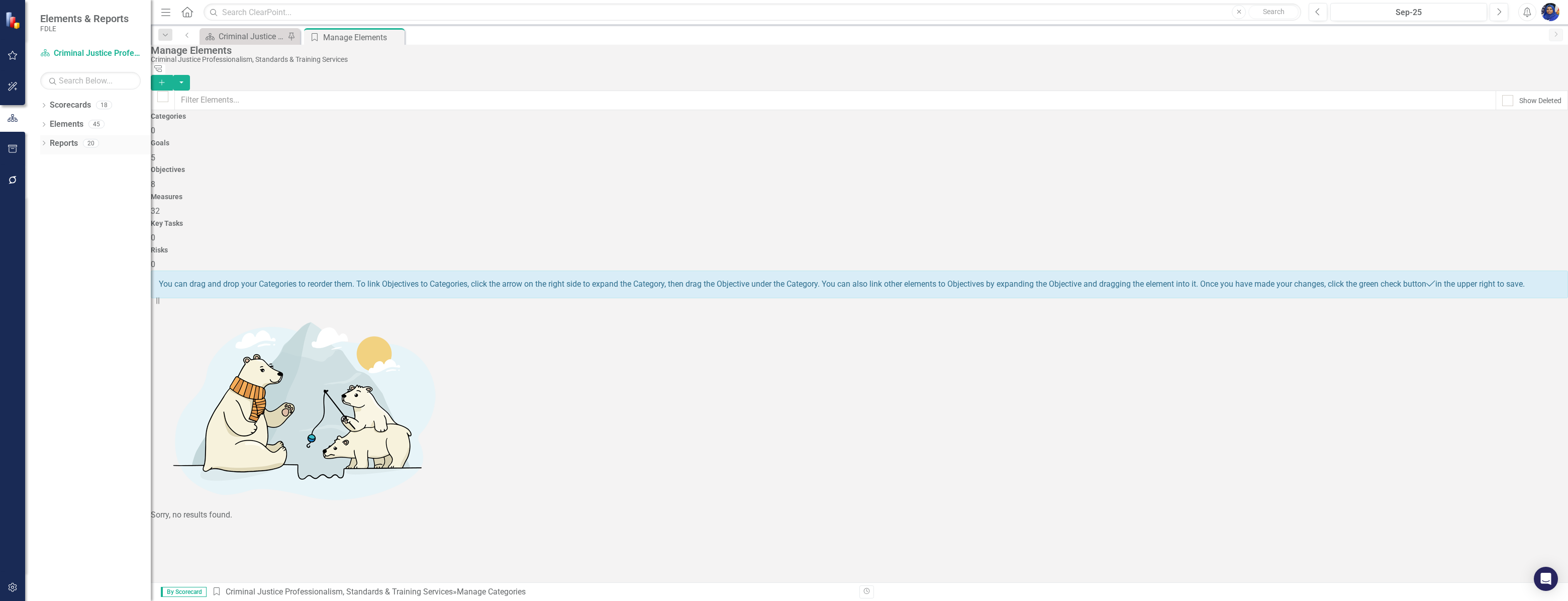
click at [63, 143] on link "Reports" at bounding box center [64, 143] width 28 height 12
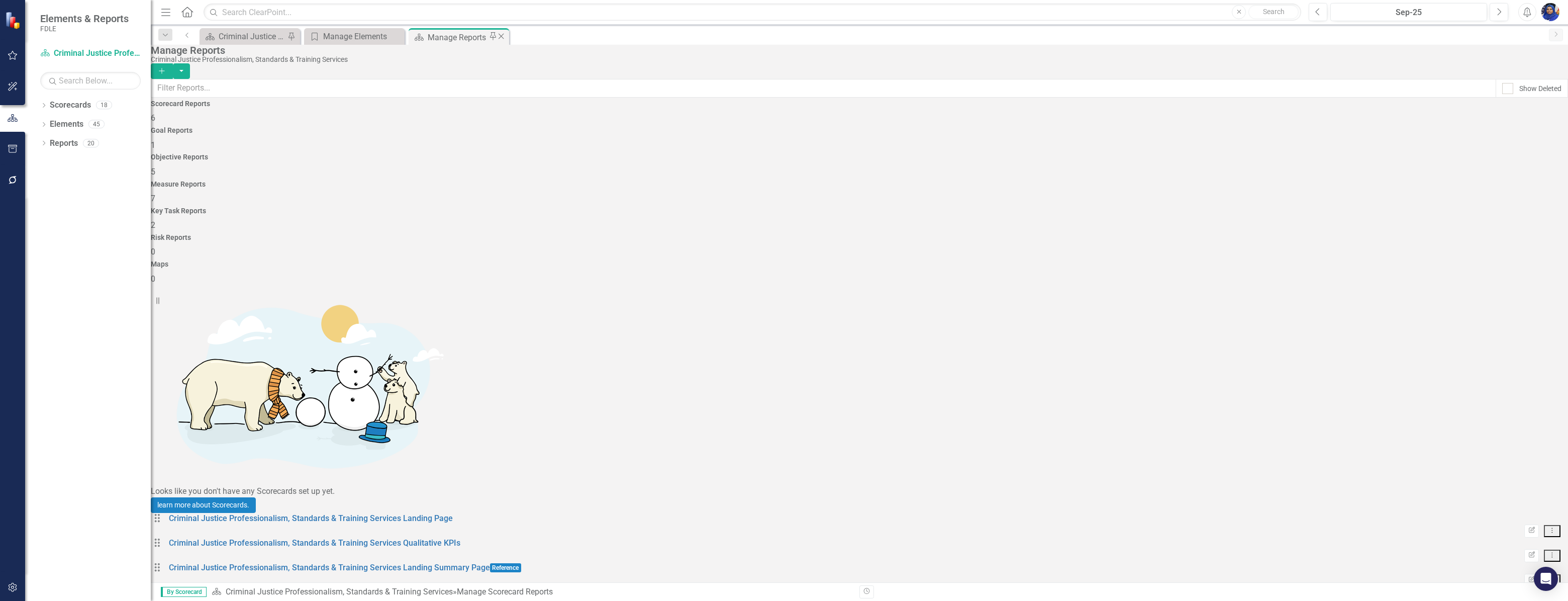
click at [502, 37] on icon "Close" at bounding box center [501, 36] width 10 height 8
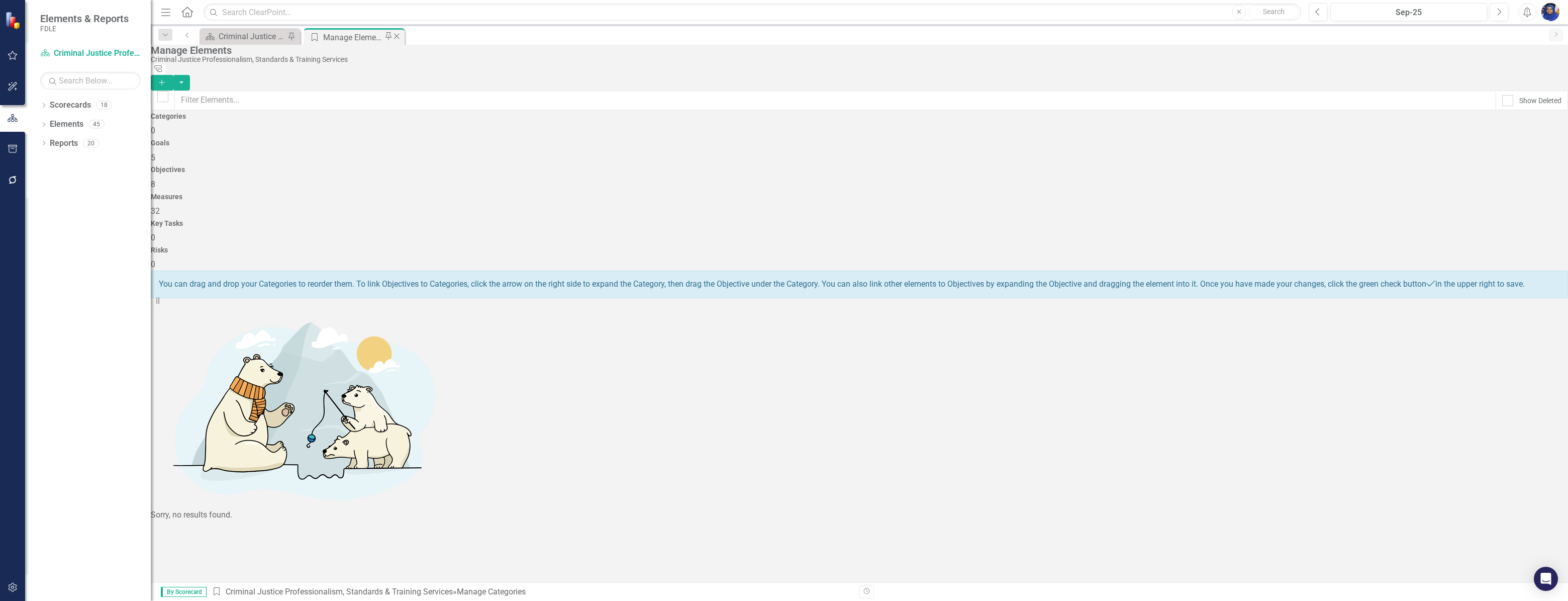
click at [396, 38] on icon "Close" at bounding box center [396, 36] width 10 height 8
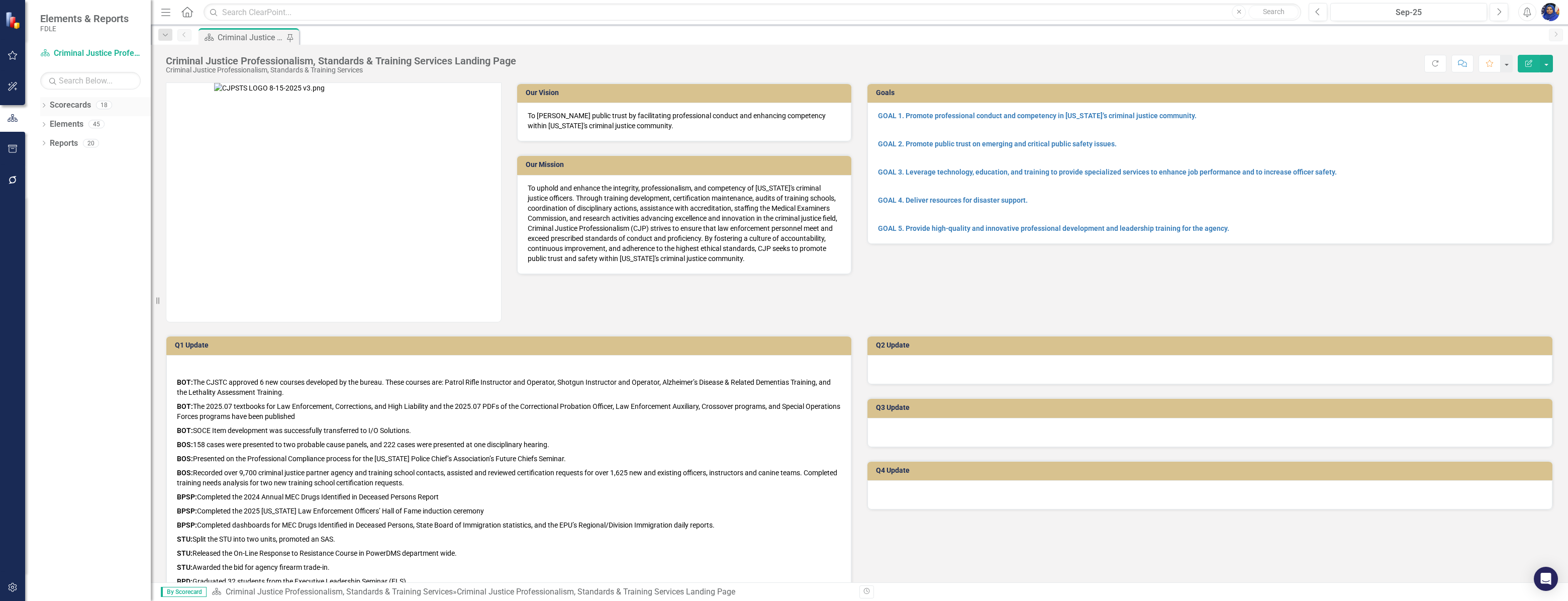
click at [43, 104] on icon "Dropdown" at bounding box center [44, 106] width 7 height 5
click at [95, 142] on link "FDLE Strategic Plan" at bounding box center [96, 143] width 111 height 12
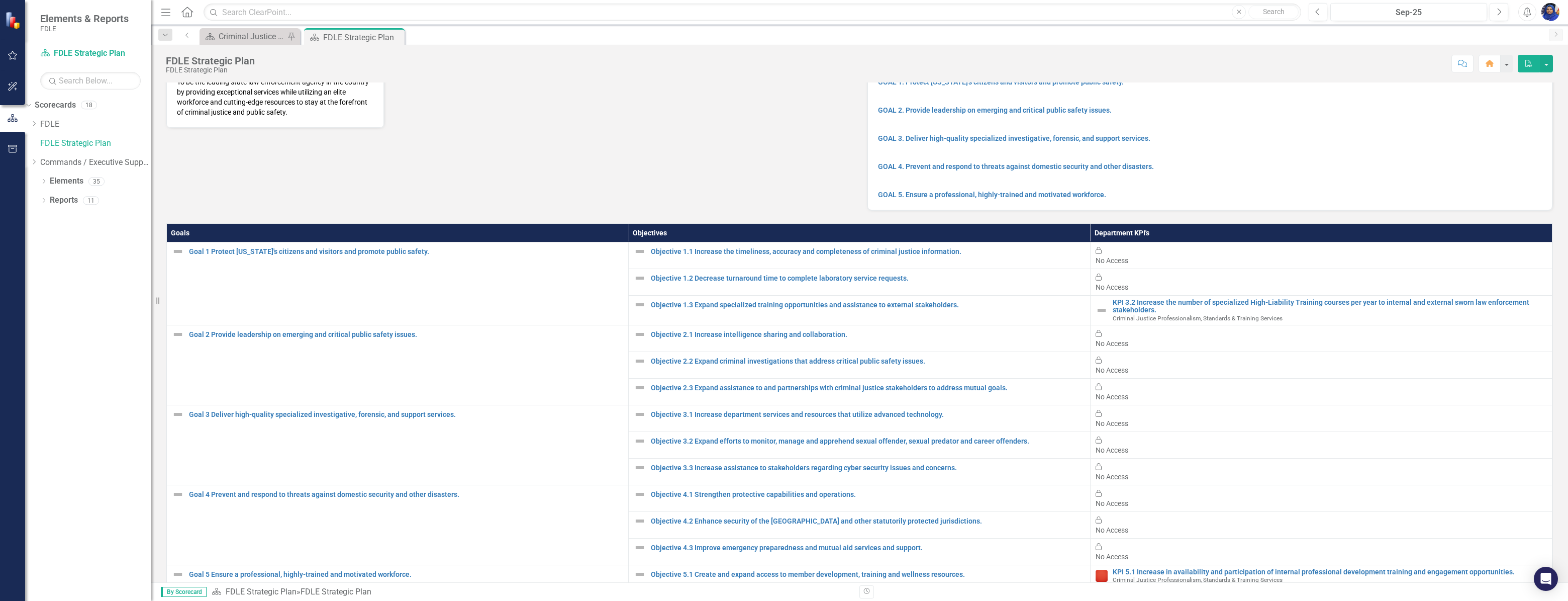
scroll to position [97, 0]
click at [42, 181] on icon "Dropdown" at bounding box center [44, 182] width 7 height 5
click at [108, 216] on div "15" at bounding box center [100, 219] width 16 height 9
click at [83, 238] on link "Measure Measures" at bounding box center [65, 238] width 50 height 12
click at [111, 238] on div "15" at bounding box center [103, 239] width 16 height 9
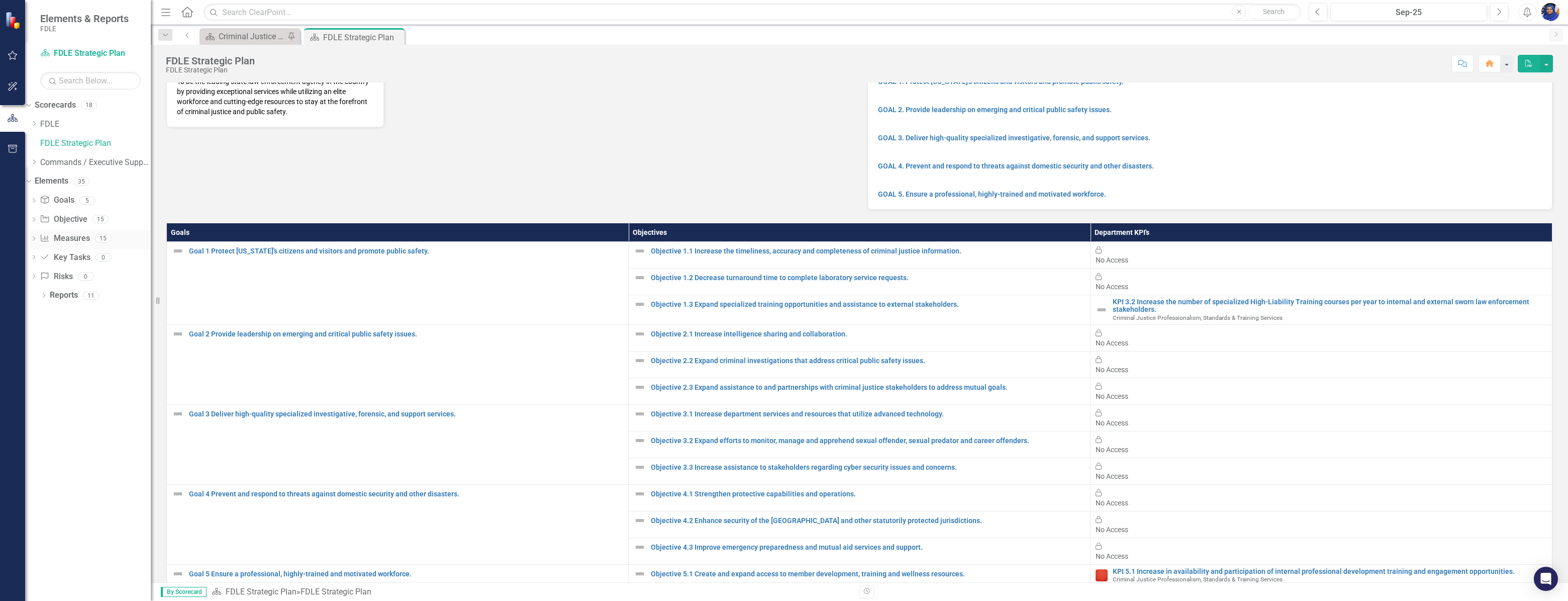
click at [86, 241] on link "Measure Measures" at bounding box center [65, 238] width 50 height 12
click at [35, 238] on icon at bounding box center [34, 238] width 2 height 4
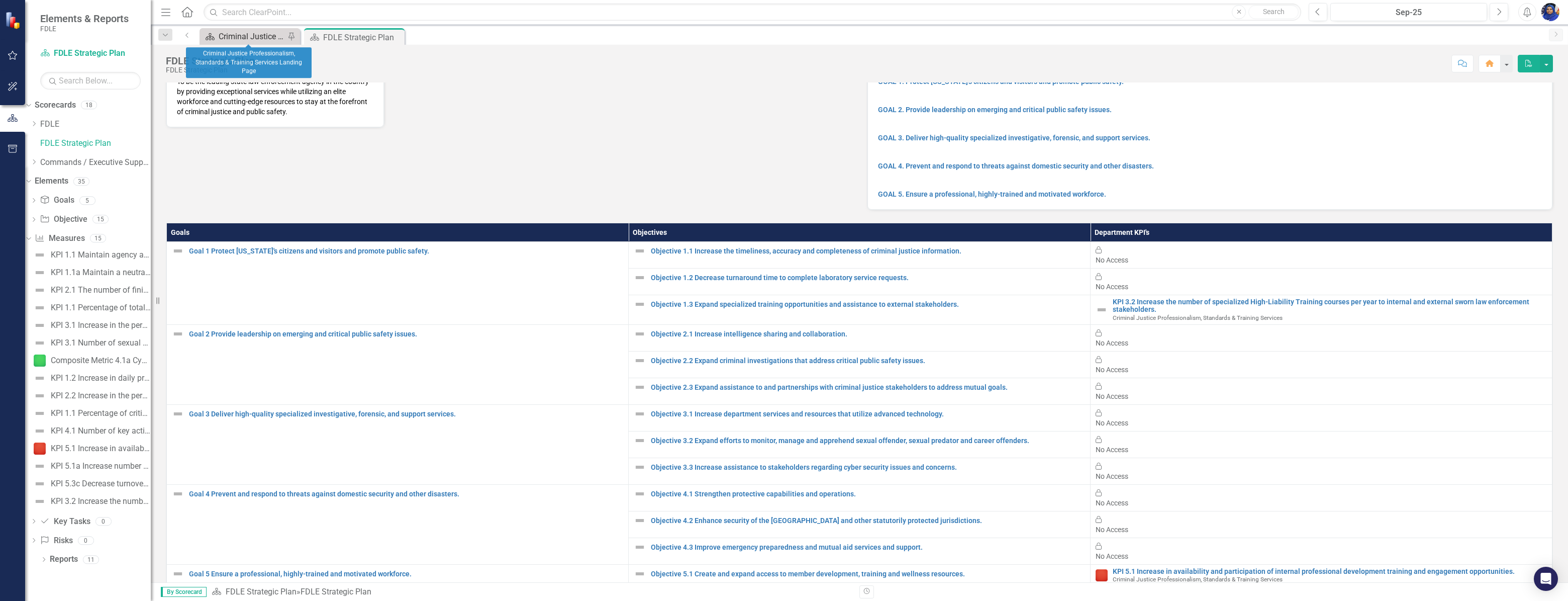
click at [252, 38] on div "Criminal Justice Professionalism, Standards & Training Services Landing Page" at bounding box center [251, 37] width 66 height 13
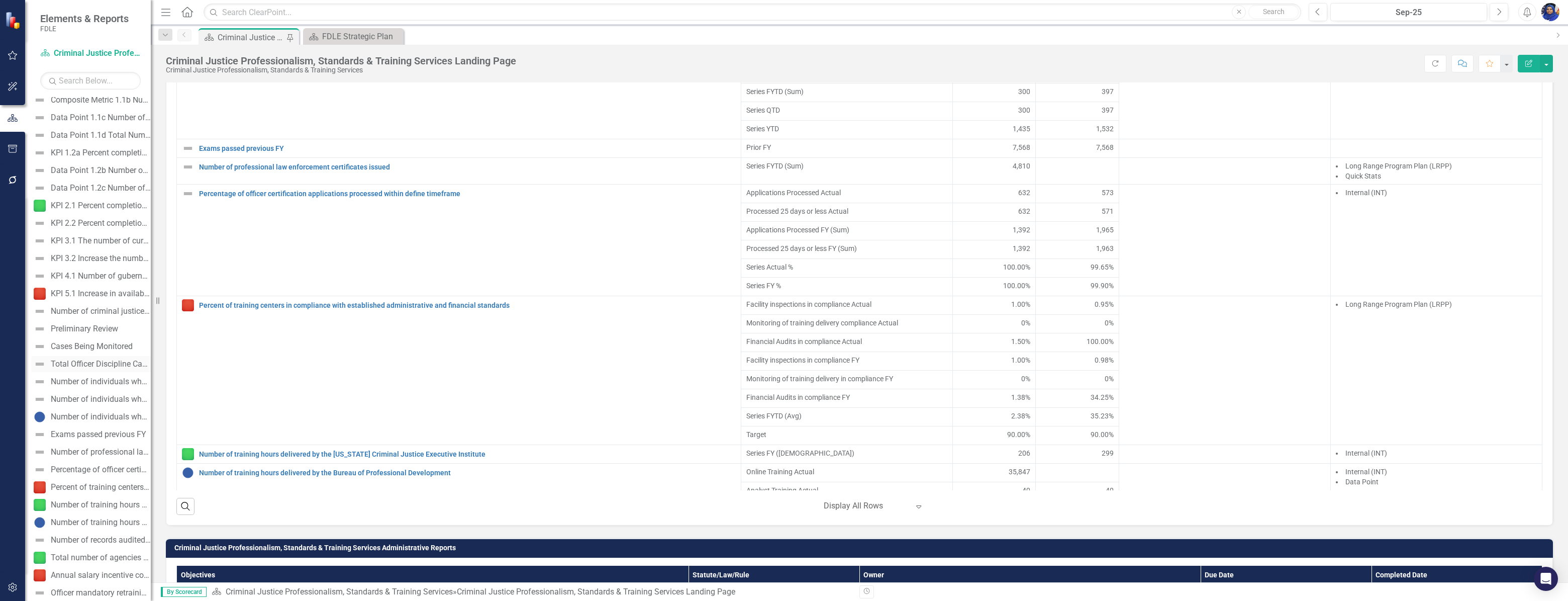
scroll to position [183, 0]
click at [110, 457] on div "Percentage of officer certification applications processed within define timefr…" at bounding box center [100, 459] width 100 height 9
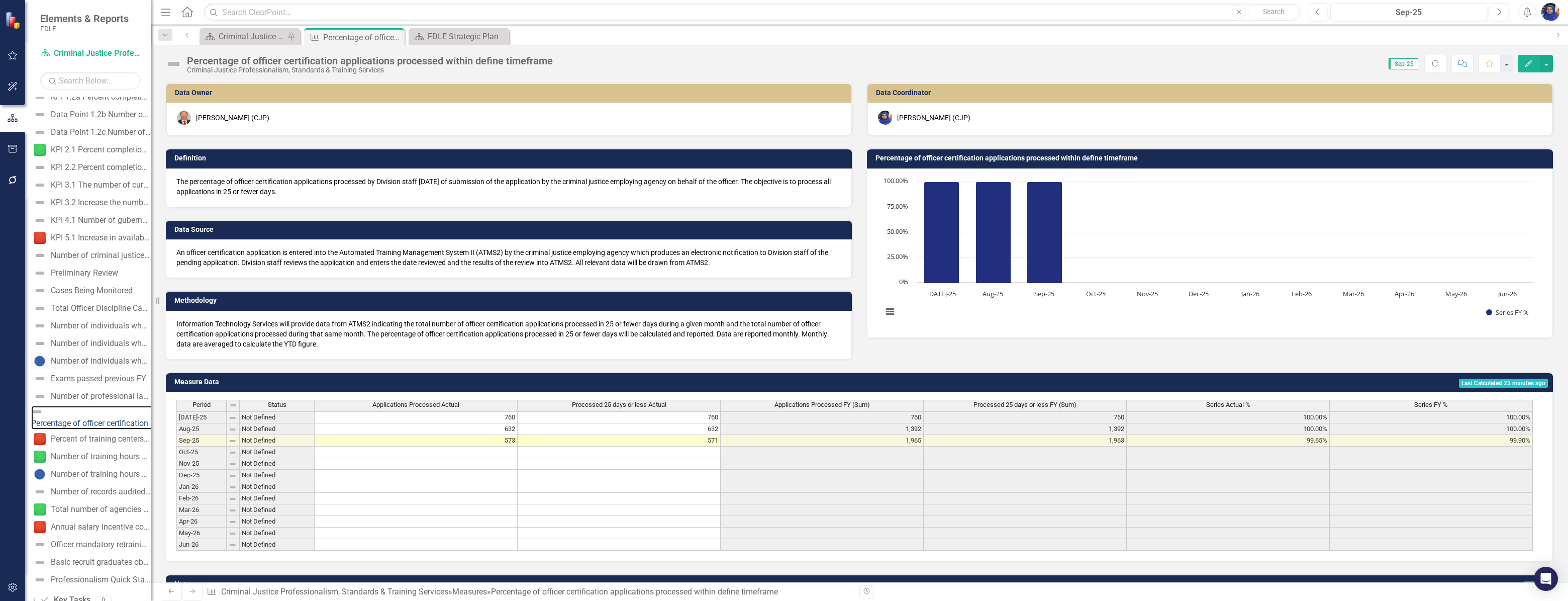
scroll to position [231, 0]
click at [109, 431] on div "Percent of training centers in compliance with established administrative and f…" at bounding box center [100, 435] width 100 height 9
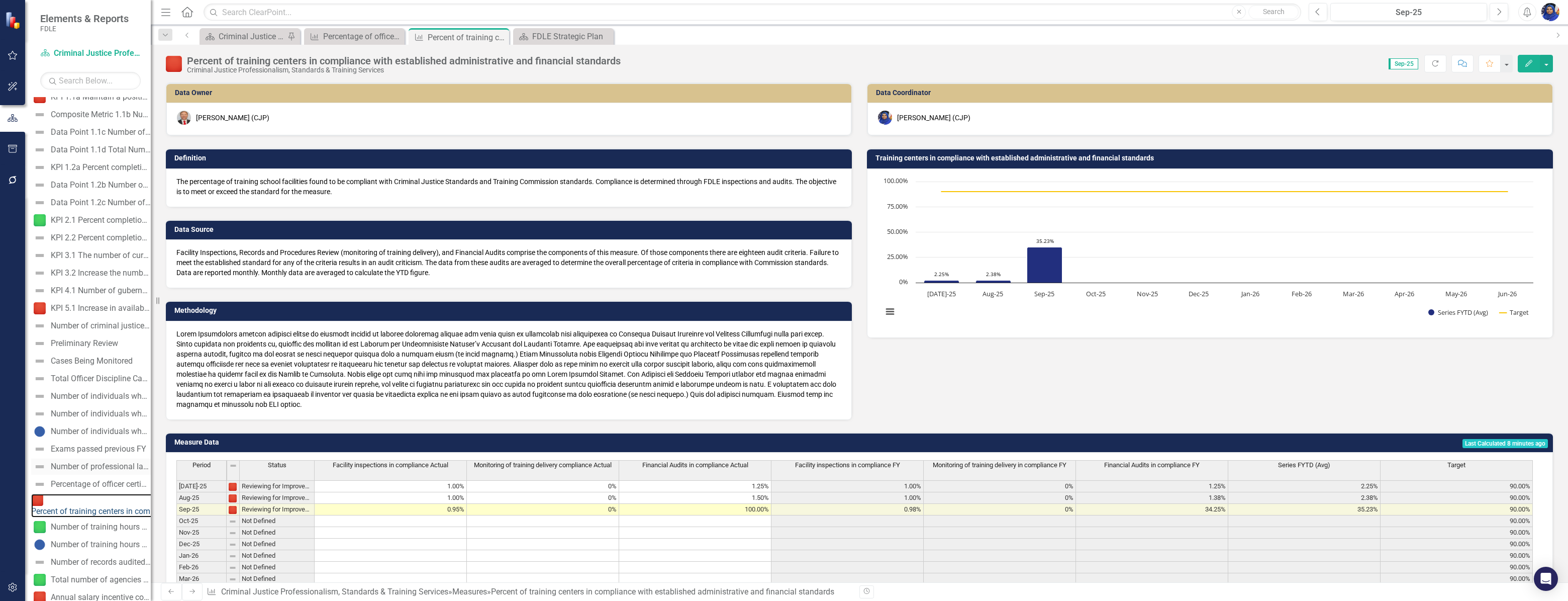
scroll to position [203, 0]
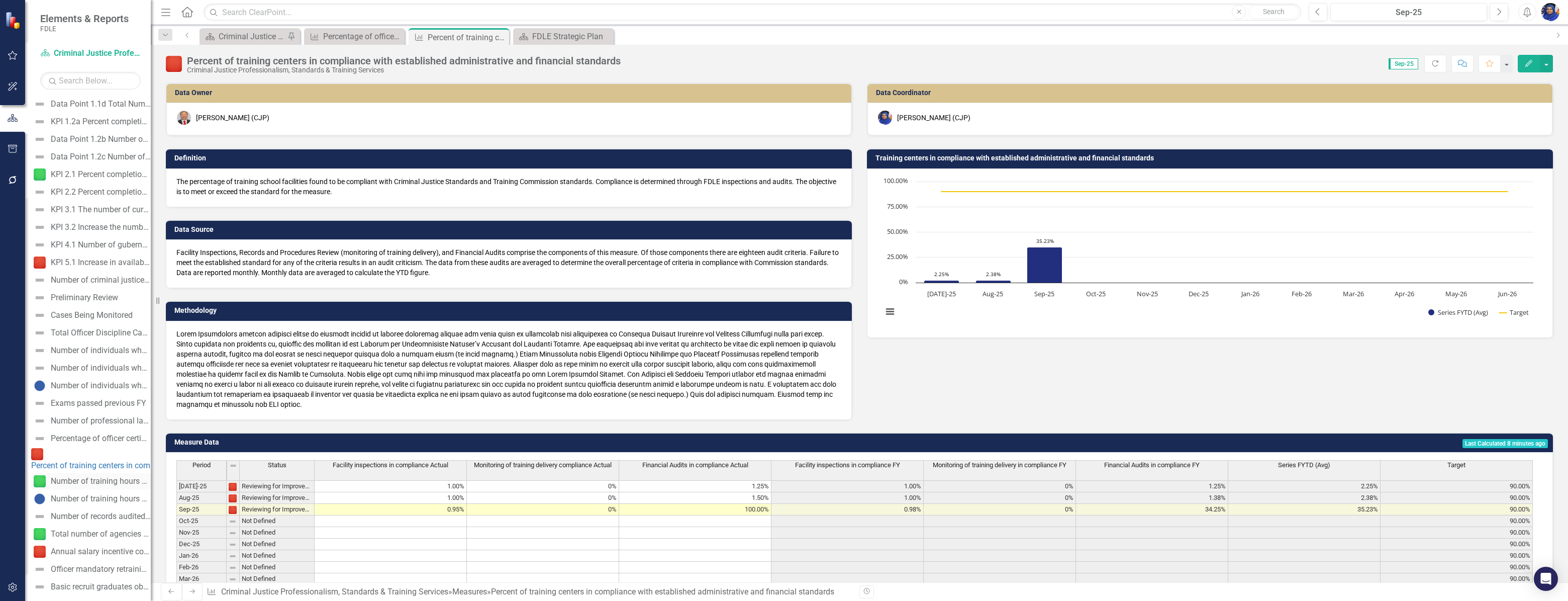
click at [111, 477] on div "Number of training hours delivered by the [US_STATE] Criminal Justice Executive…" at bounding box center [100, 481] width 100 height 9
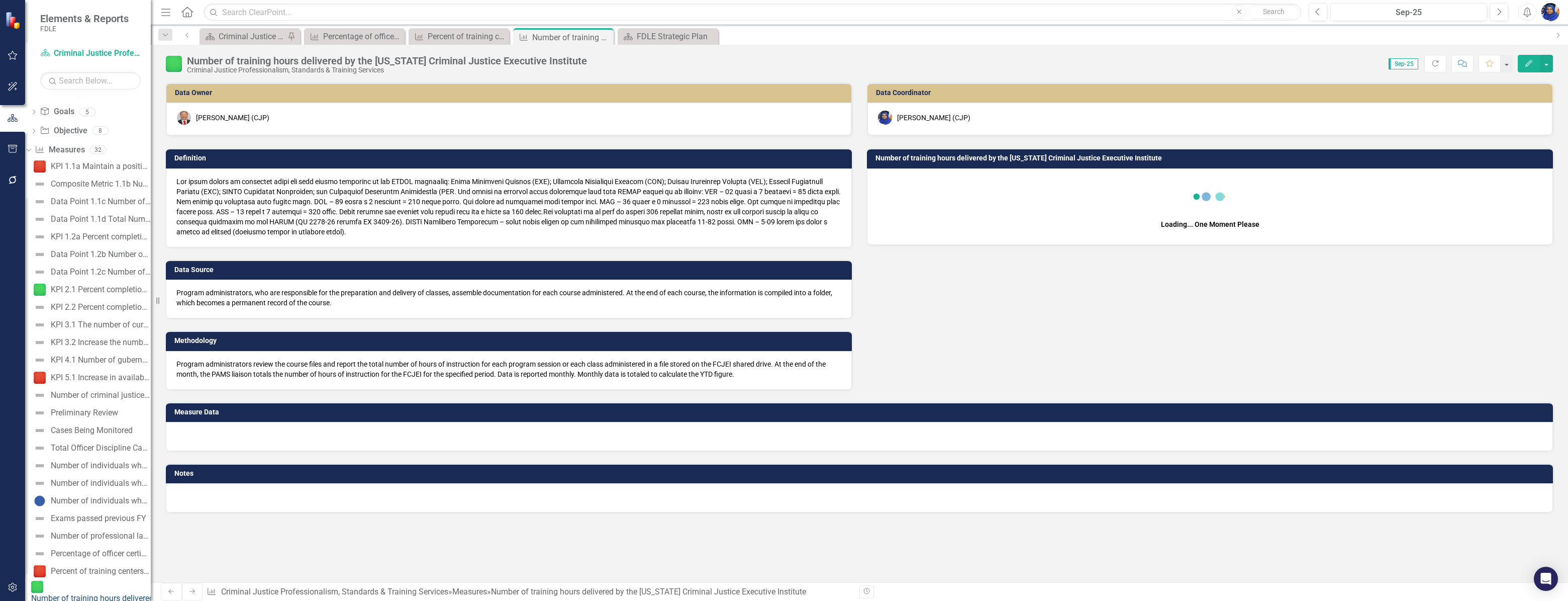
scroll to position [84, 0]
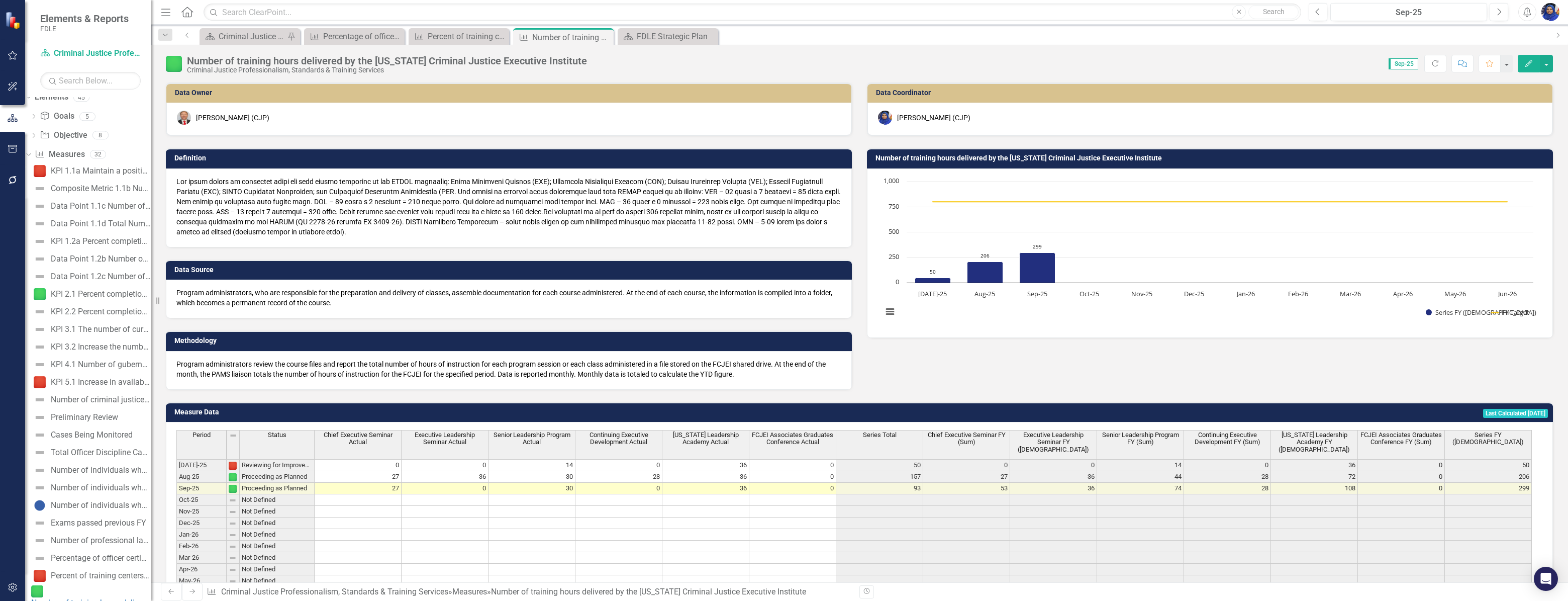
click at [171, 68] on img at bounding box center [173, 64] width 16 height 16
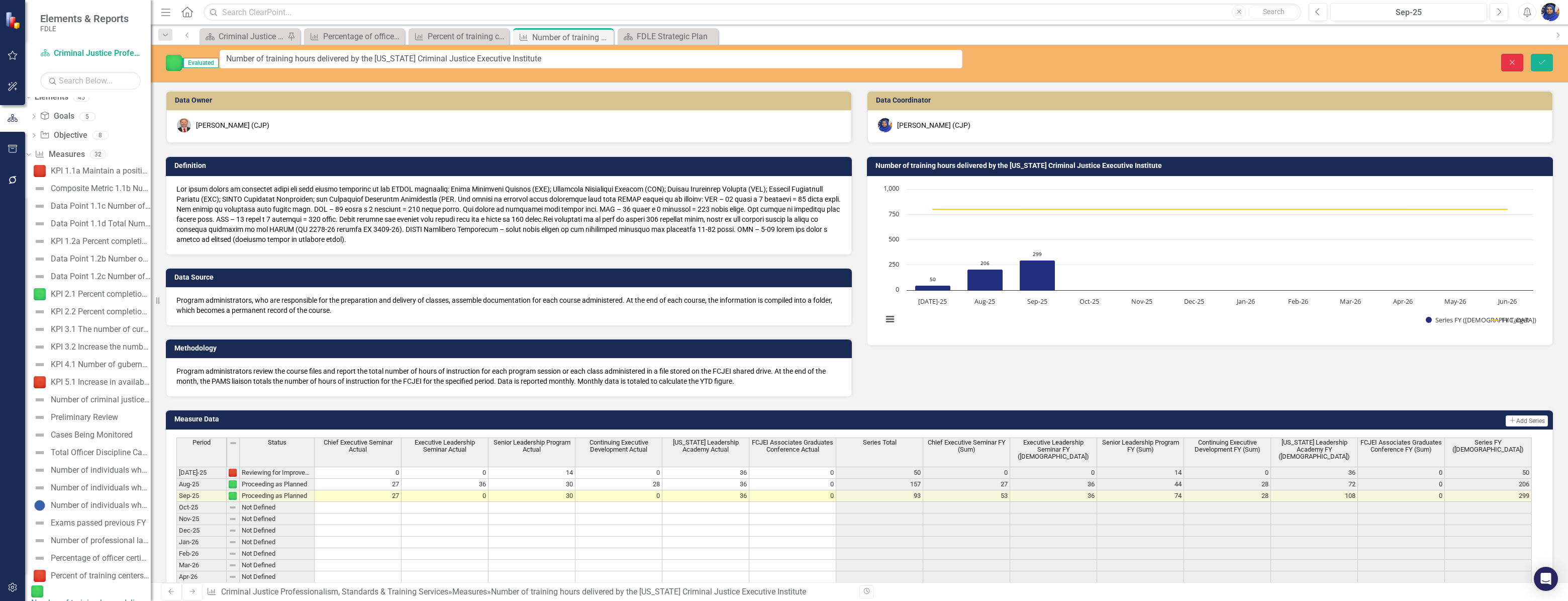
drag, startPoint x: 1505, startPoint y: 63, endPoint x: 1370, endPoint y: 181, distance: 179.3
click at [1505, 63] on button "Close" at bounding box center [1512, 62] width 22 height 18
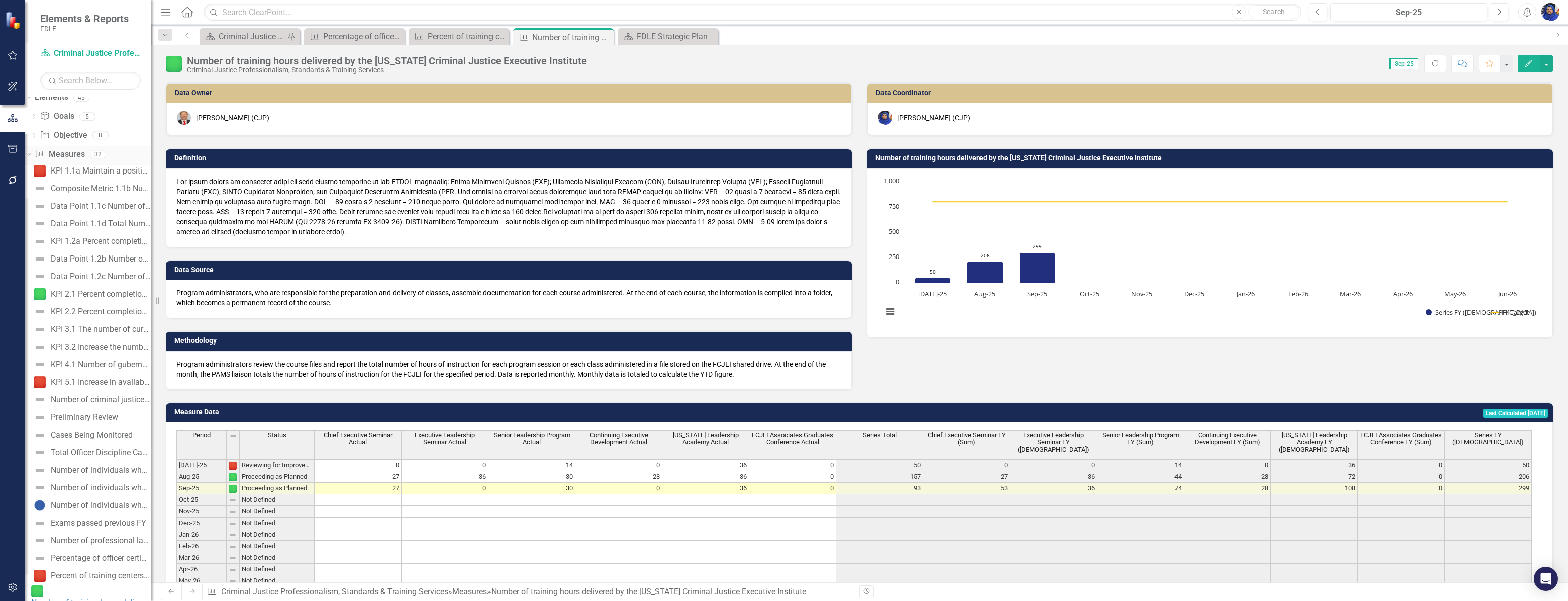
click at [30, 152] on icon "Dropdown" at bounding box center [27, 154] width 5 height 7
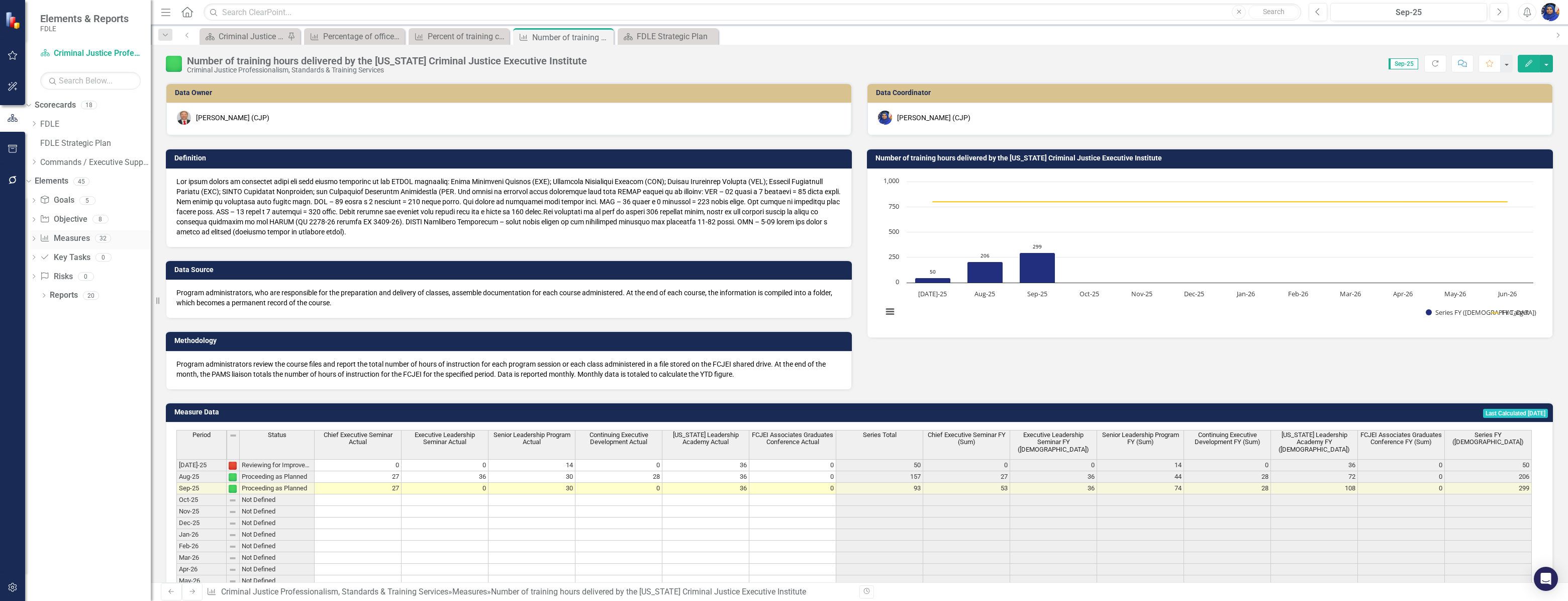
scroll to position [0, 0]
click at [30, 181] on icon "Dropdown" at bounding box center [27, 181] width 5 height 7
click at [31, 105] on div "Dropdown" at bounding box center [27, 105] width 9 height 7
click at [708, 35] on icon at bounding box center [710, 35] width 5 height 5
click at [605, 35] on icon "Close" at bounding box center [606, 36] width 10 height 8
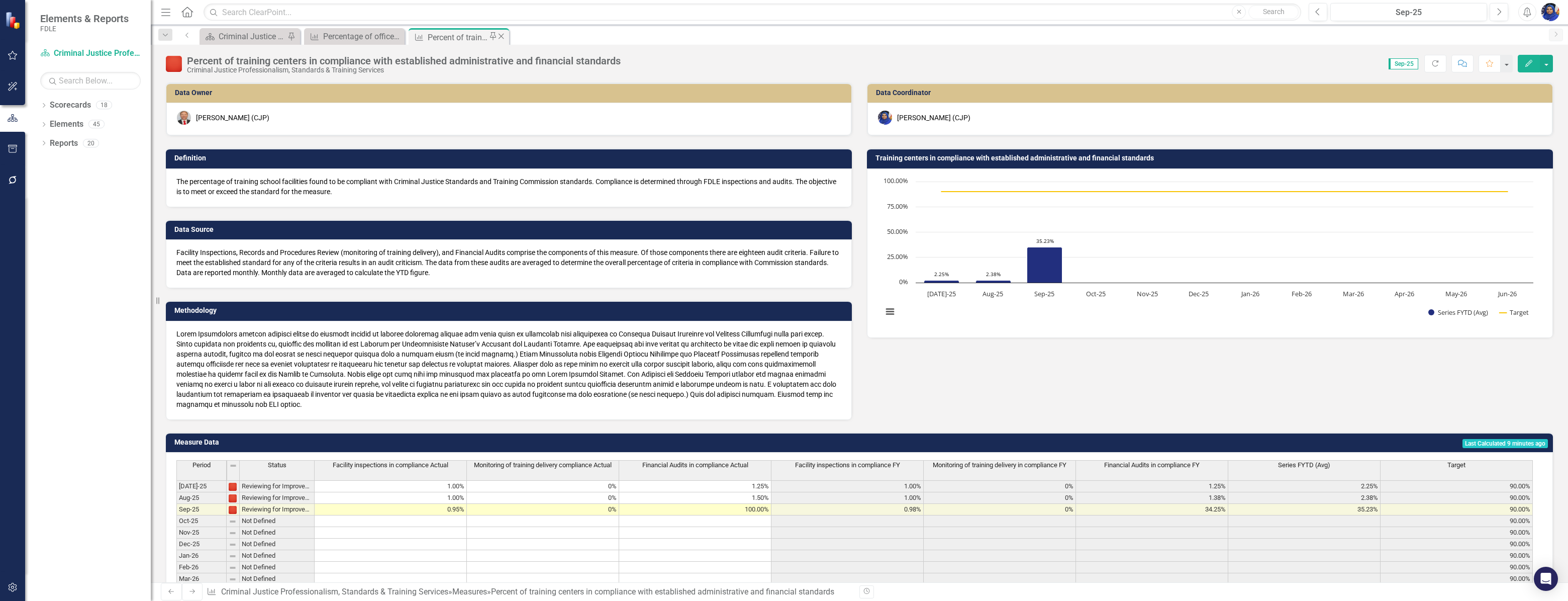
click at [497, 37] on icon "Close" at bounding box center [501, 36] width 10 height 8
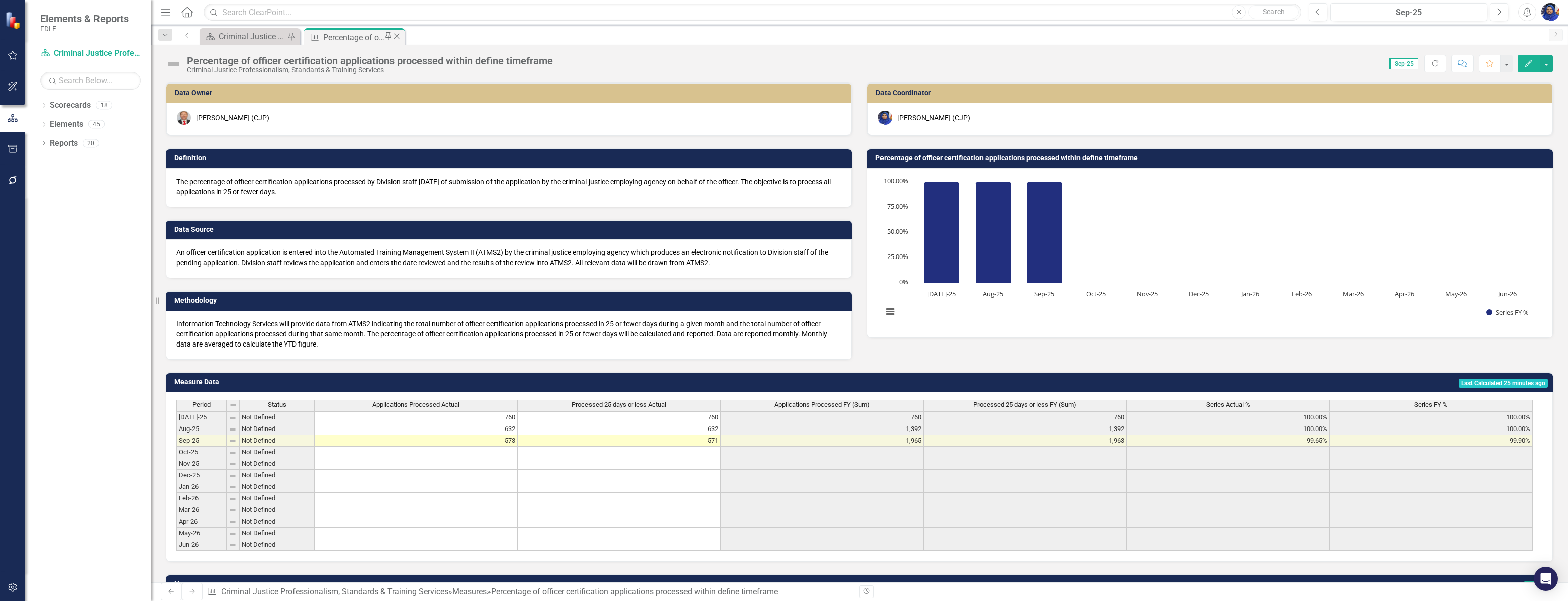
click at [396, 35] on icon at bounding box center [396, 35] width 5 height 5
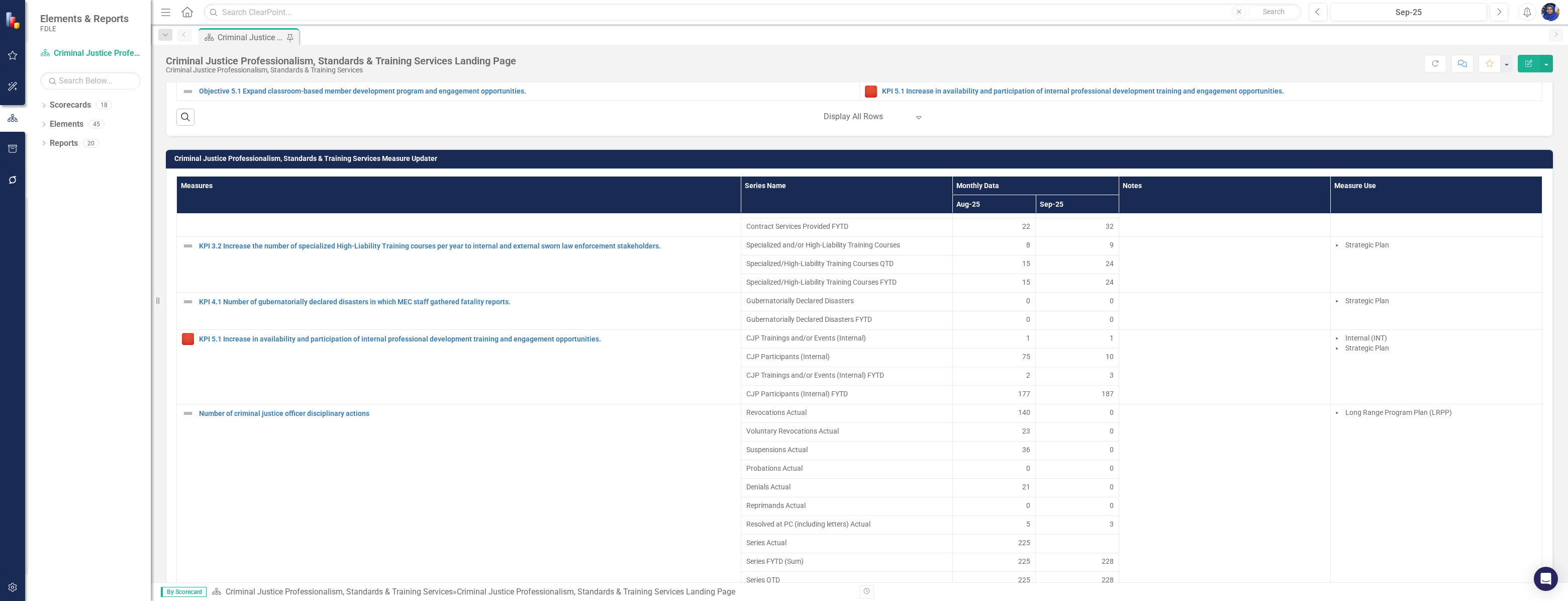
scroll to position [594, 0]
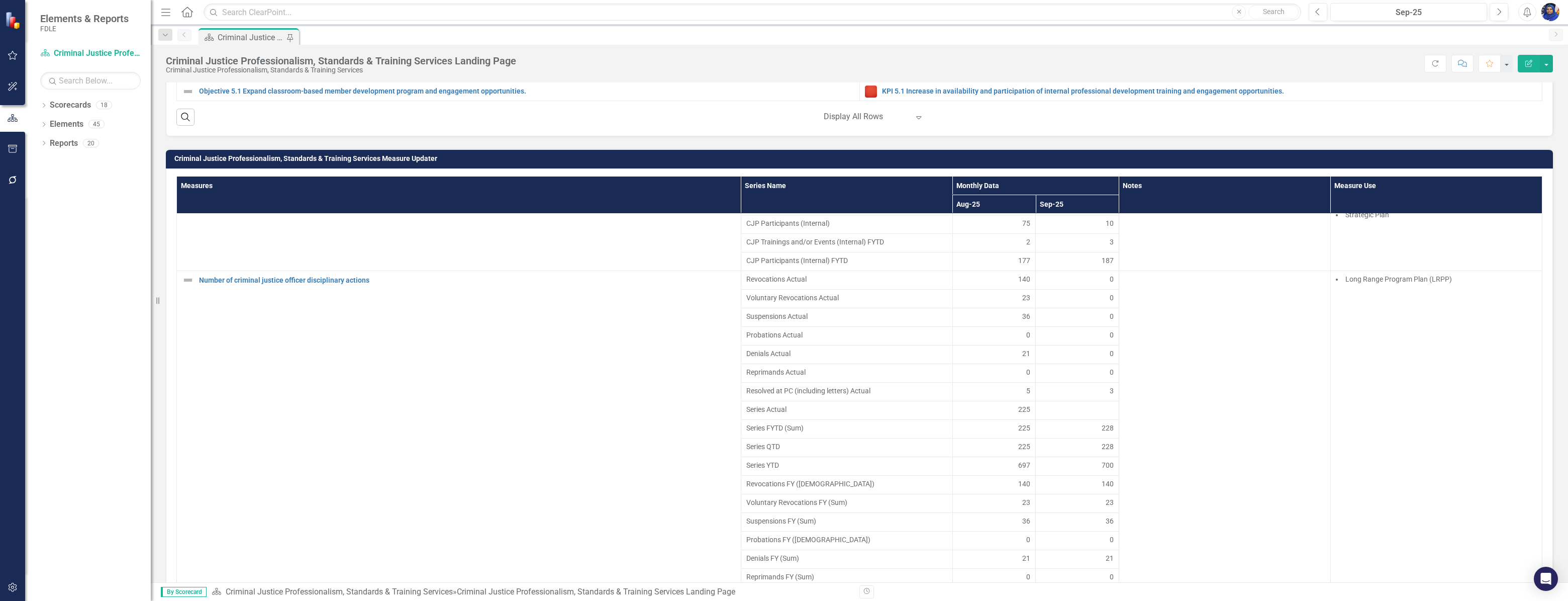
click at [1066, 416] on div at bounding box center [1077, 410] width 73 height 12
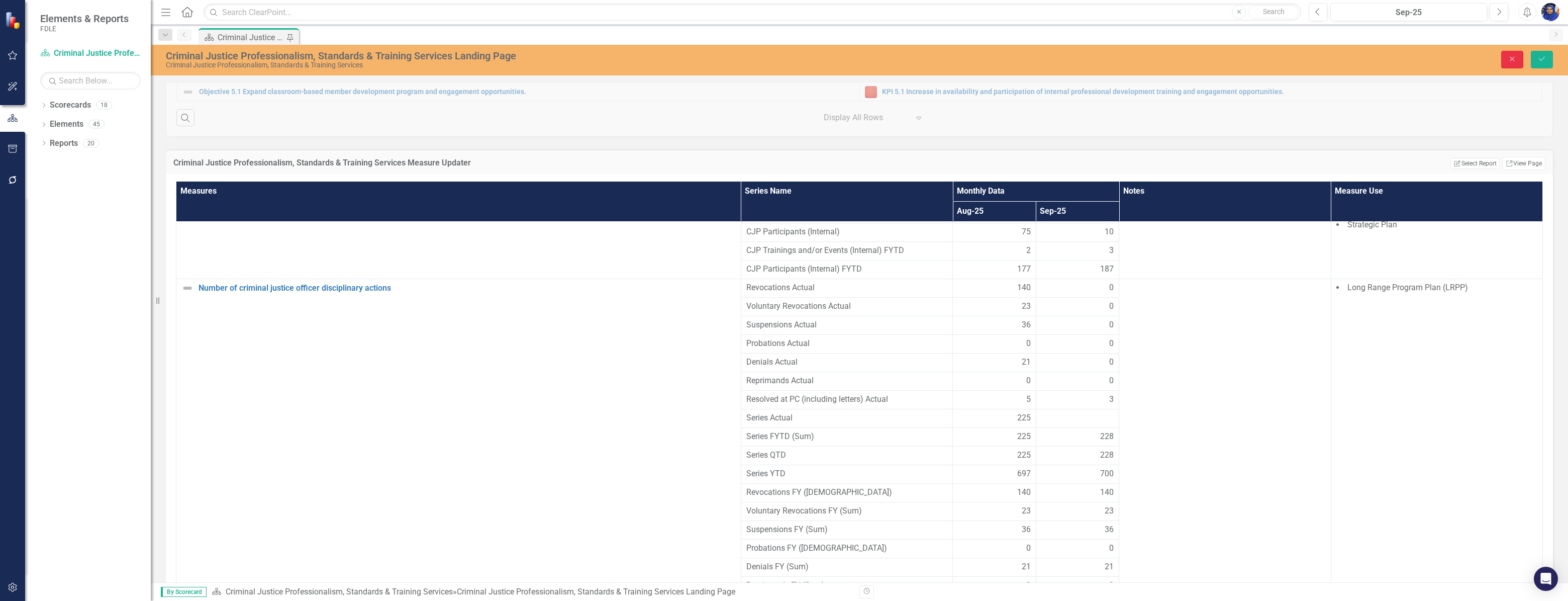
drag, startPoint x: 1516, startPoint y: 60, endPoint x: 1107, endPoint y: 478, distance: 584.8
click at [1515, 59] on icon "Close" at bounding box center [1512, 59] width 9 height 7
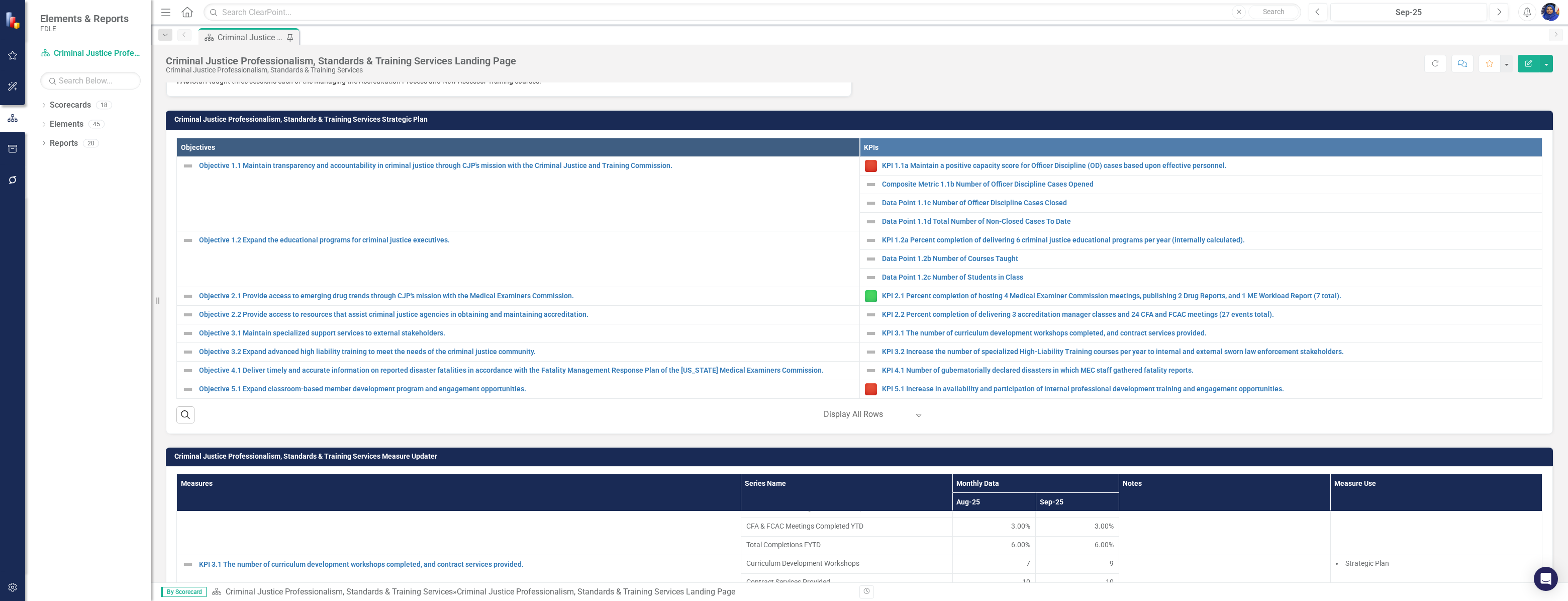
scroll to position [548, 0]
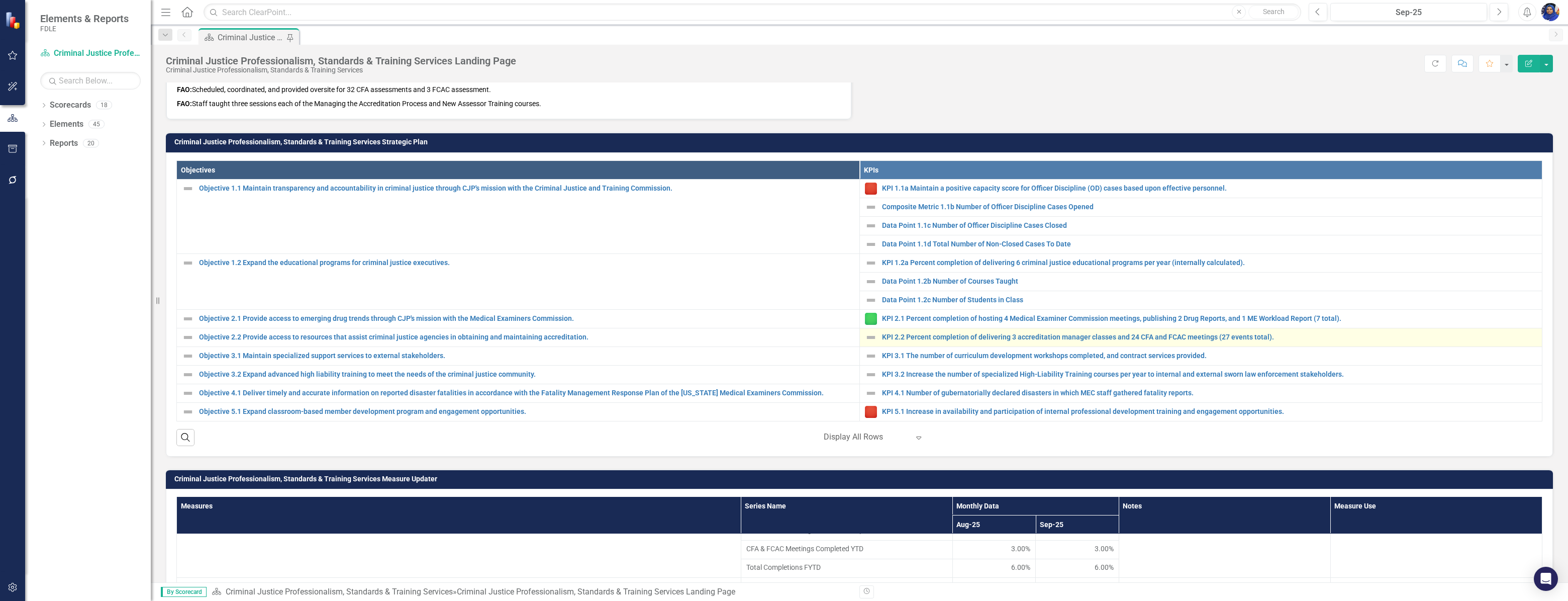
click at [868, 335] on img at bounding box center [871, 337] width 12 height 12
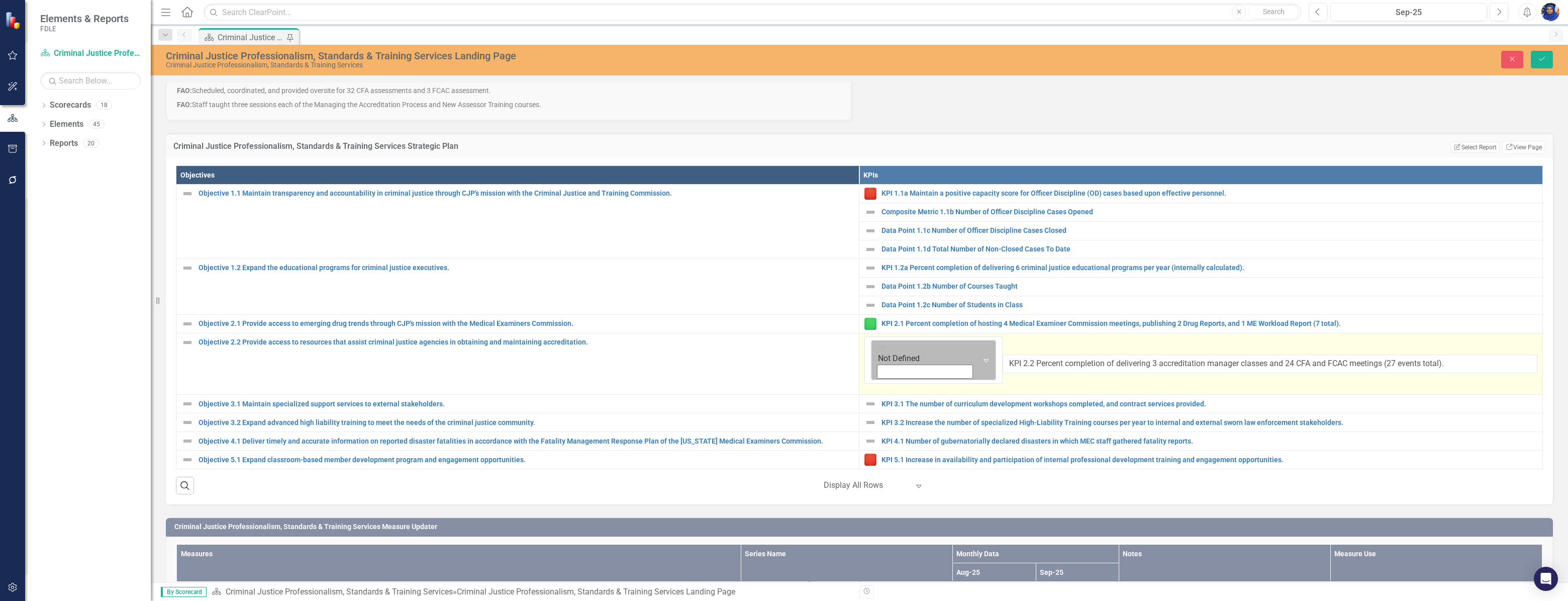
click at [981, 356] on icon "Expand" at bounding box center [986, 360] width 10 height 8
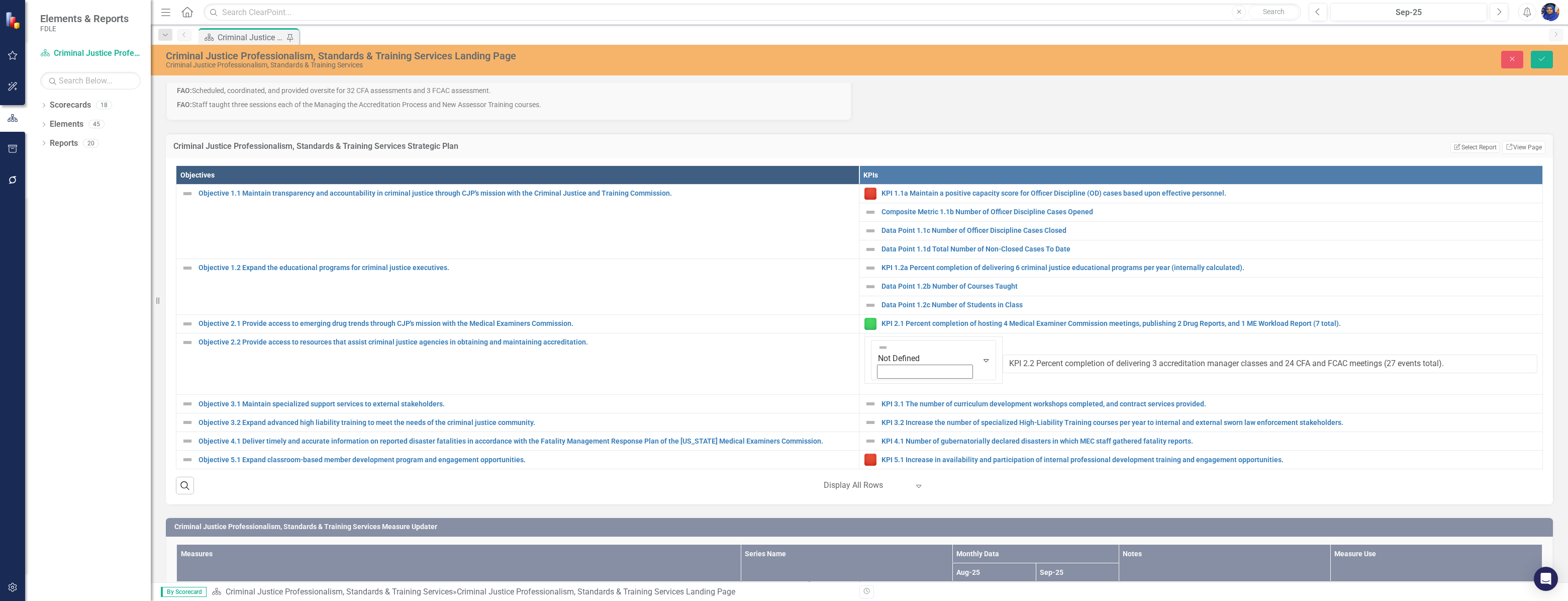
click at [1080, 457] on div "Objectives KPIs Objective 1.1 Maintain transparency and accountability in crimi…" at bounding box center [859, 331] width 1387 height 346
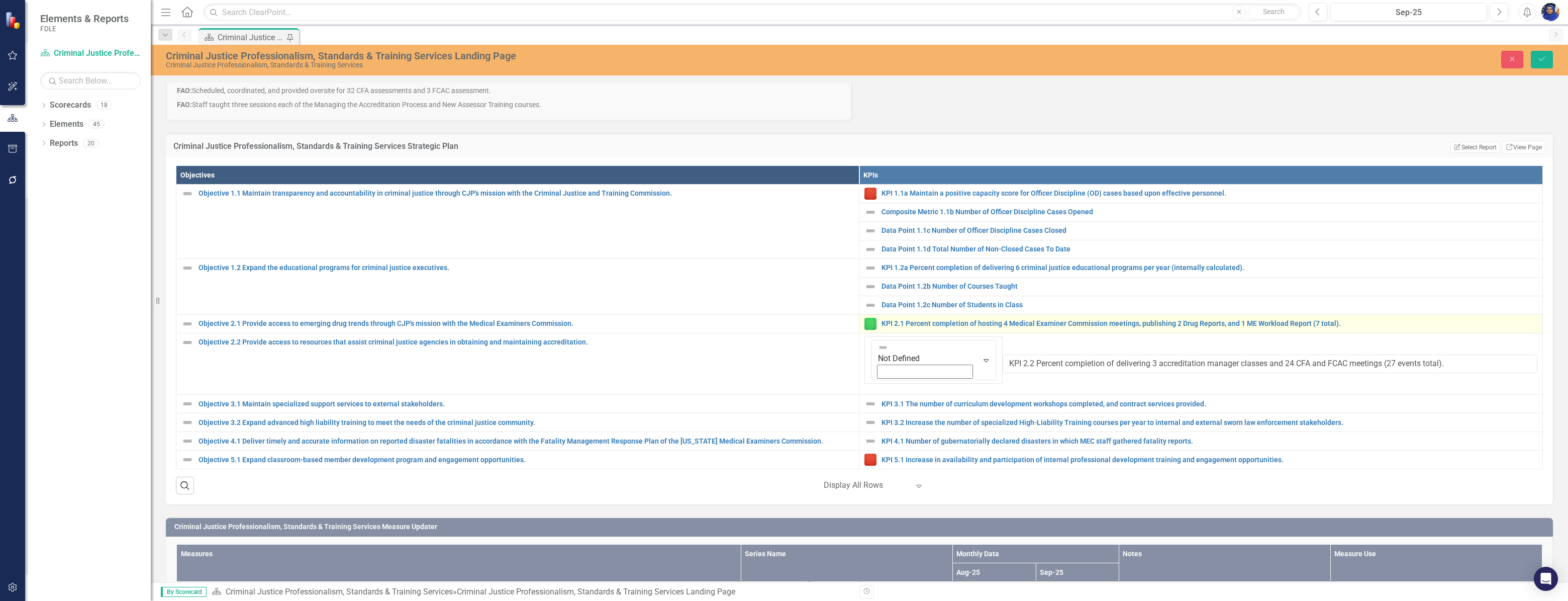
click at [864, 322] on img at bounding box center [870, 324] width 12 height 12
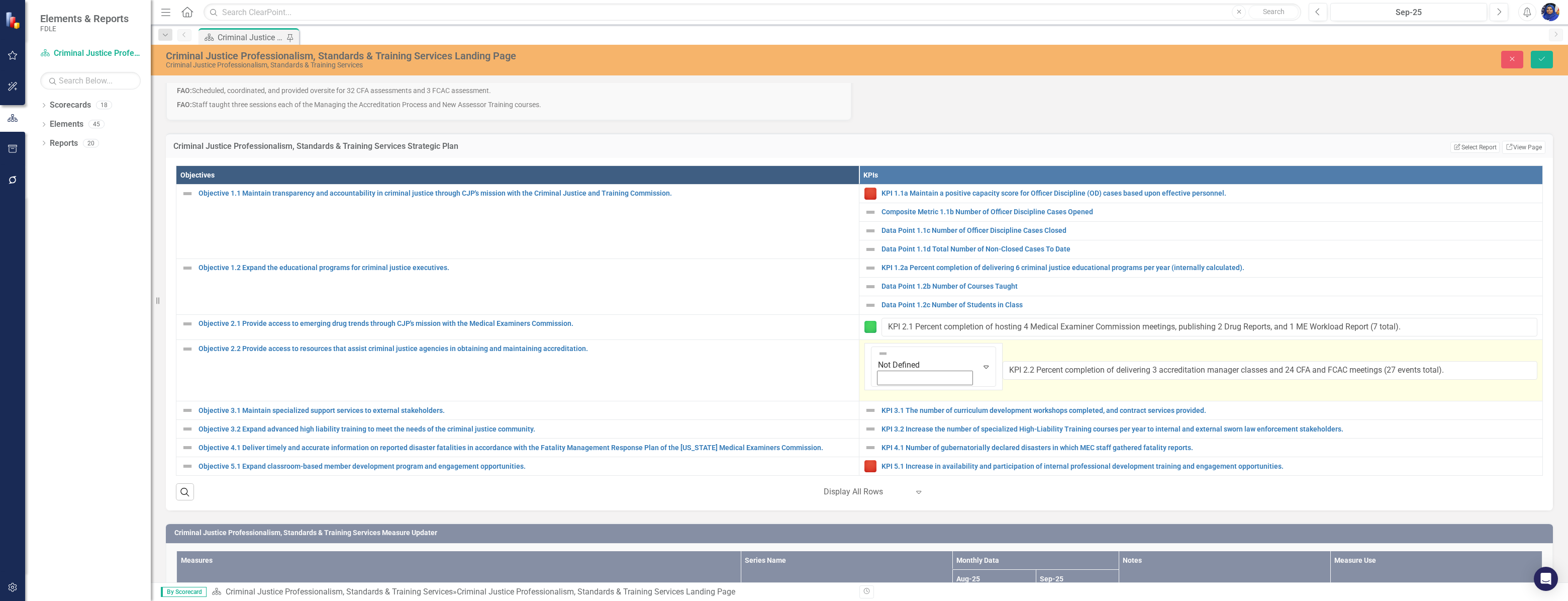
click at [981, 362] on icon "Expand" at bounding box center [986, 366] width 10 height 8
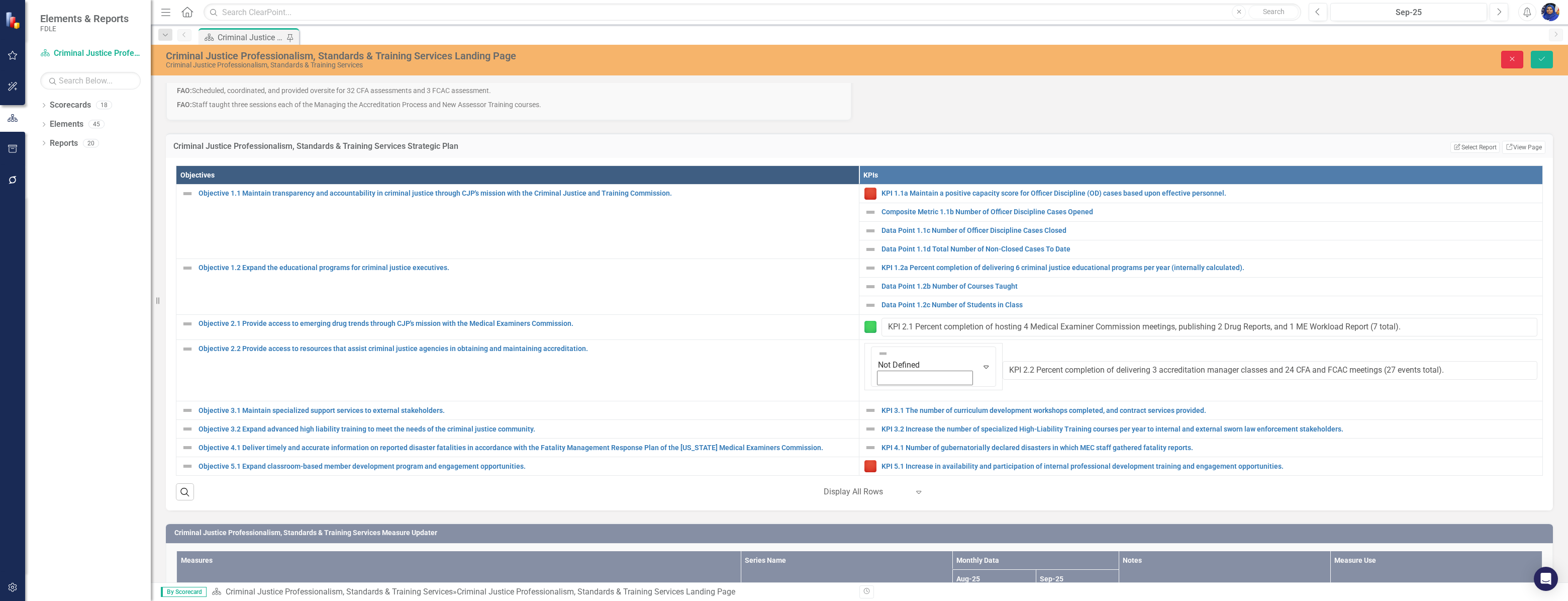
click at [1510, 58] on icon "Close" at bounding box center [1512, 59] width 9 height 7
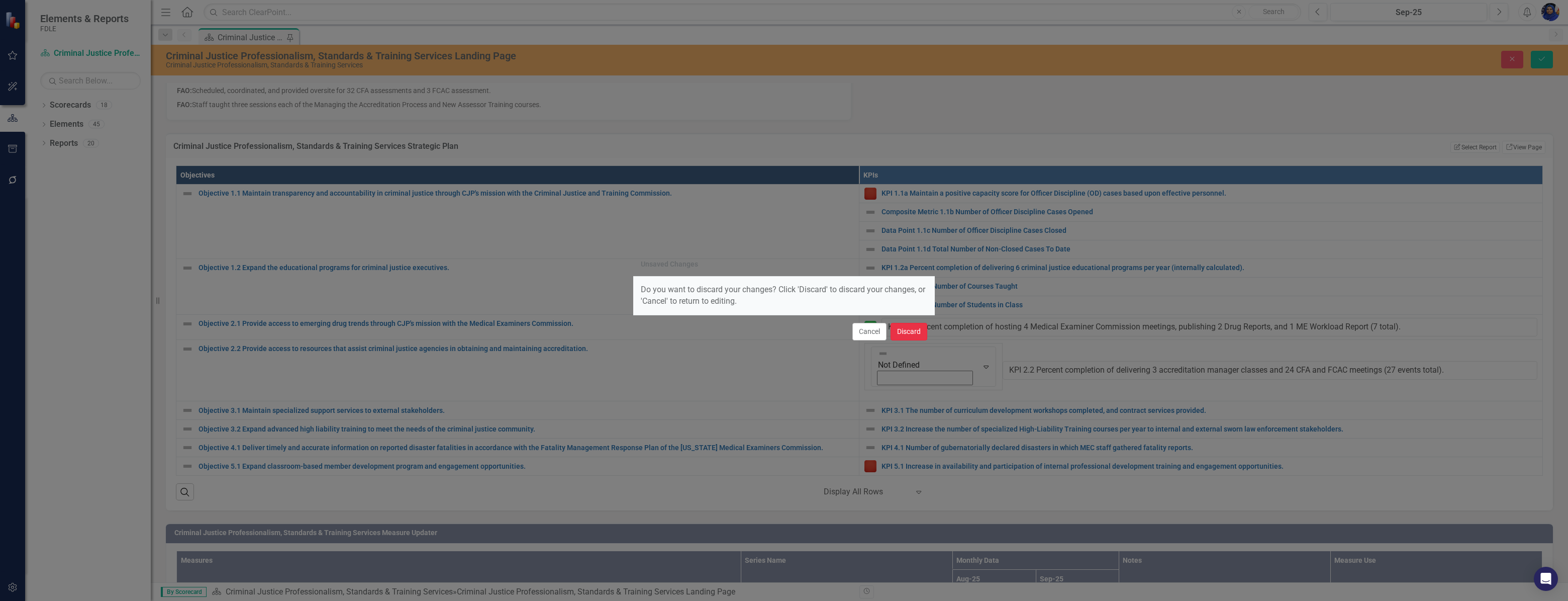
click at [911, 332] on button "Discard" at bounding box center [909, 331] width 37 height 18
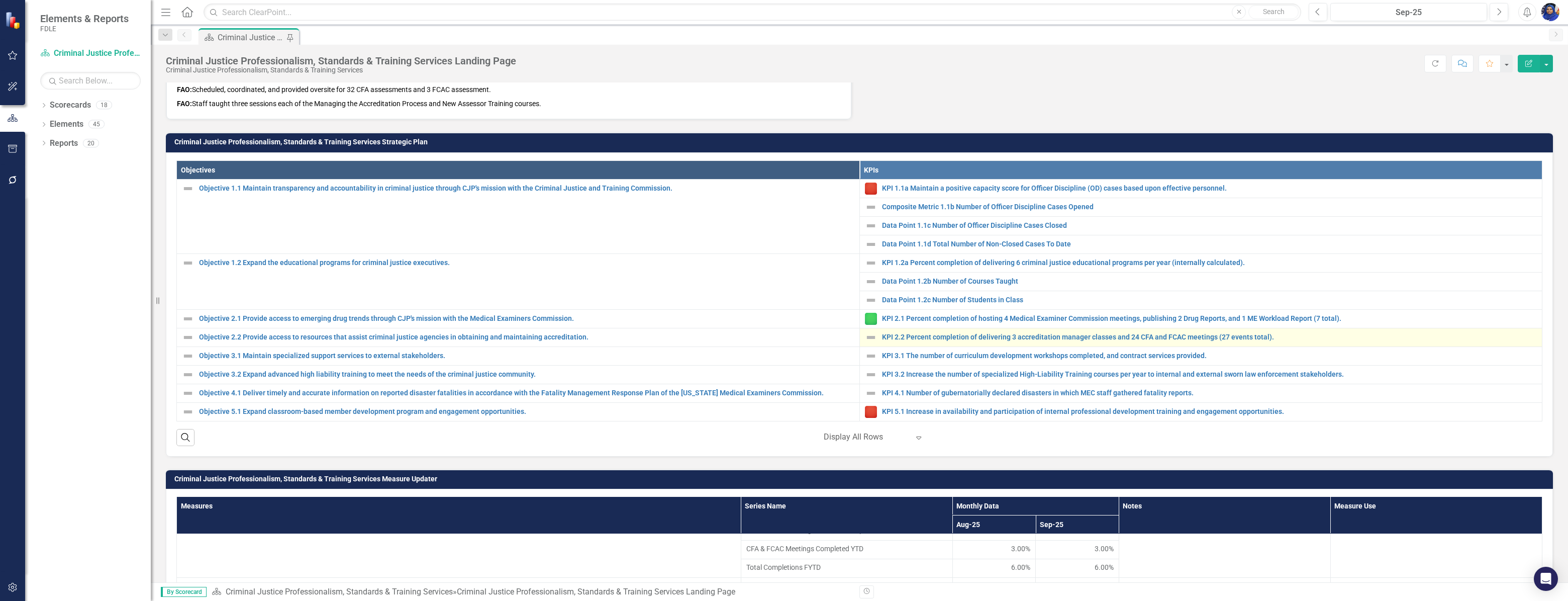
click at [869, 336] on img at bounding box center [871, 337] width 12 height 12
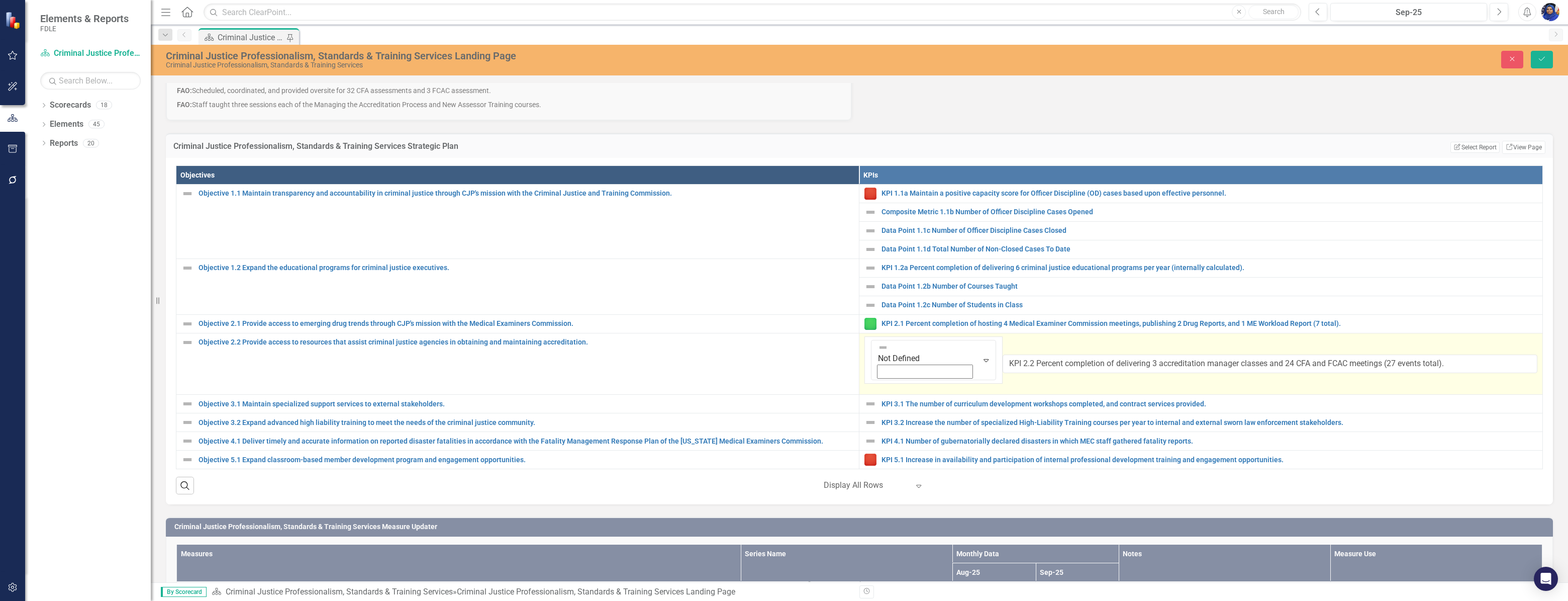
click at [981, 356] on icon "Expand" at bounding box center [986, 360] width 10 height 8
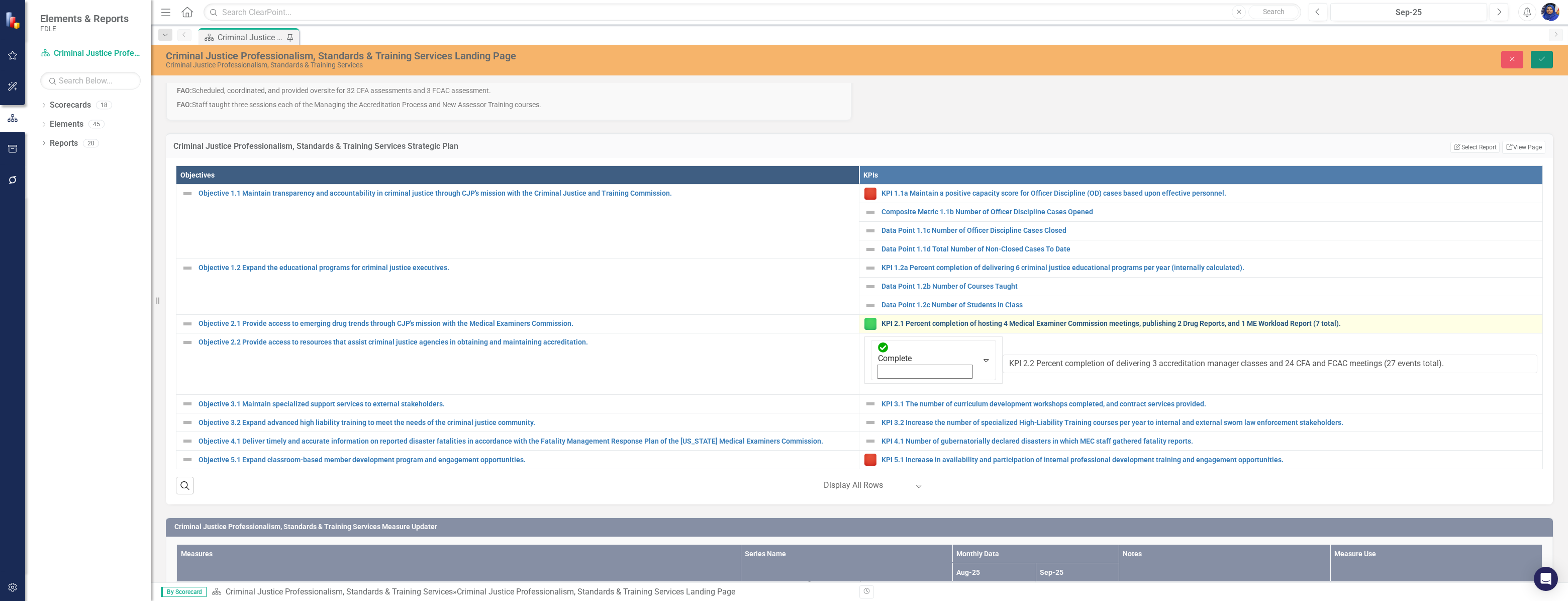
drag, startPoint x: 1542, startPoint y: 58, endPoint x: 1376, endPoint y: 323, distance: 312.7
click at [1542, 57] on icon "Save" at bounding box center [1542, 59] width 9 height 7
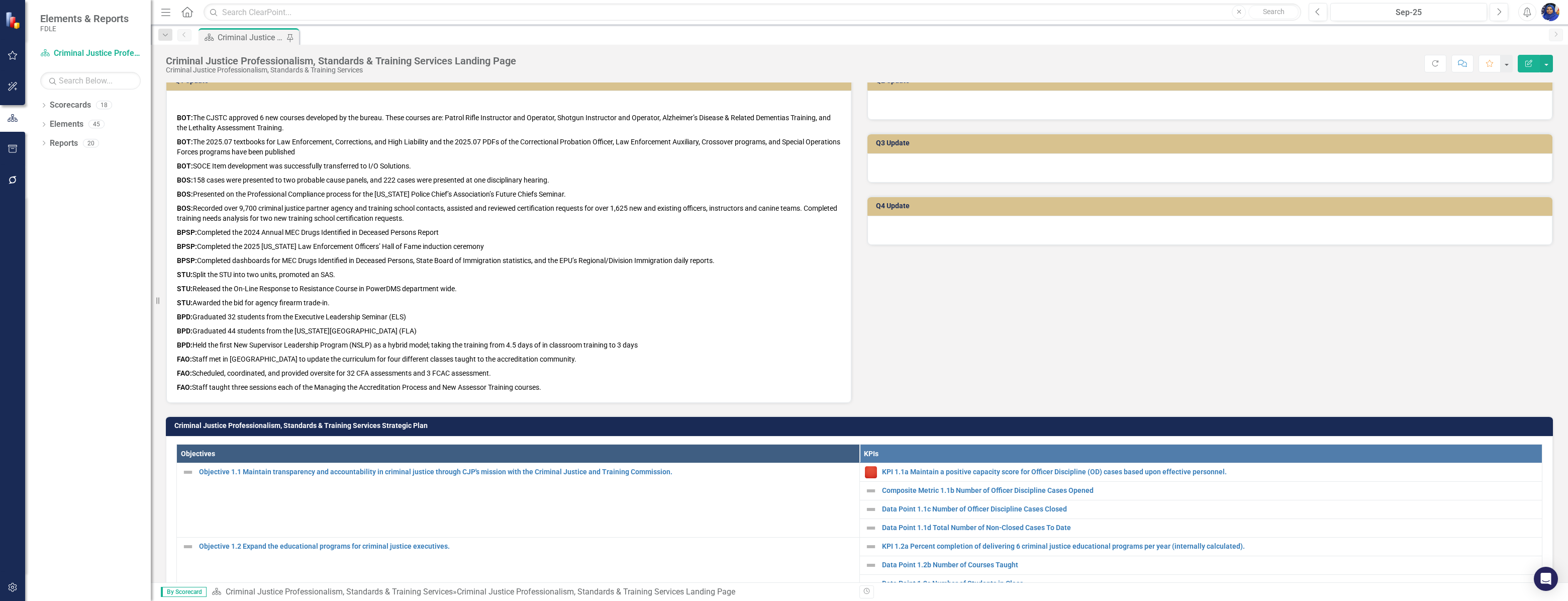
scroll to position [411, 0]
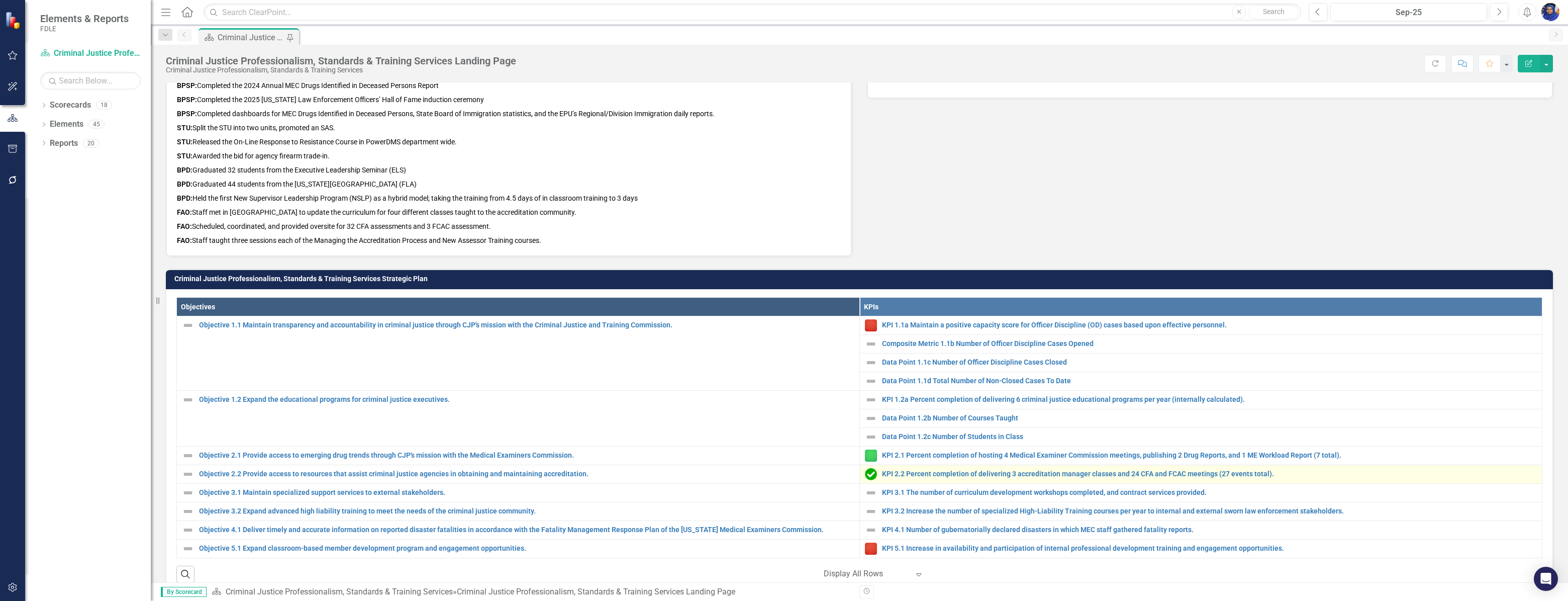
click at [870, 475] on img at bounding box center [871, 474] width 12 height 12
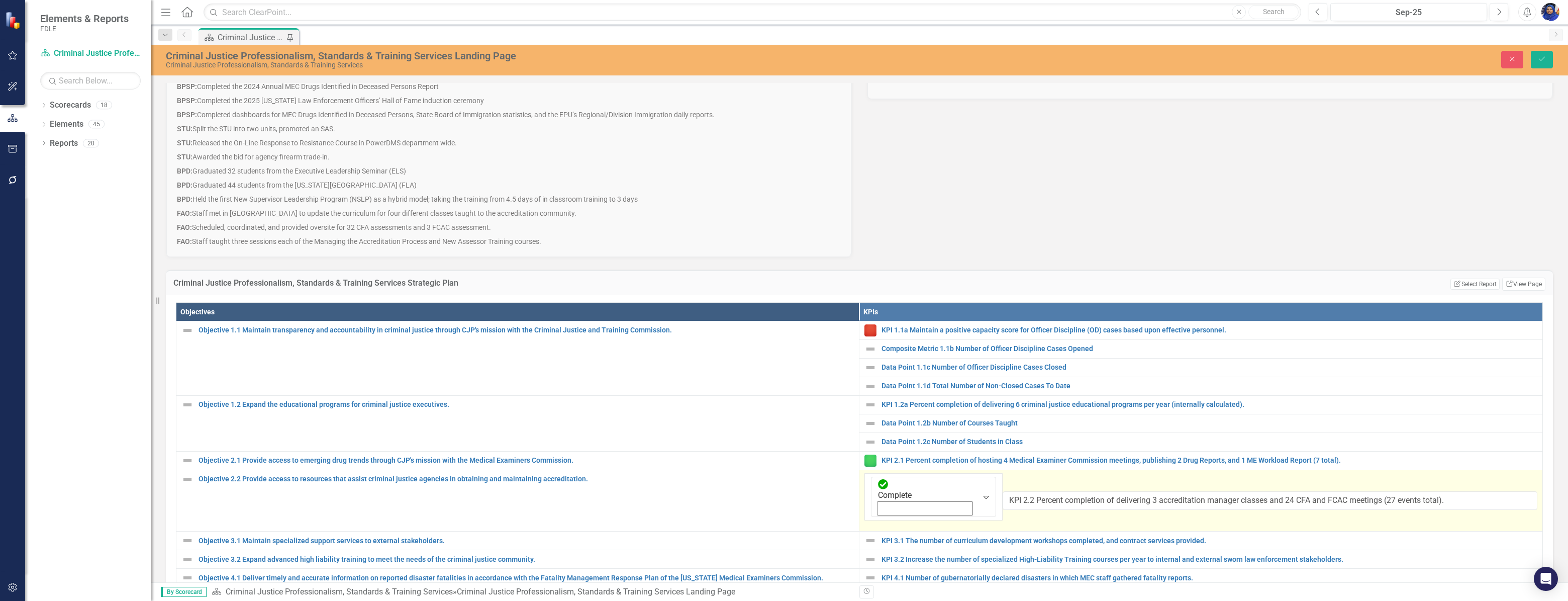
click at [981, 493] on icon "Expand" at bounding box center [986, 496] width 10 height 8
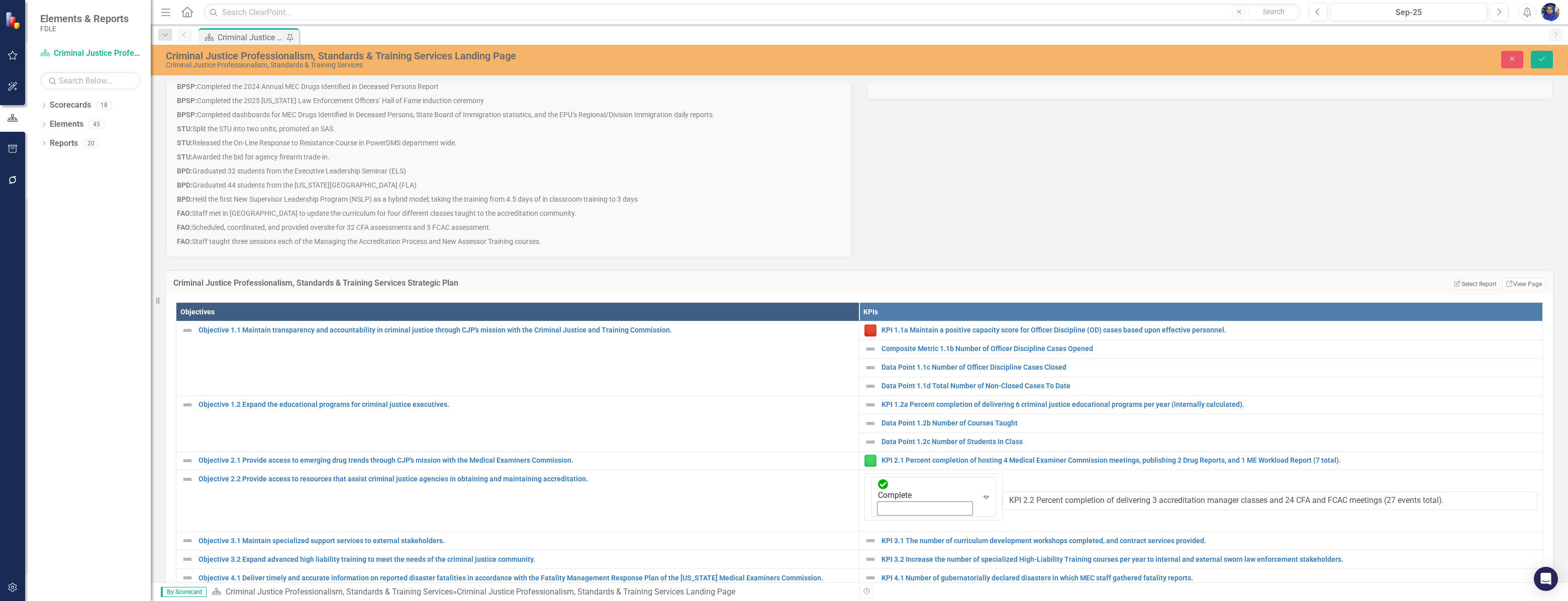
drag, startPoint x: 1542, startPoint y: 58, endPoint x: 1463, endPoint y: 280, distance: 235.6
click at [1542, 58] on icon "Save" at bounding box center [1542, 59] width 9 height 7
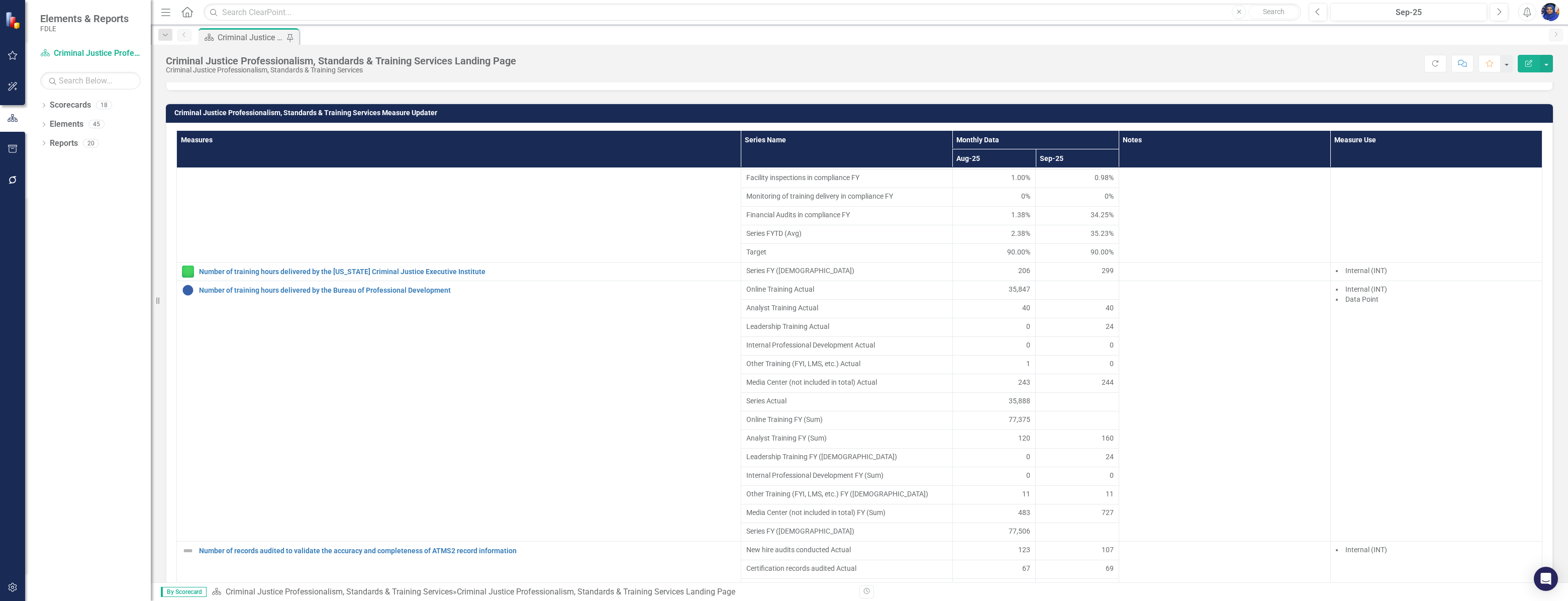
scroll to position [1782, 0]
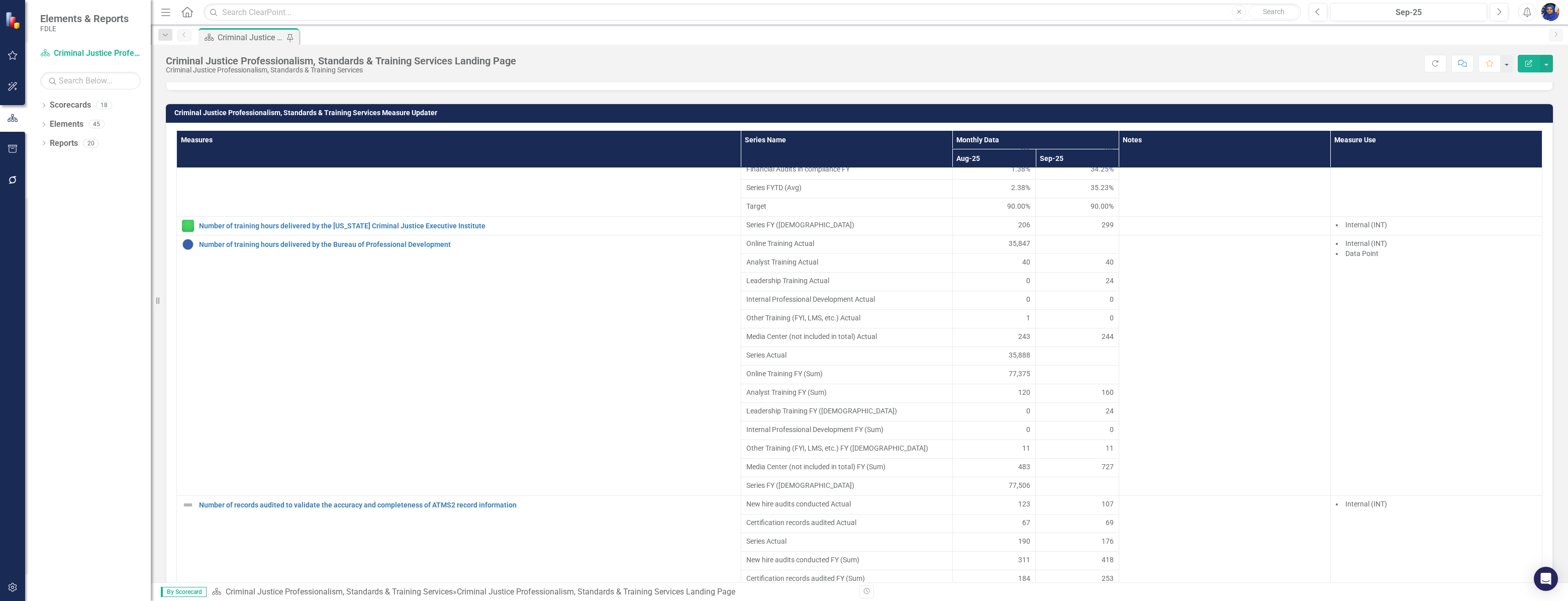
click at [1074, 370] on td at bounding box center [1077, 374] width 83 height 19
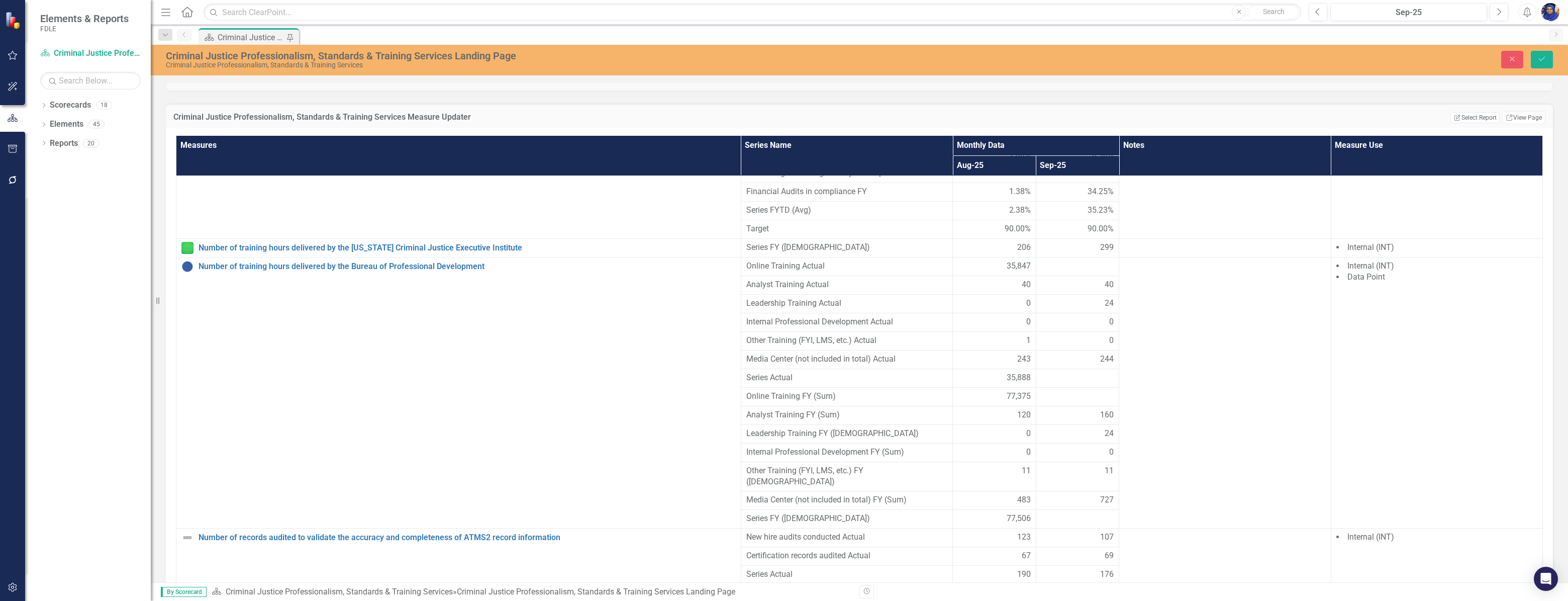
click at [1069, 393] on div at bounding box center [1078, 397] width 73 height 12
click at [1511, 56] on icon "Close" at bounding box center [1512, 59] width 9 height 7
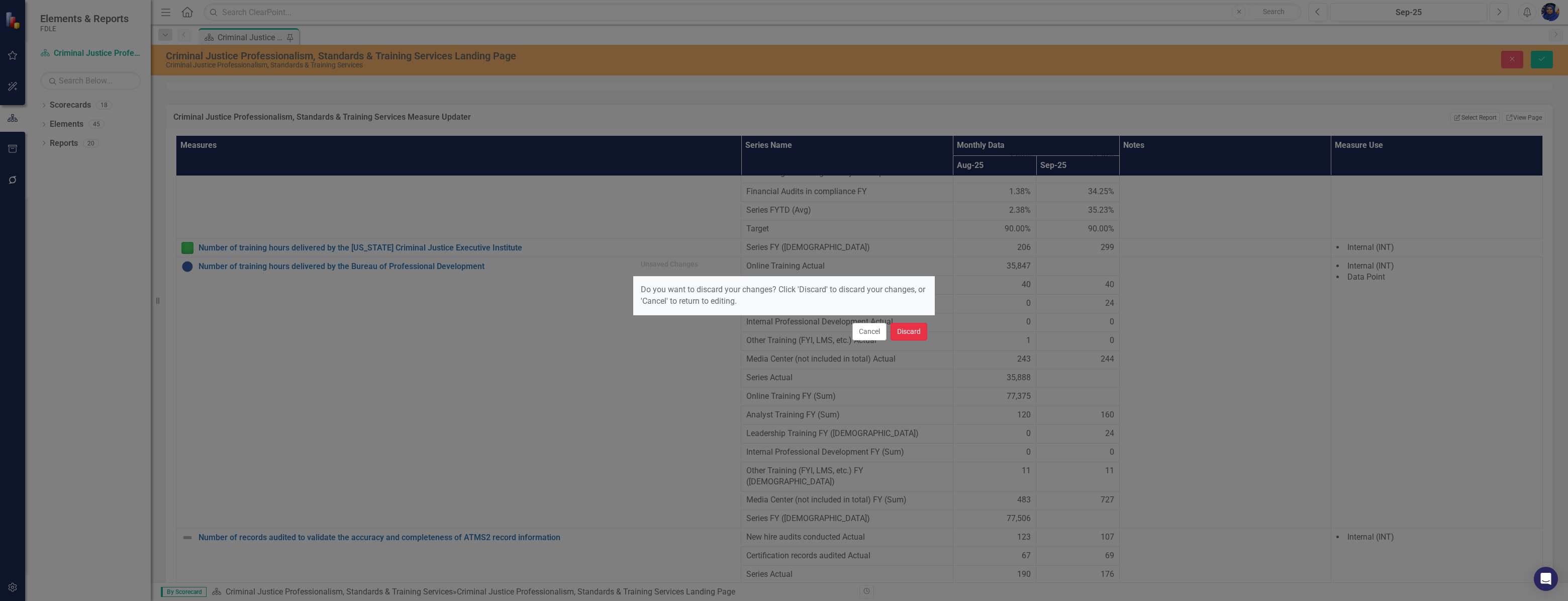
click at [914, 330] on button "Discard" at bounding box center [909, 331] width 37 height 18
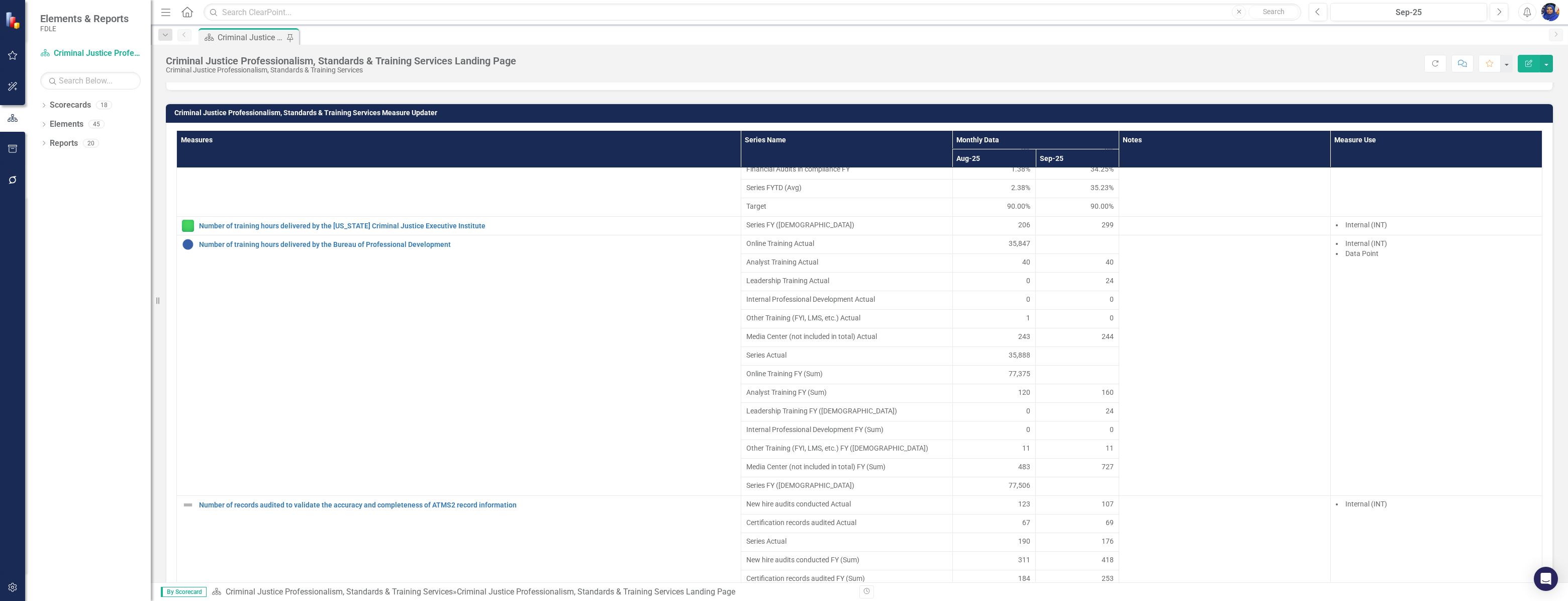
click at [1069, 381] on div at bounding box center [1077, 374] width 73 height 12
click at [1068, 381] on div at bounding box center [1077, 374] width 73 height 12
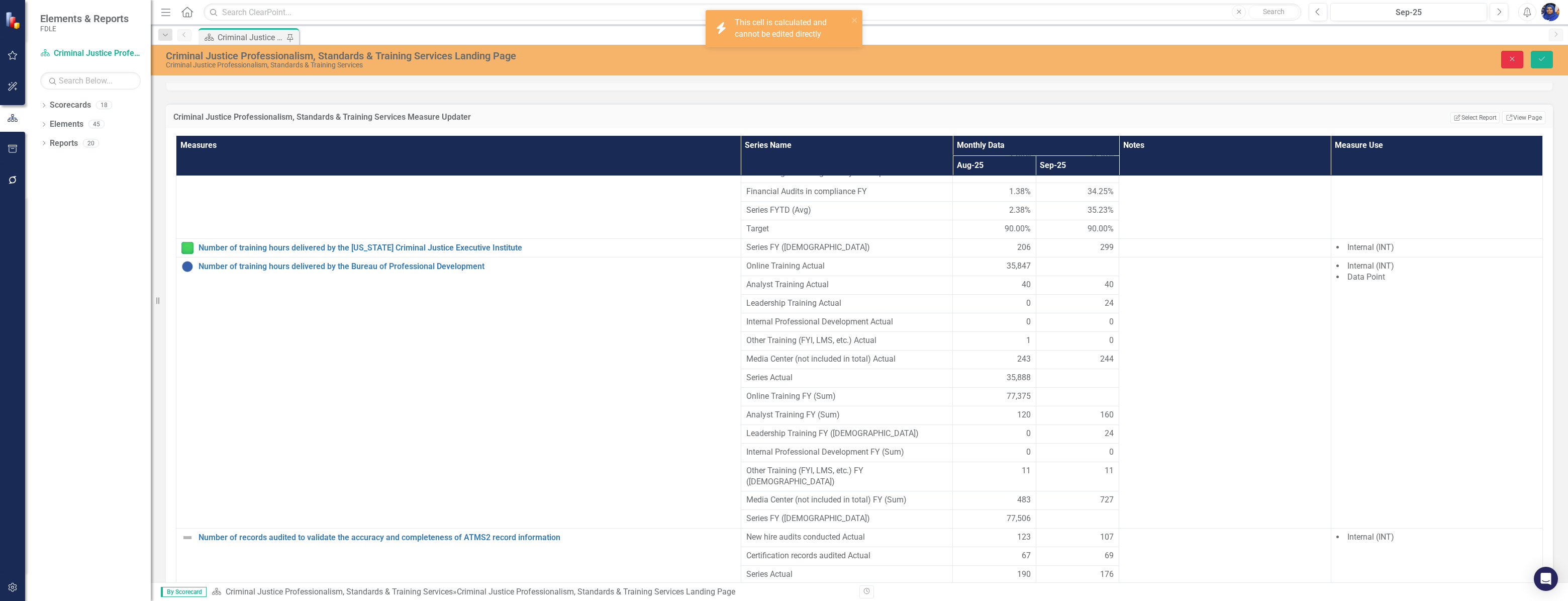
click at [1513, 59] on icon "Close" at bounding box center [1512, 59] width 9 height 7
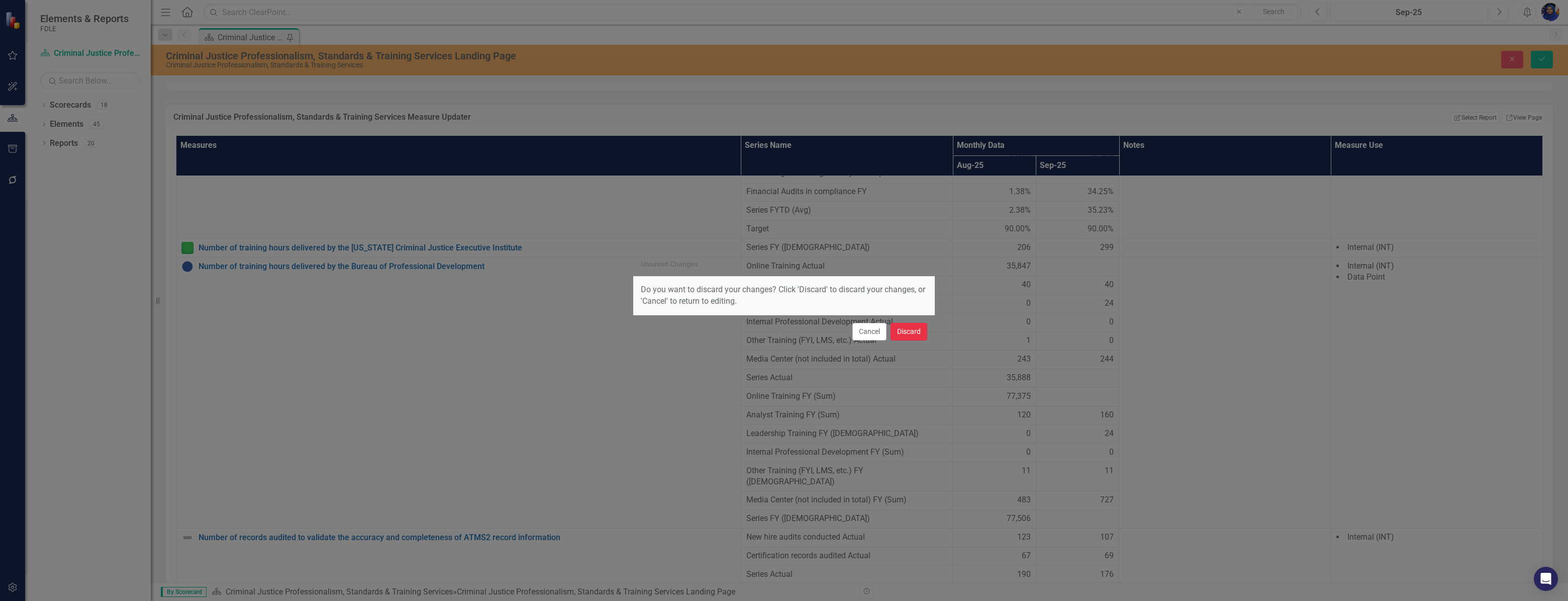
click at [903, 330] on button "Discard" at bounding box center [909, 331] width 37 height 18
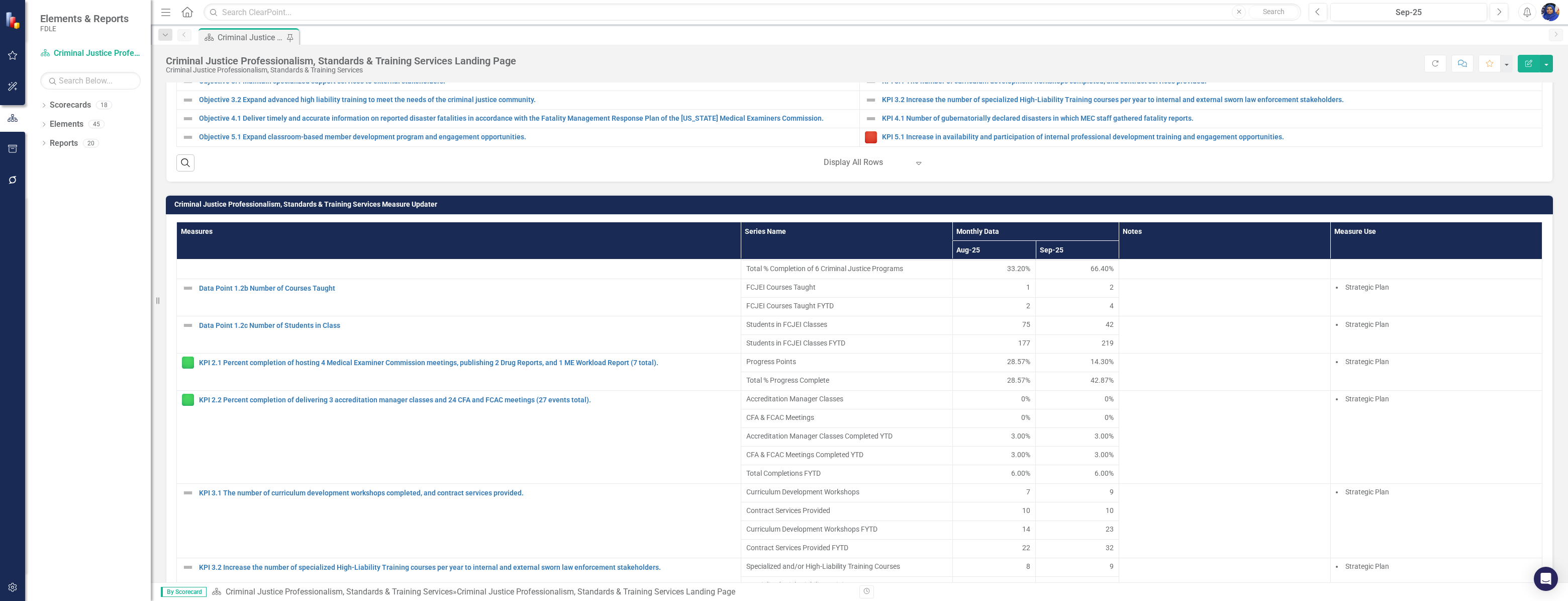
scroll to position [45, 0]
